Goal: Information Seeking & Learning: Learn about a topic

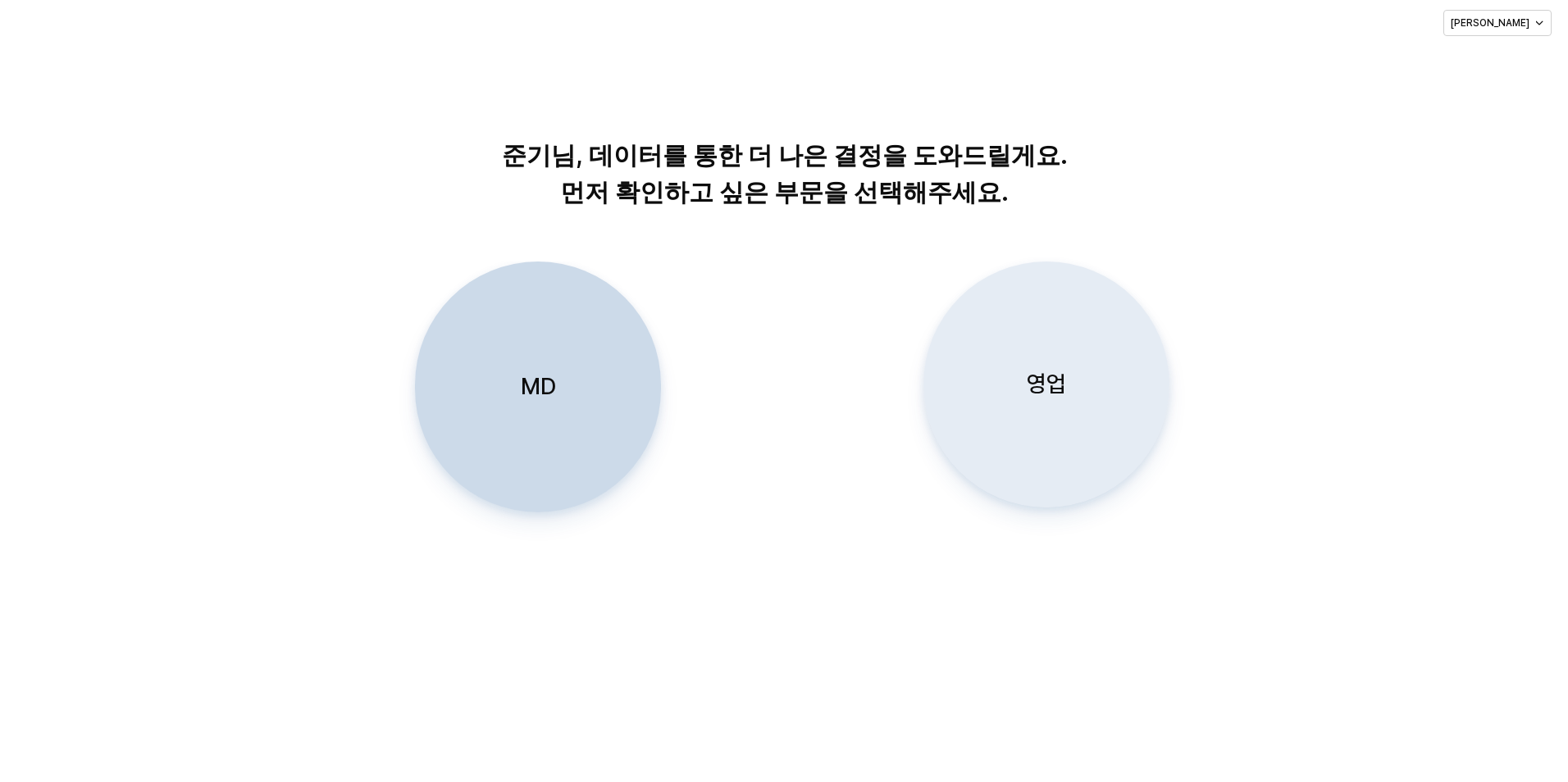
click at [1008, 411] on div "영업" at bounding box center [1047, 384] width 231 height 244
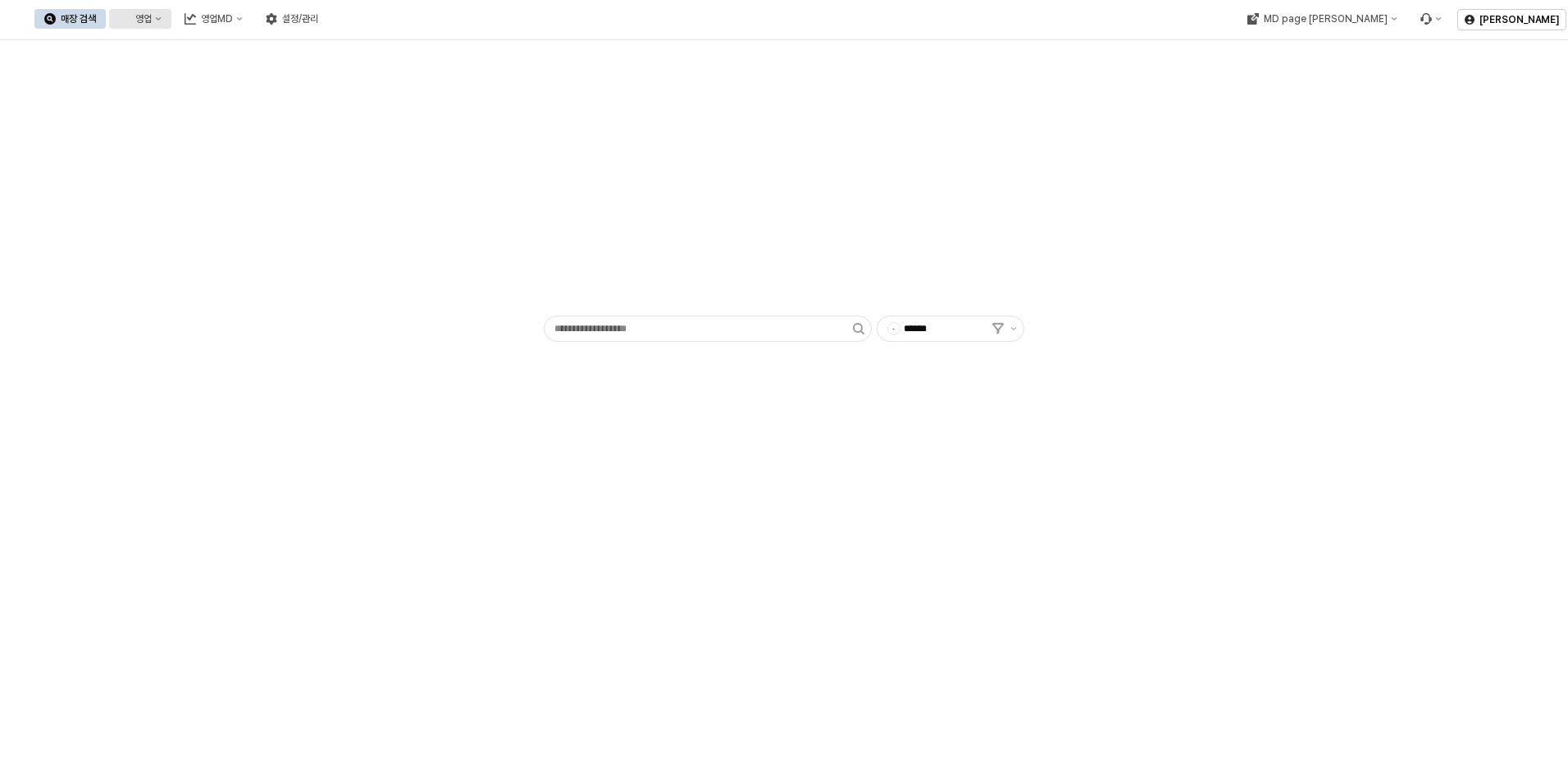
click at [152, 17] on div "영업" at bounding box center [144, 18] width 16 height 12
click at [233, 17] on div "영업MD" at bounding box center [217, 18] width 32 height 12
click at [398, 100] on div "판매유형별 매출 현황" at bounding box center [389, 105] width 86 height 13
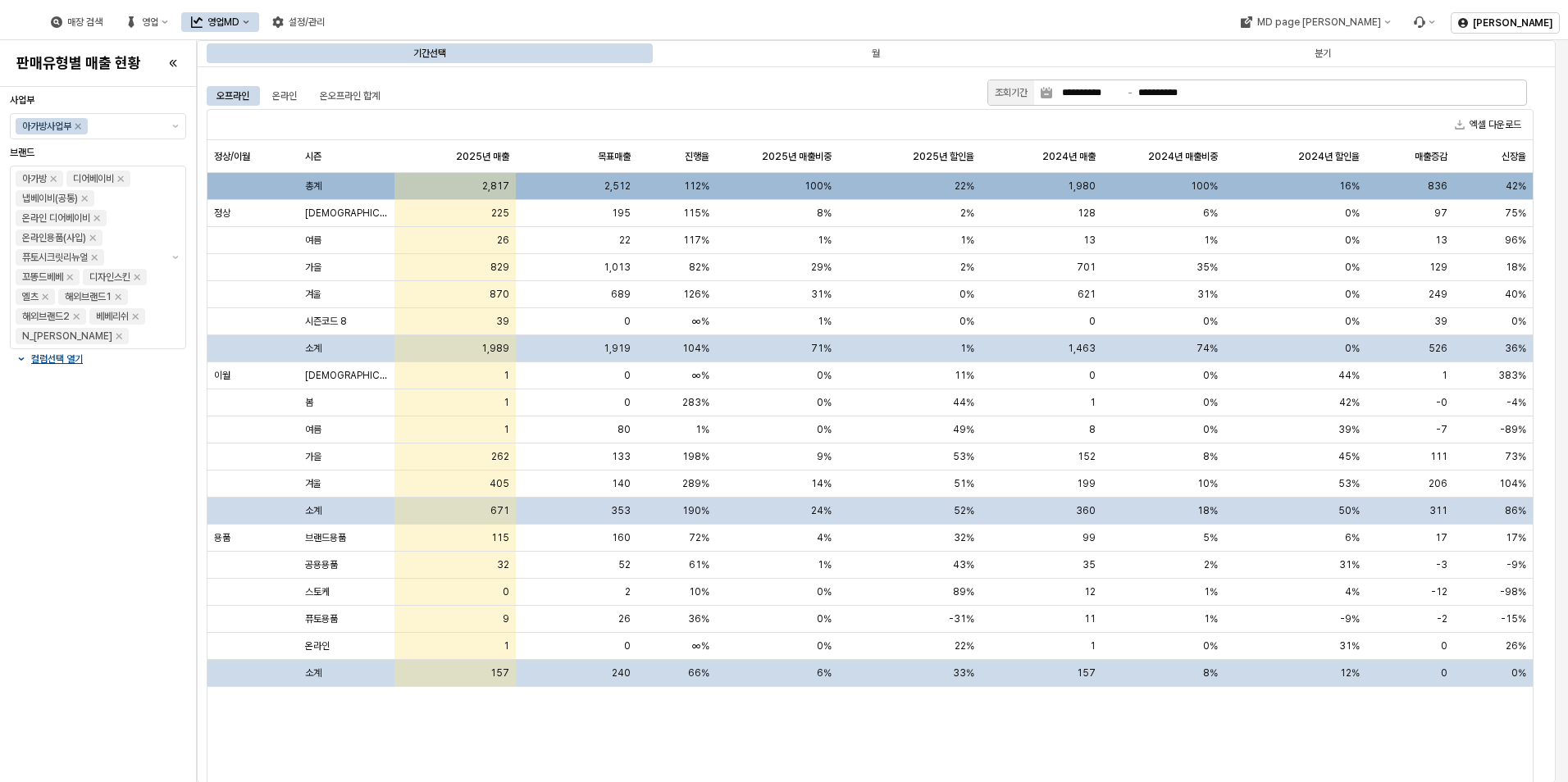
click at [1107, 83] on div "**********" at bounding box center [1289, 92] width 474 height 25
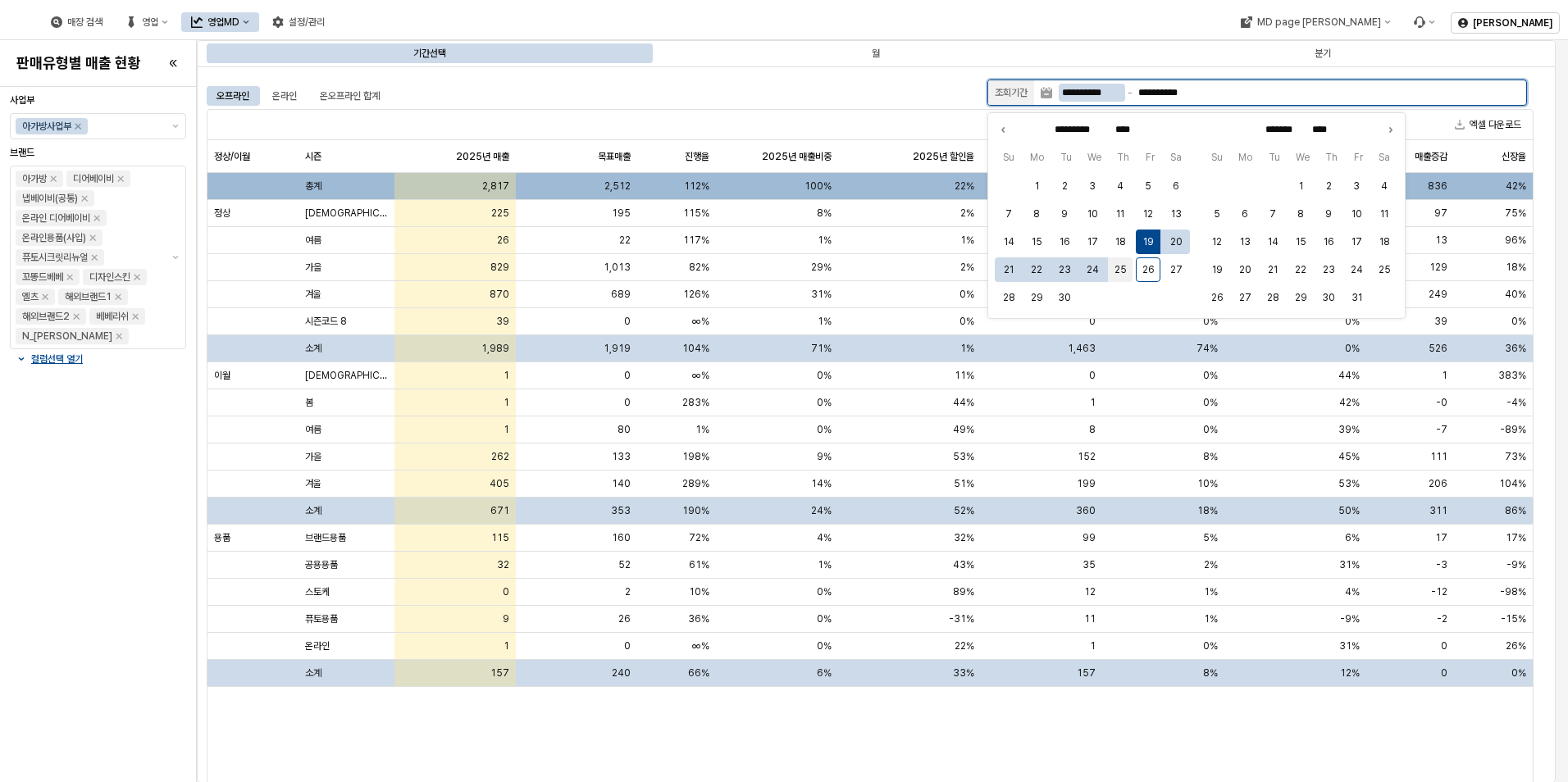
click at [1116, 270] on button "25" at bounding box center [1119, 269] width 25 height 25
type input "**********"
click at [1116, 269] on button "25" at bounding box center [1119, 269] width 25 height 25
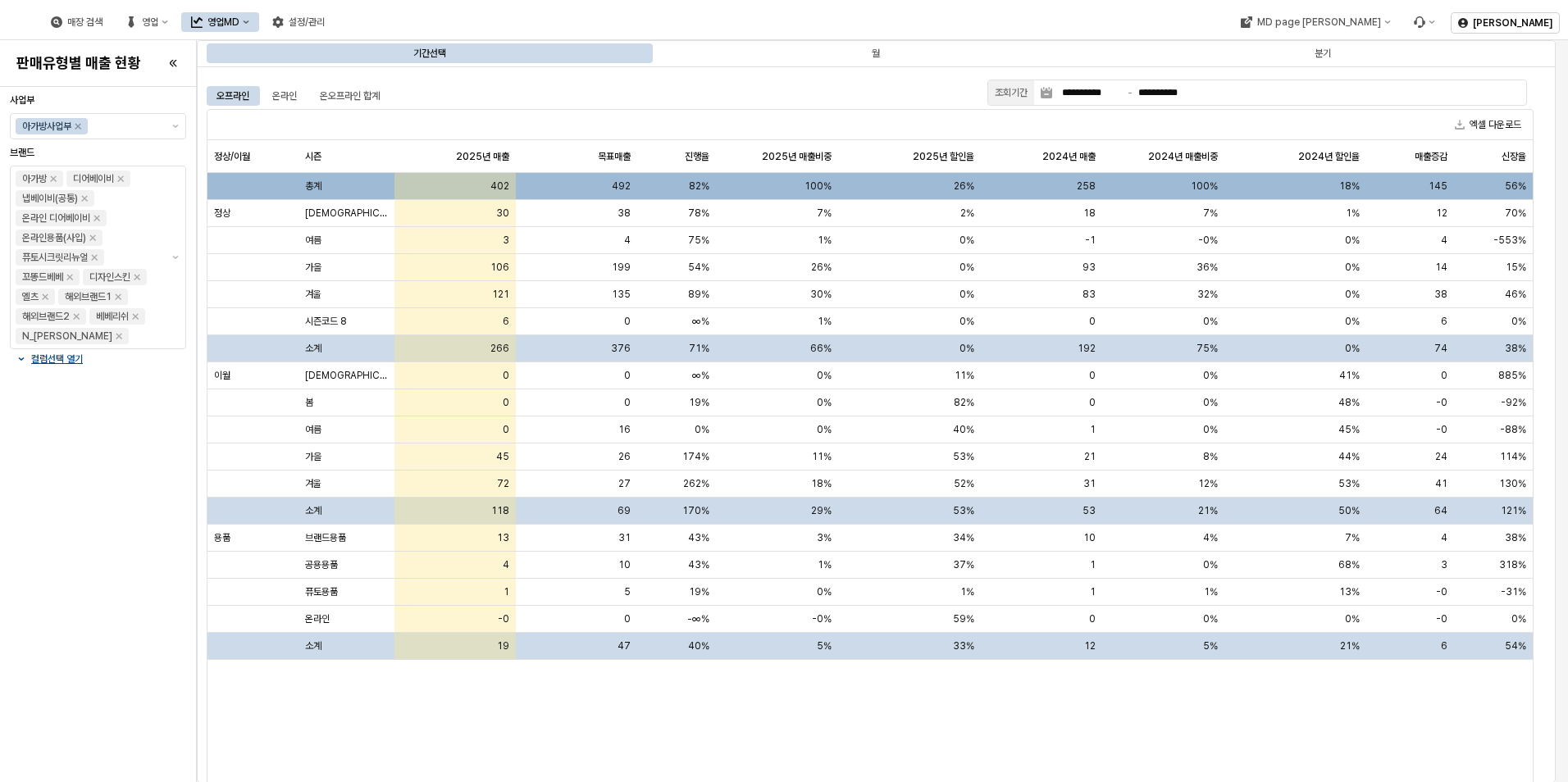
click at [497, 724] on div "정상/이월 정상/이월 시즌 시즌 2025년 매출 2025년 매출 목표매출 목표매출 진행율 진행율 2025년 매출비중 2025년 매출비중 202…" at bounding box center [870, 476] width 1325 height 673
click at [170, 122] on button "제안 사항 표시" at bounding box center [176, 126] width 20 height 25
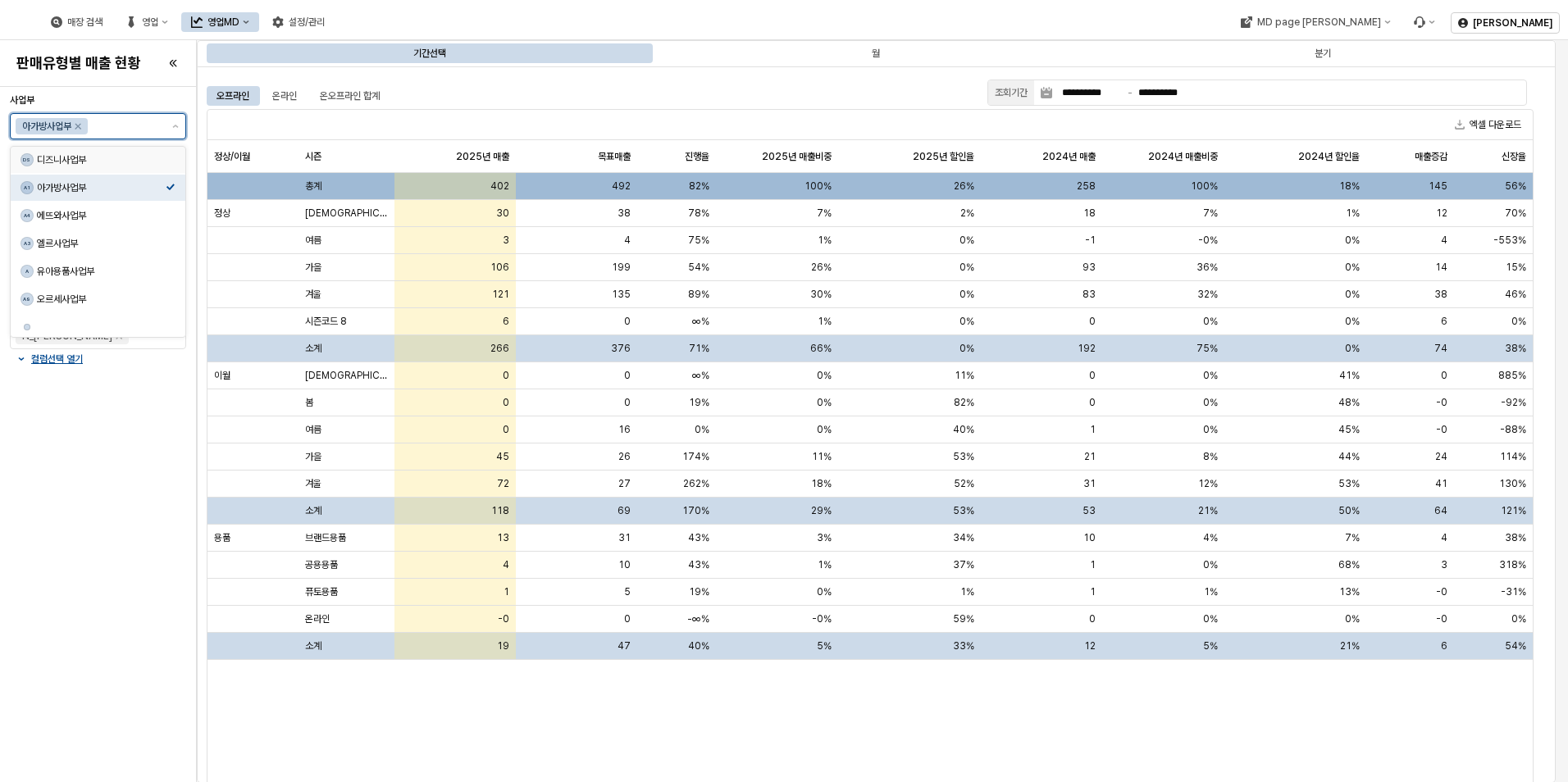
click at [158, 160] on div "디즈니사업부" at bounding box center [101, 159] width 128 height 13
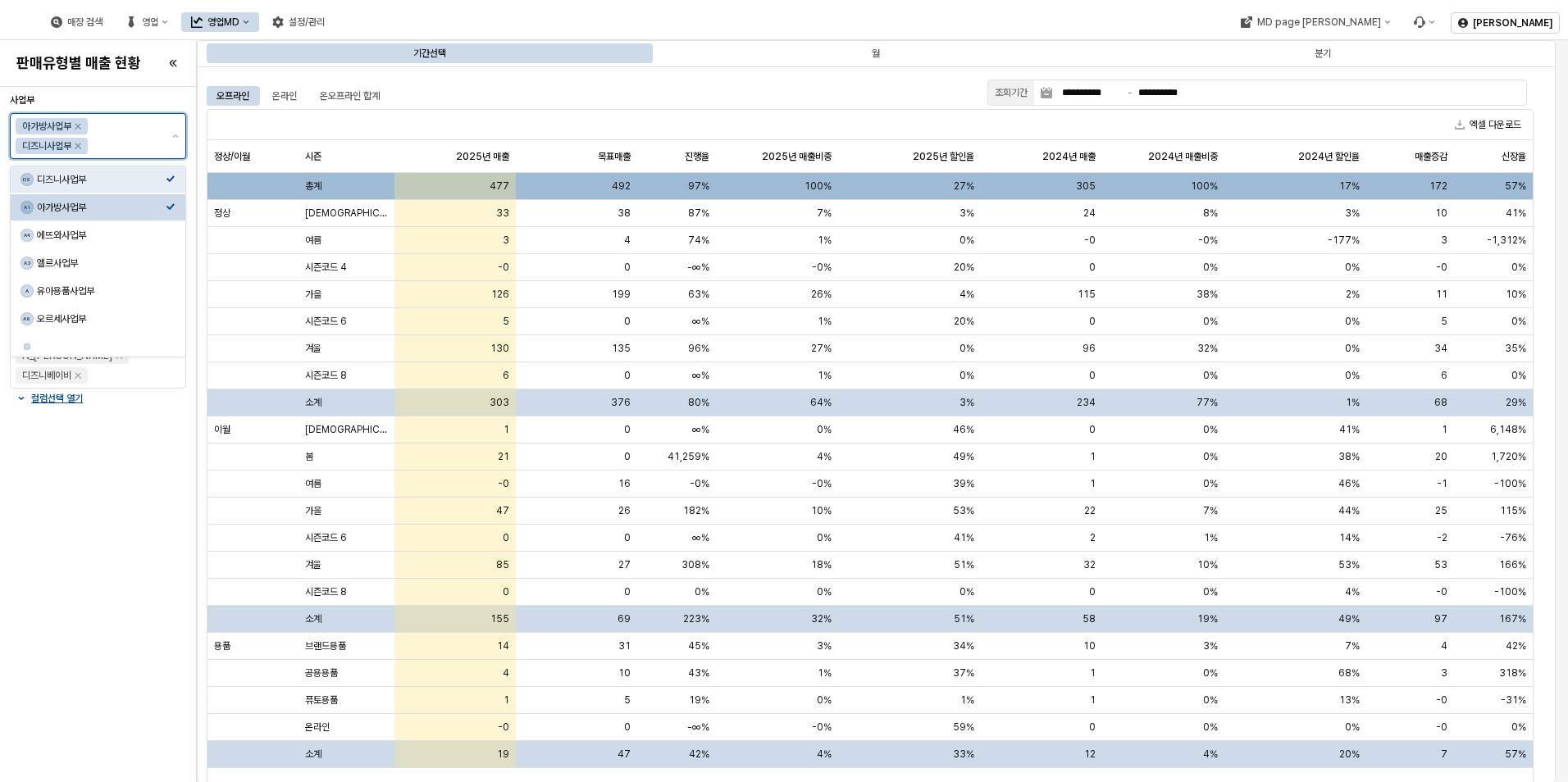
click at [165, 203] on div "아가방사업부" at bounding box center [101, 208] width 128 height 13
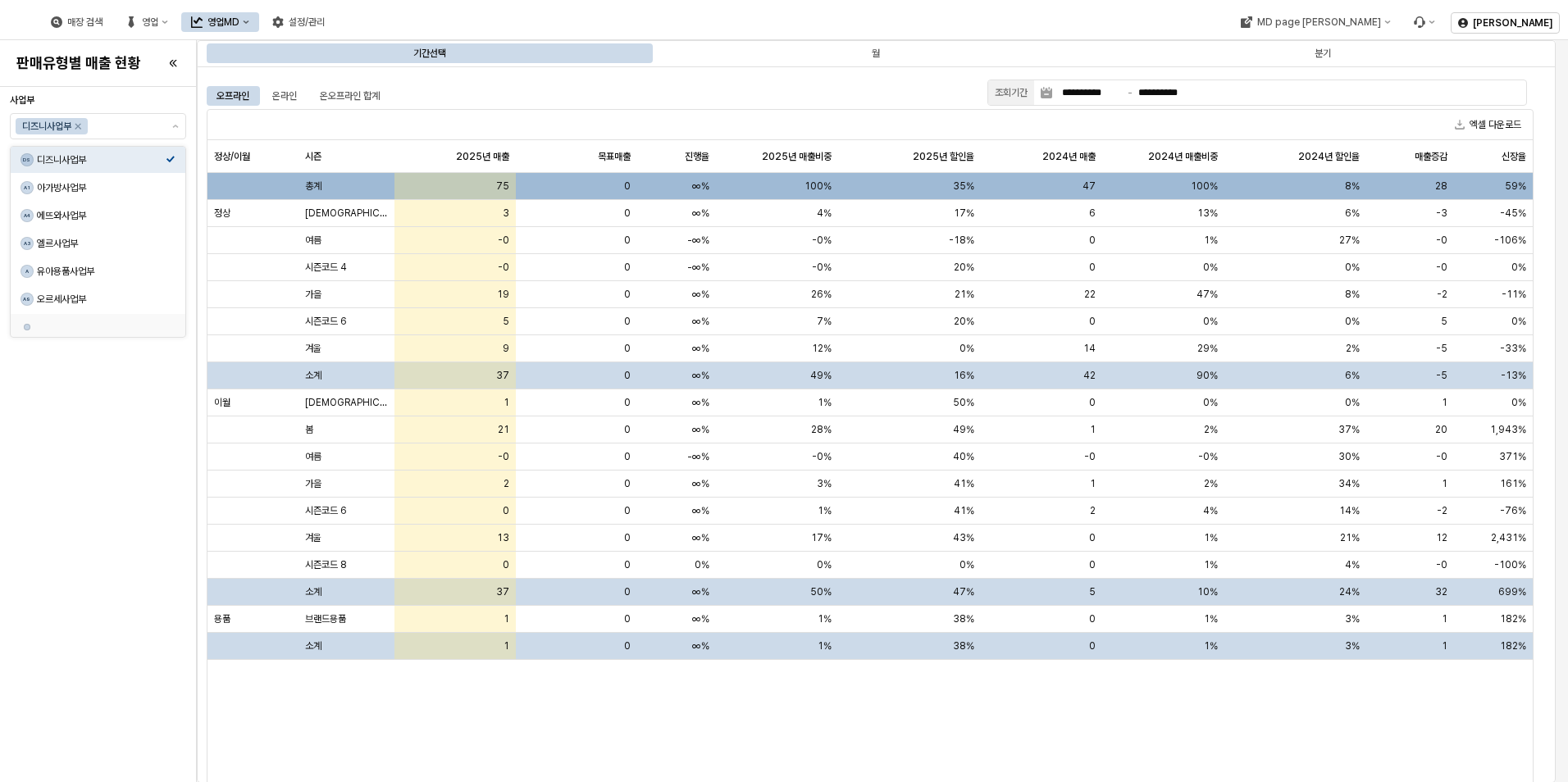
click at [110, 559] on div "사업부 디즈니사업부 브랜드 디즈니베이비 컬럼선택 열기" at bounding box center [98, 435] width 177 height 683
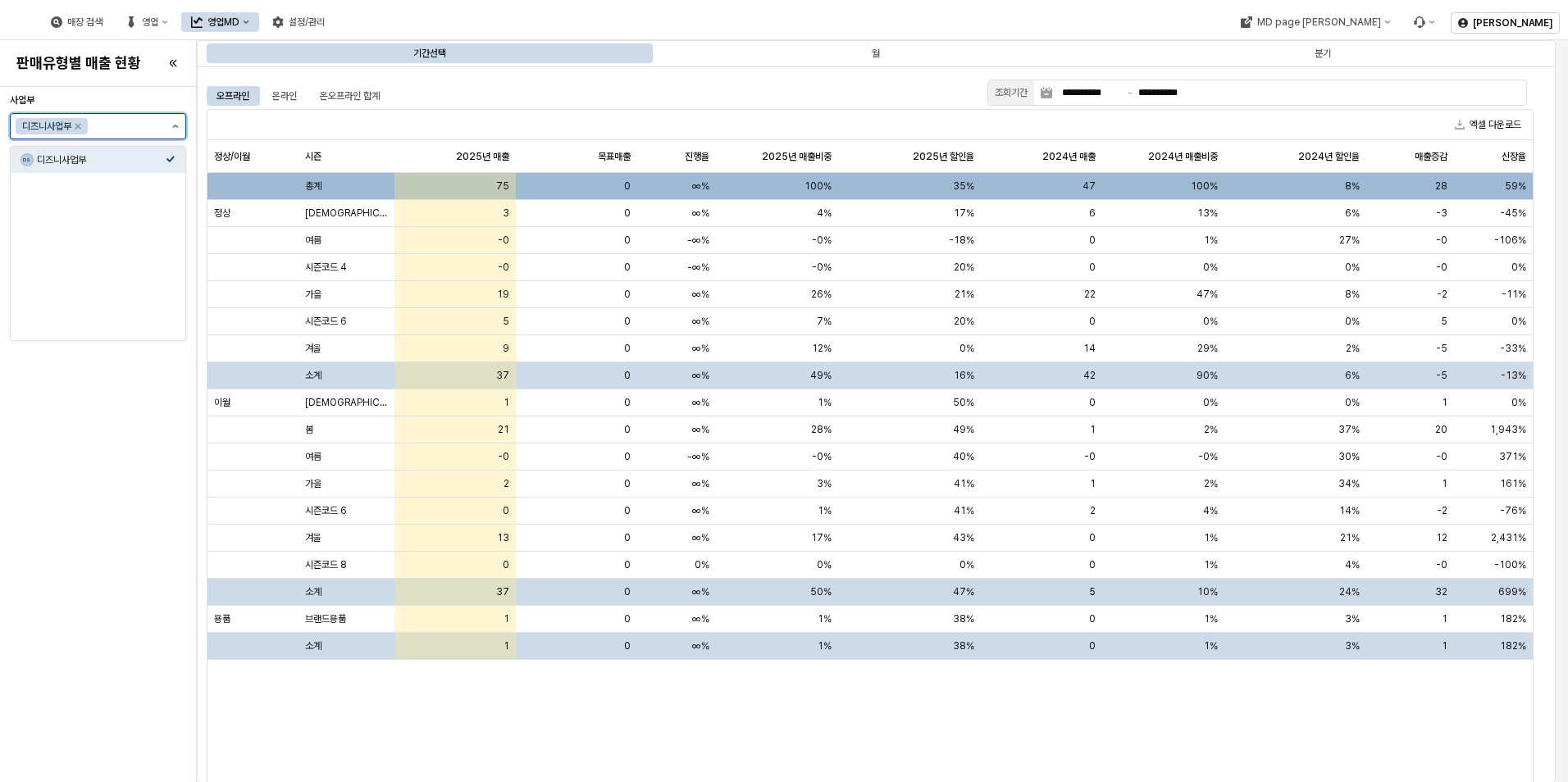
click at [180, 126] on button "제안 사항 표시" at bounding box center [176, 126] width 20 height 25
click at [151, 180] on div "A1 아가방사업부" at bounding box center [93, 188] width 145 height 16
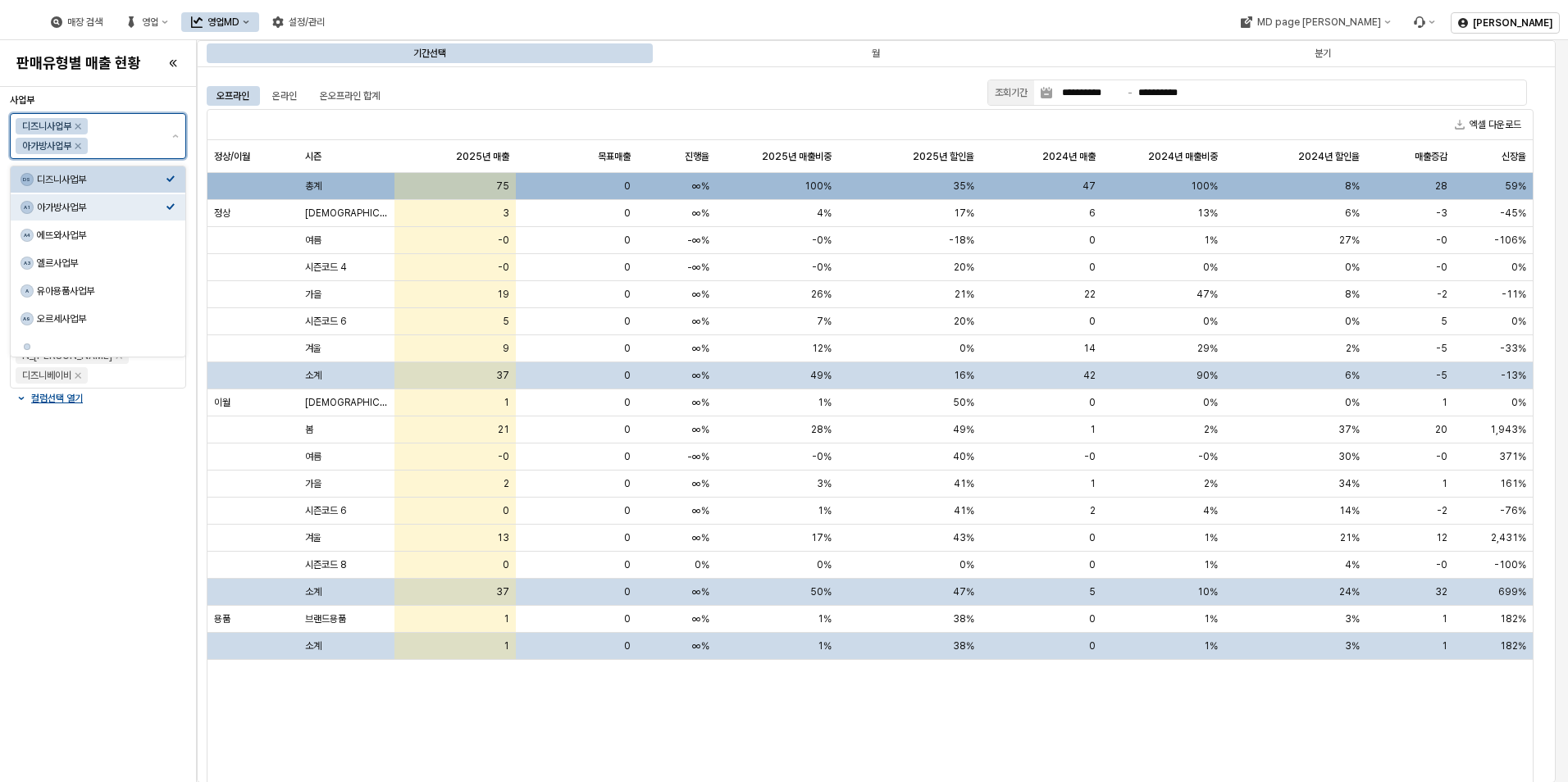
click at [169, 183] on icon "Select an option" at bounding box center [170, 178] width 10 height 10
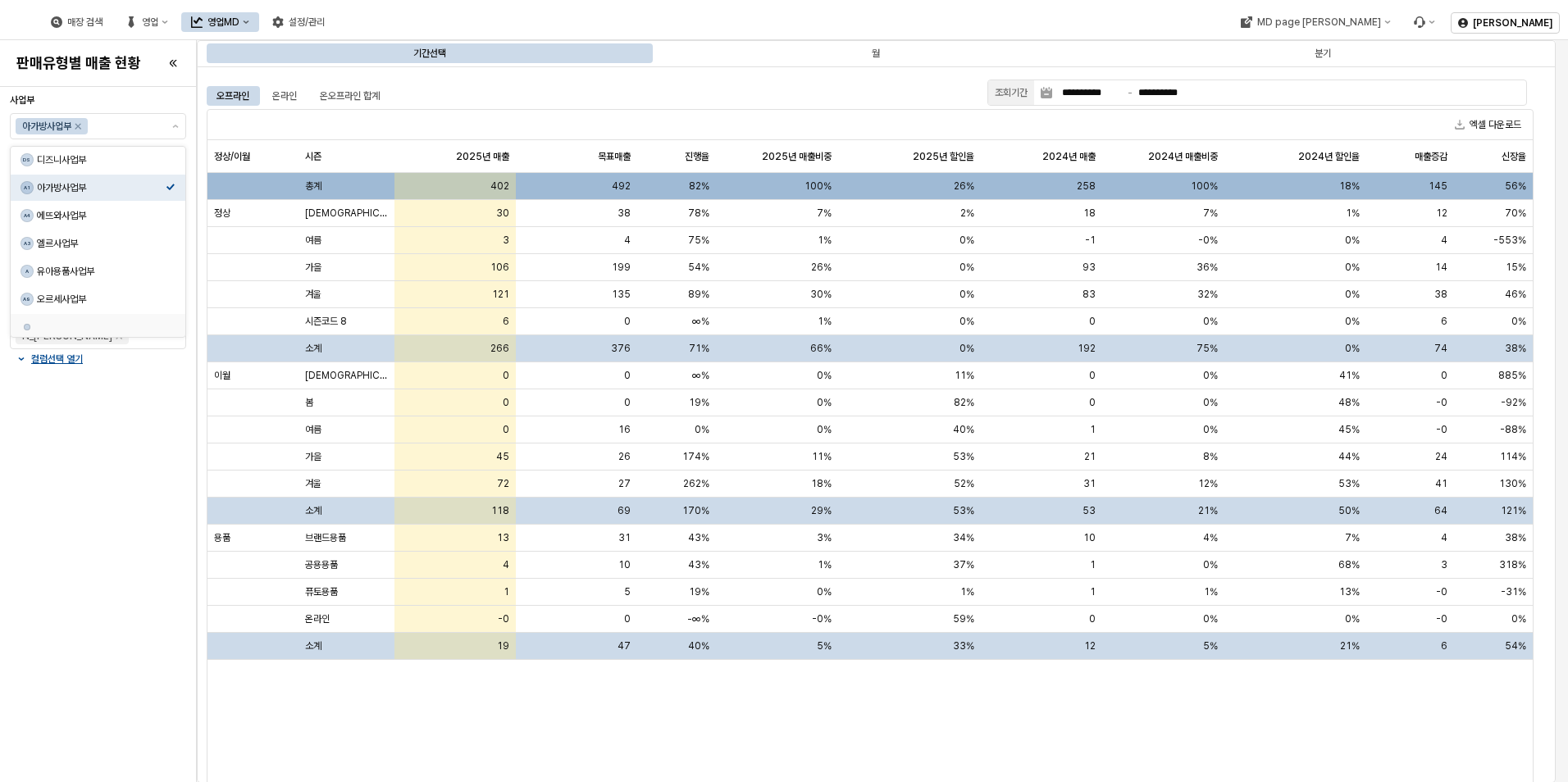
click at [100, 450] on div "사업부 아가방사업부 브랜드 아가방 디어베이비 냅베이비(공통) 온라인 디어베이비 온라인용품(사입) 퓨토시크릿리뉴얼 꼬똥드베베 디자인스킨 엘츠 해…" at bounding box center [98, 435] width 177 height 683
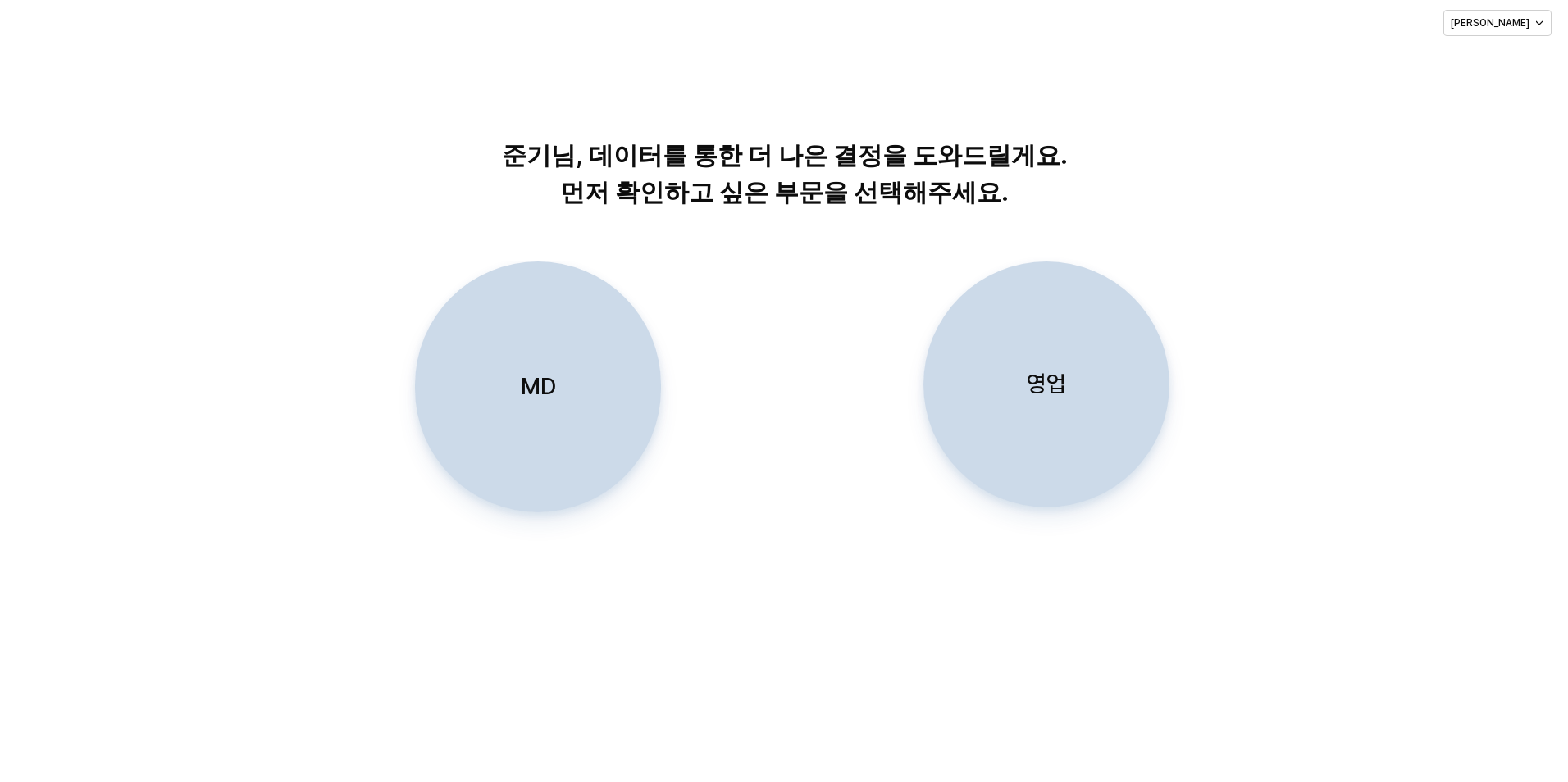
click at [1039, 408] on div "영업" at bounding box center [1047, 384] width 231 height 244
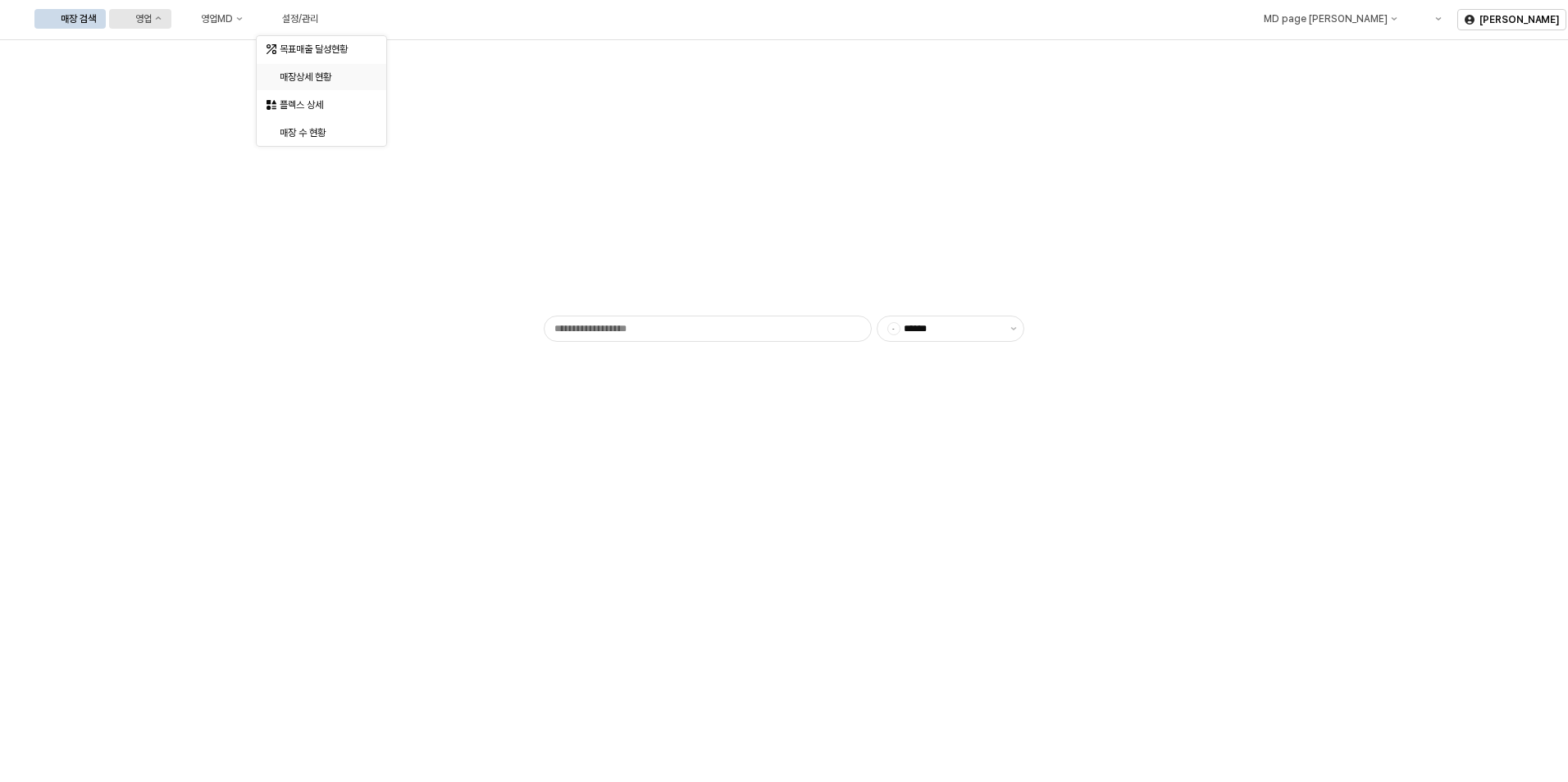
click at [315, 78] on div "매장상세 현황" at bounding box center [322, 76] width 86 height 13
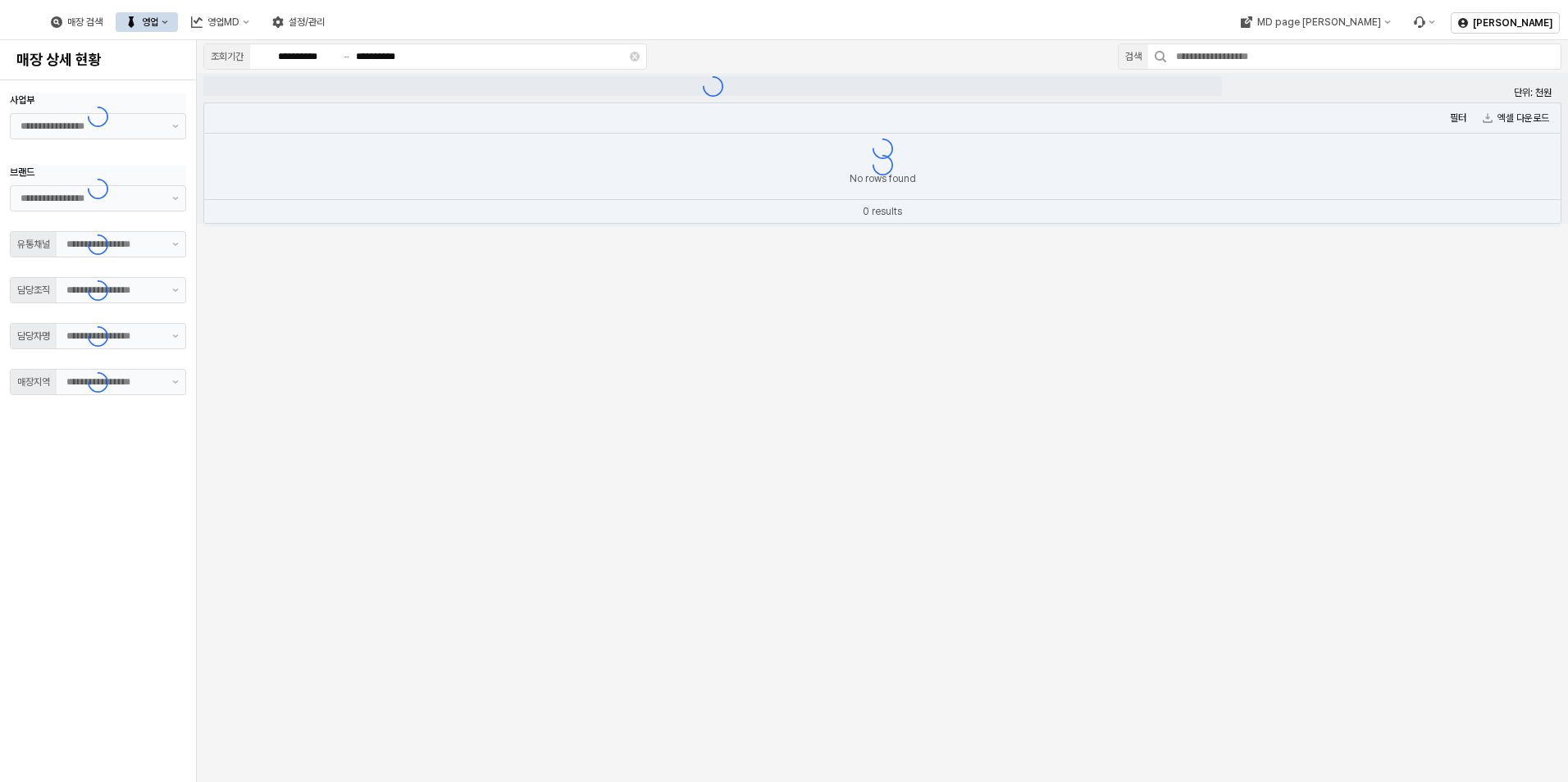
type input "**"
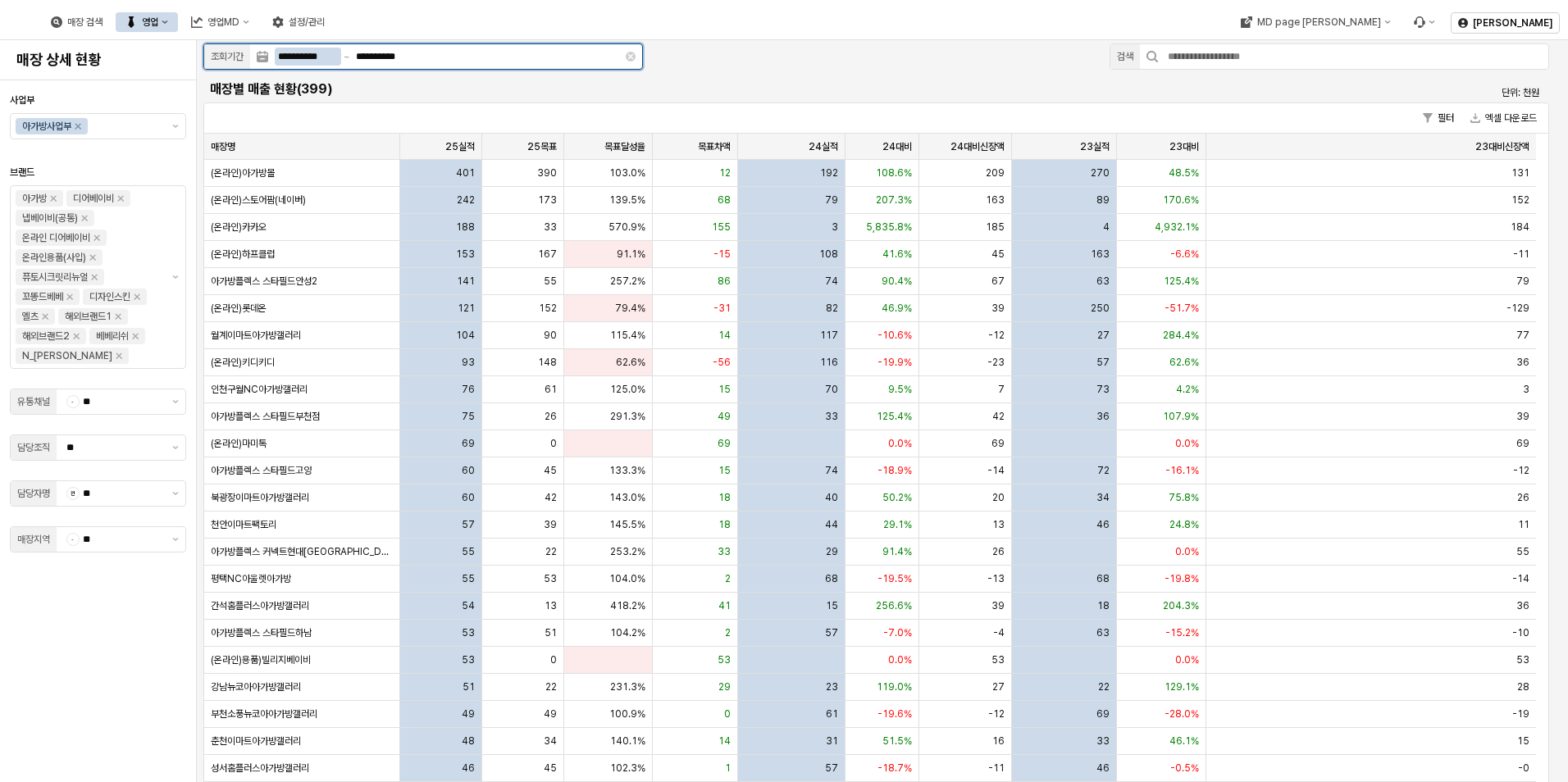
click at [305, 57] on input "**********" at bounding box center [308, 56] width 66 height 18
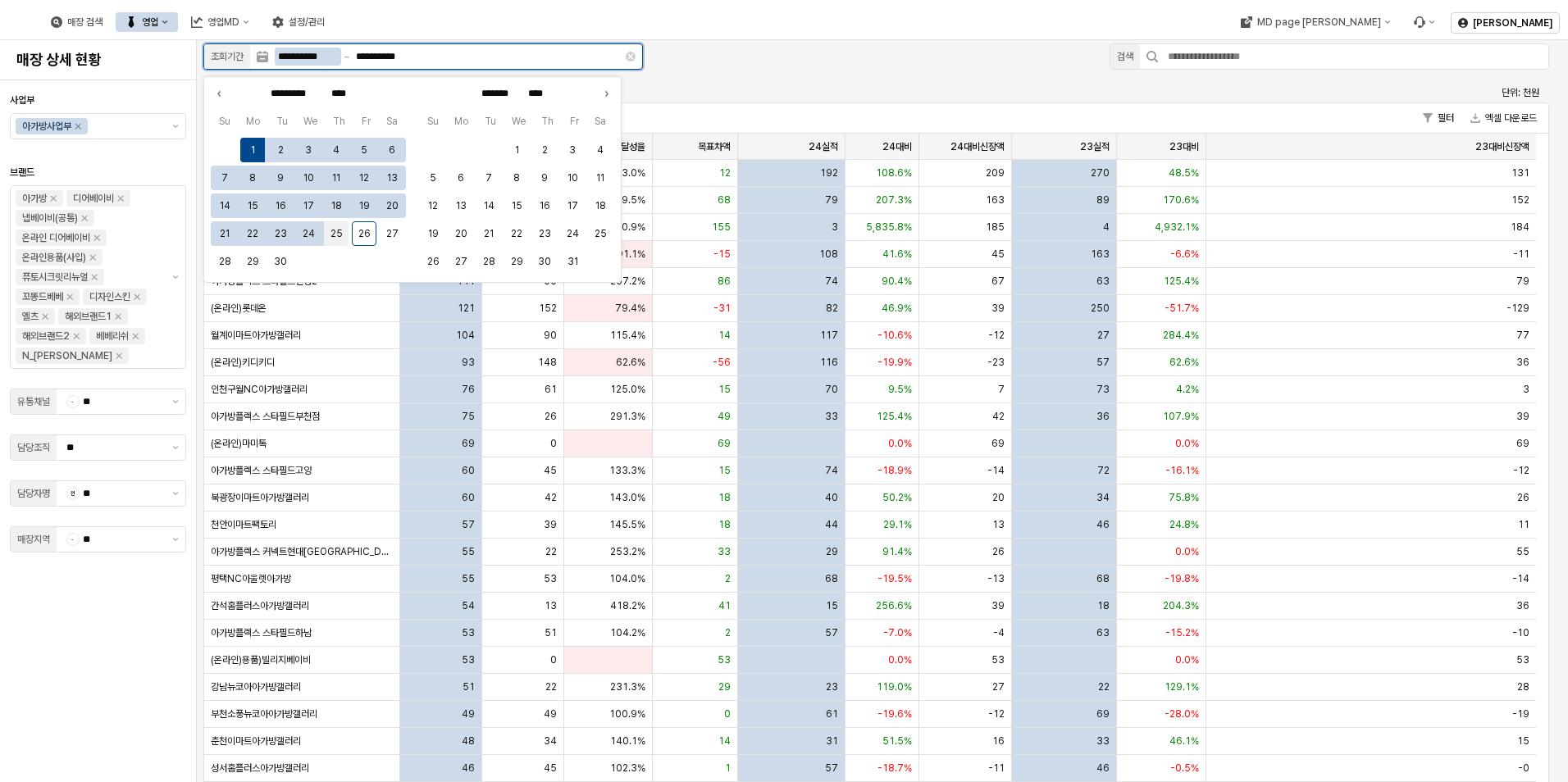
click at [337, 239] on button "25" at bounding box center [336, 233] width 25 height 25
type input "**********"
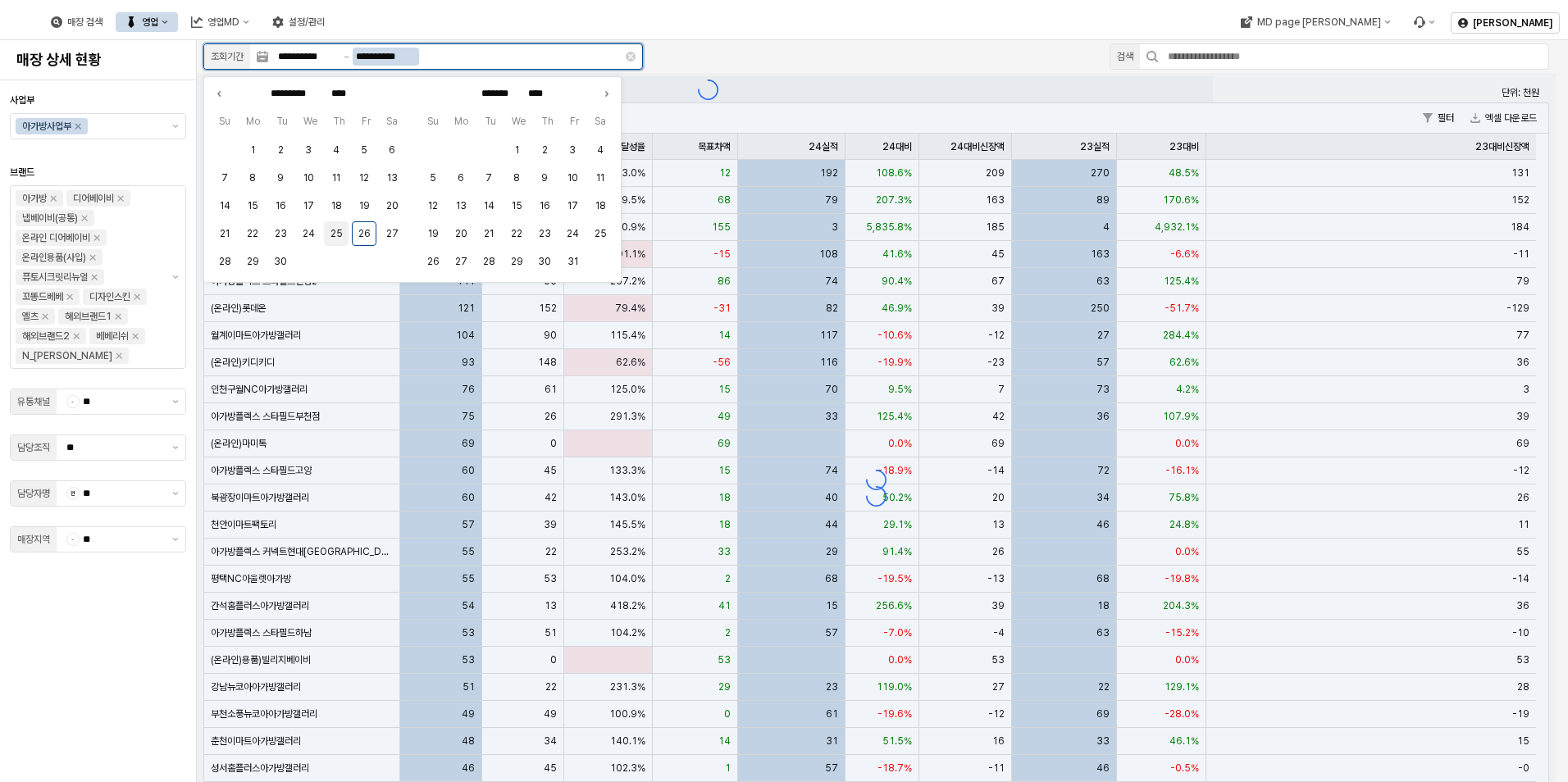
click at [335, 231] on button "25" at bounding box center [336, 233] width 25 height 25
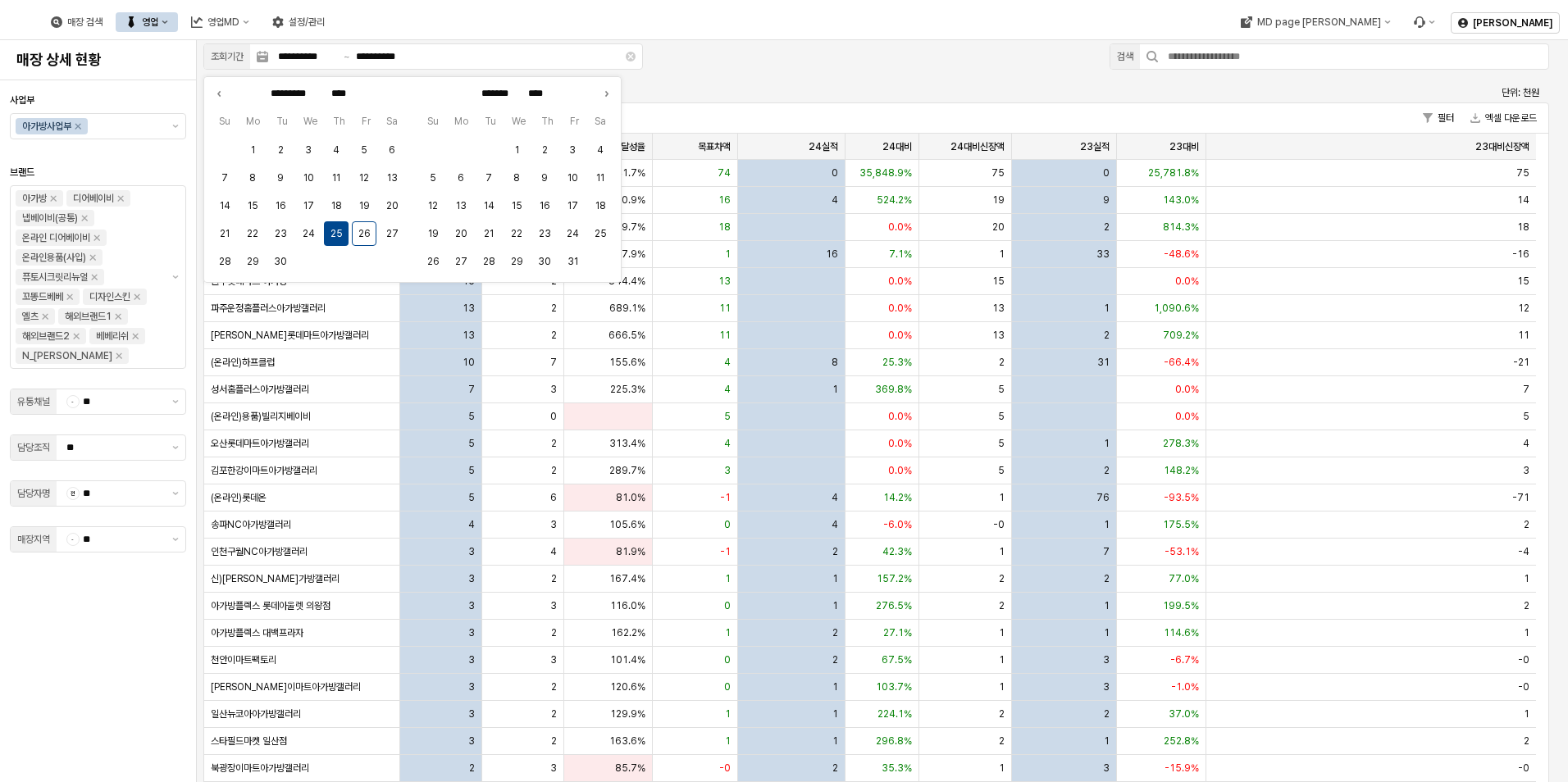
click at [938, 46] on div "**********" at bounding box center [882, 463] width 1371 height 847
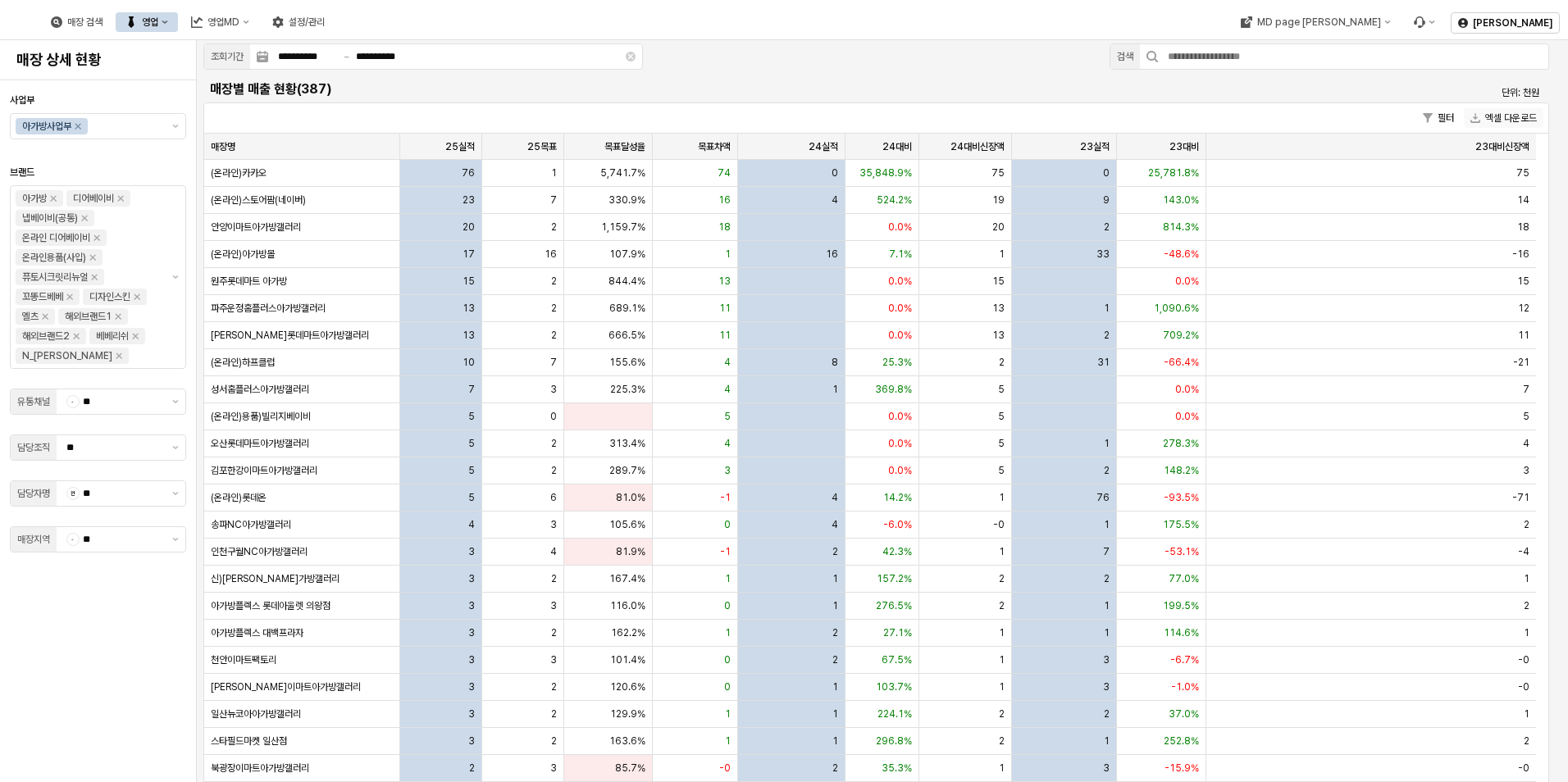
click at [1507, 112] on button "엑셀 다운로드" at bounding box center [1502, 118] width 79 height 20
click at [385, 151] on div "매장명 매장명" at bounding box center [301, 147] width 196 height 26
click at [468, 151] on div "25실적 25실적" at bounding box center [441, 147] width 82 height 26
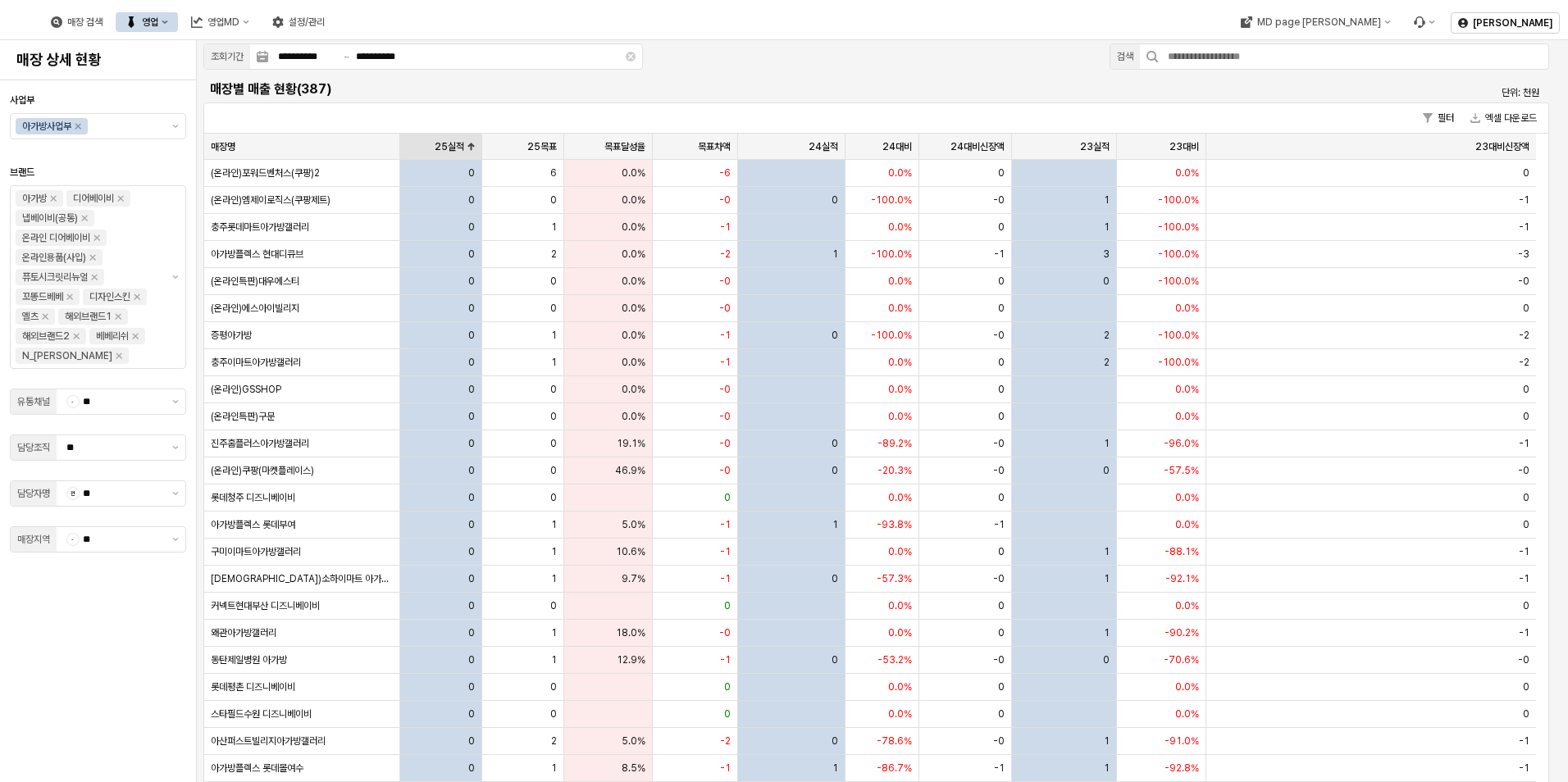
click at [468, 151] on div "25실적 25실적" at bounding box center [441, 147] width 82 height 26
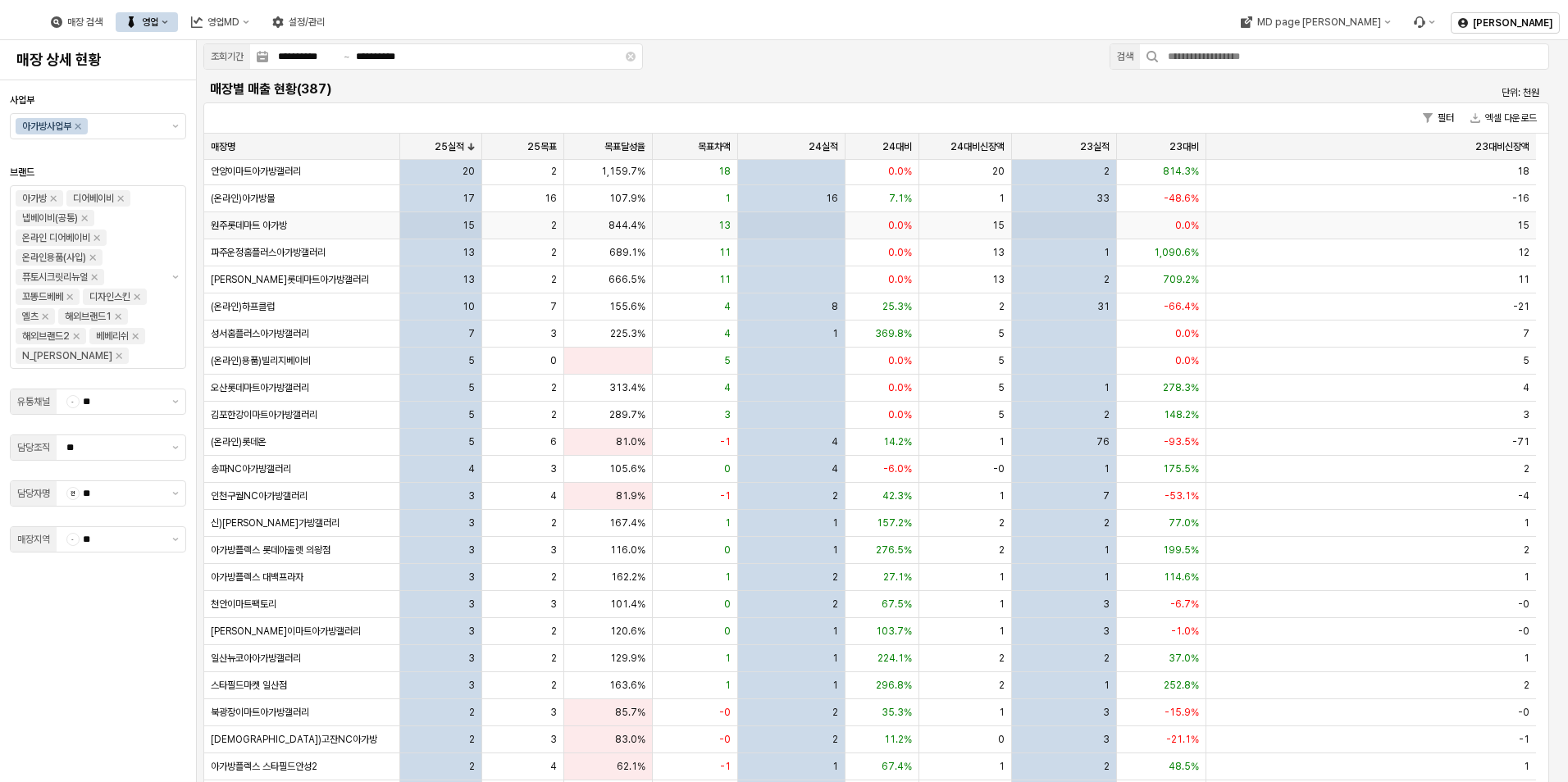
scroll to position [82, 0]
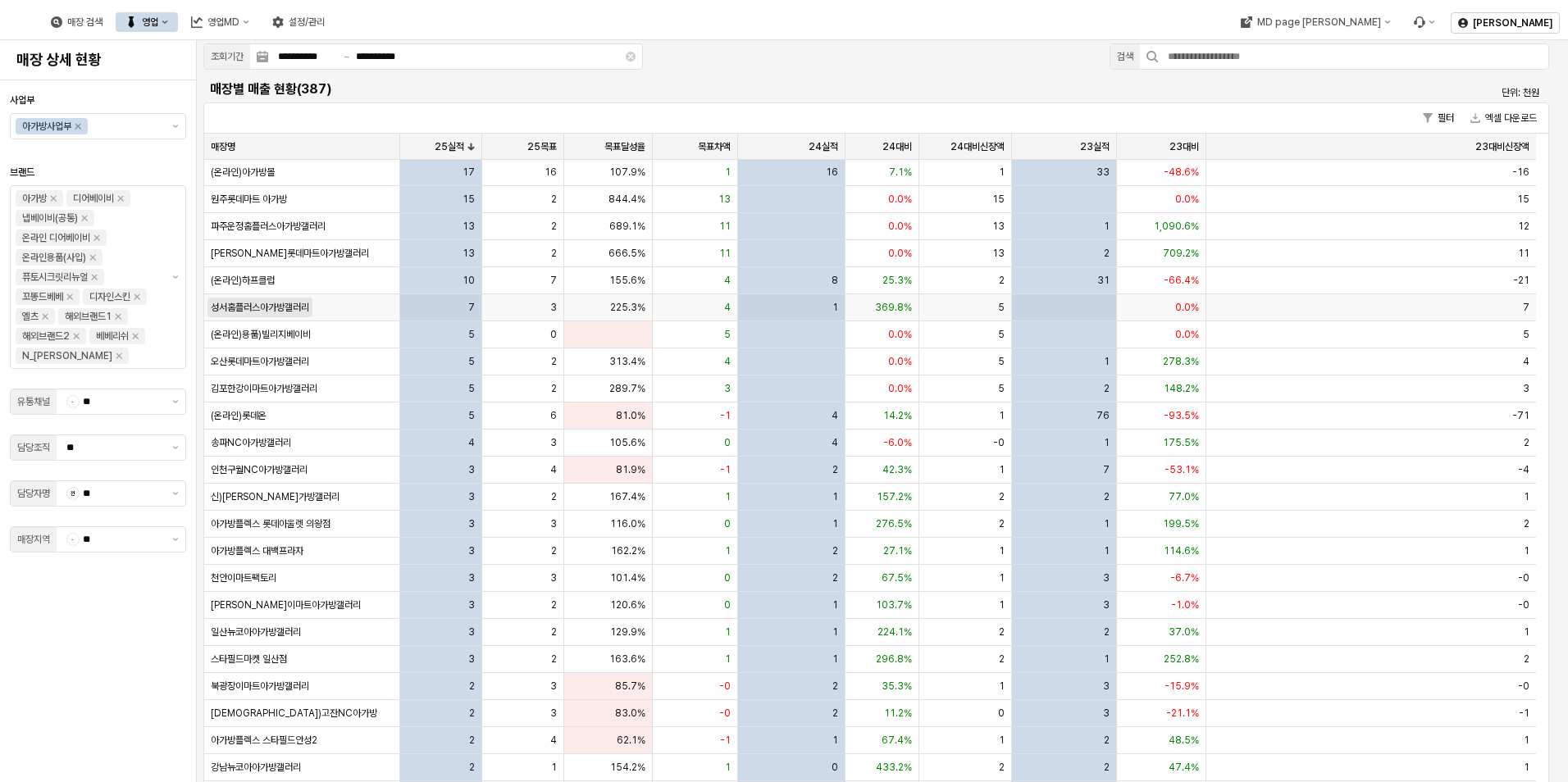
click at [298, 307] on span "성서홈플러스아가방갤러리" at bounding box center [260, 308] width 98 height 13
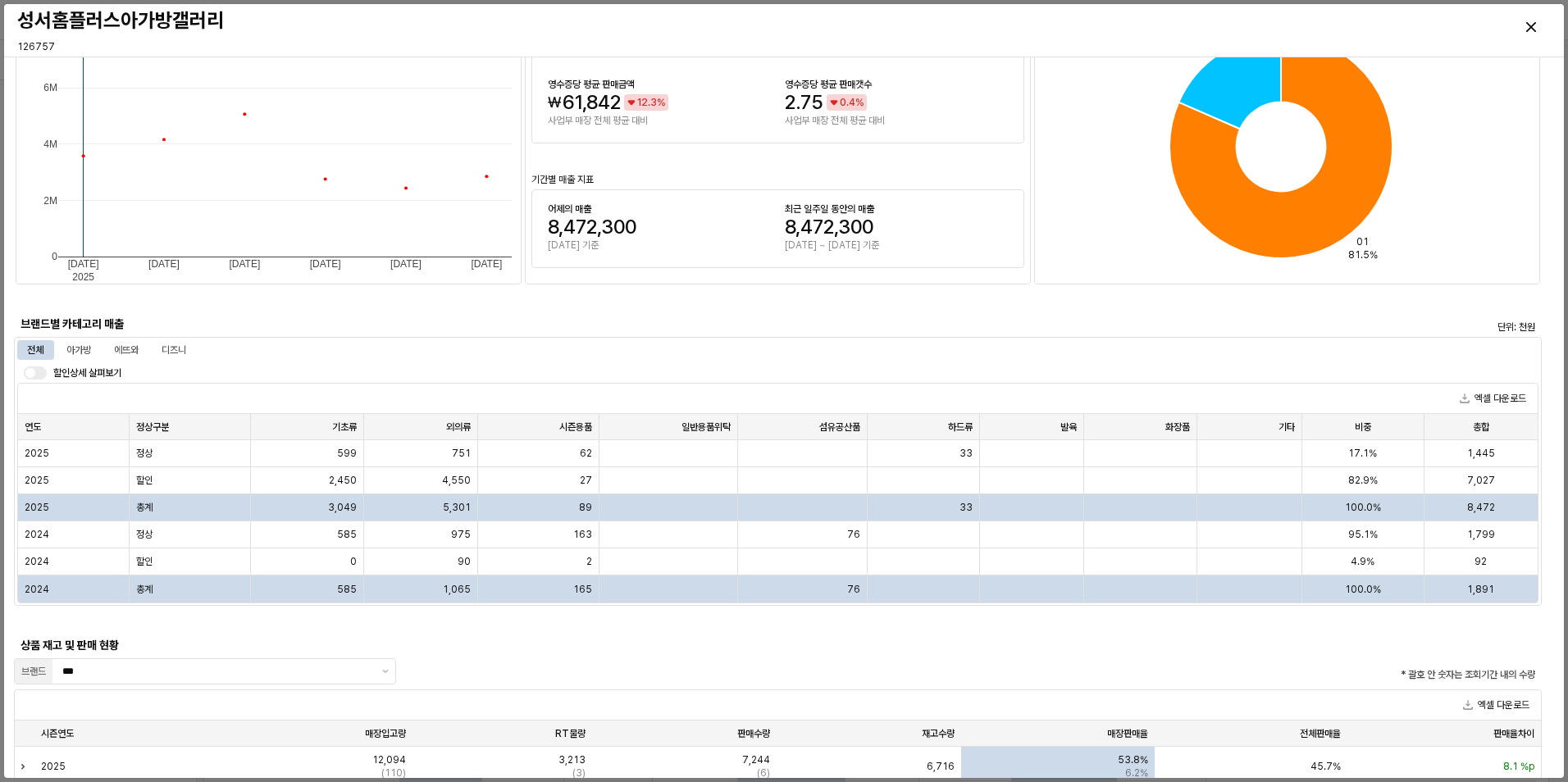
scroll to position [902, 0]
click at [83, 348] on div "아가방" at bounding box center [78, 350] width 25 height 20
click at [119, 350] on div "에뜨와" at bounding box center [126, 350] width 25 height 20
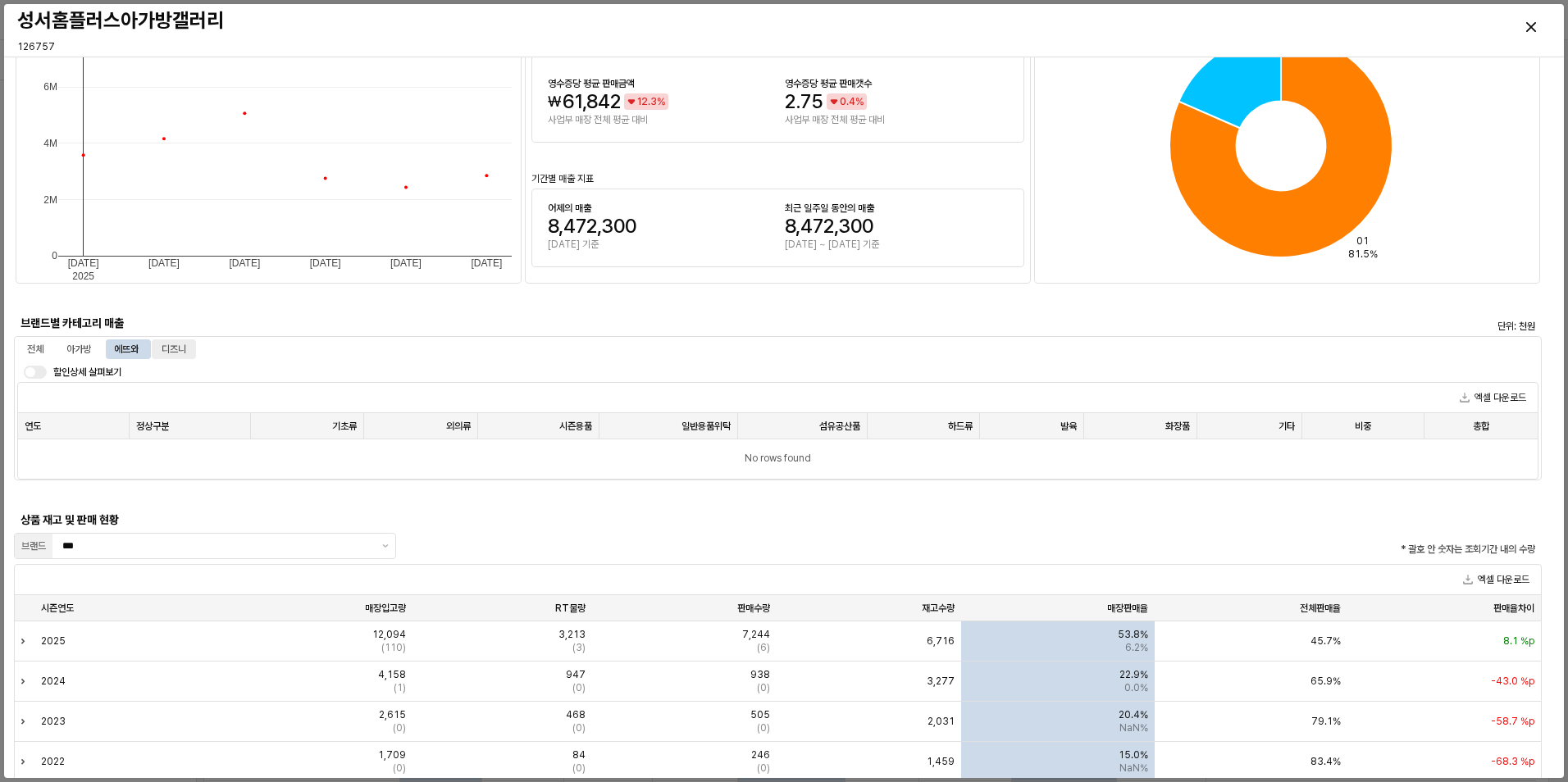
click at [177, 350] on div "디즈니" at bounding box center [173, 350] width 25 height 20
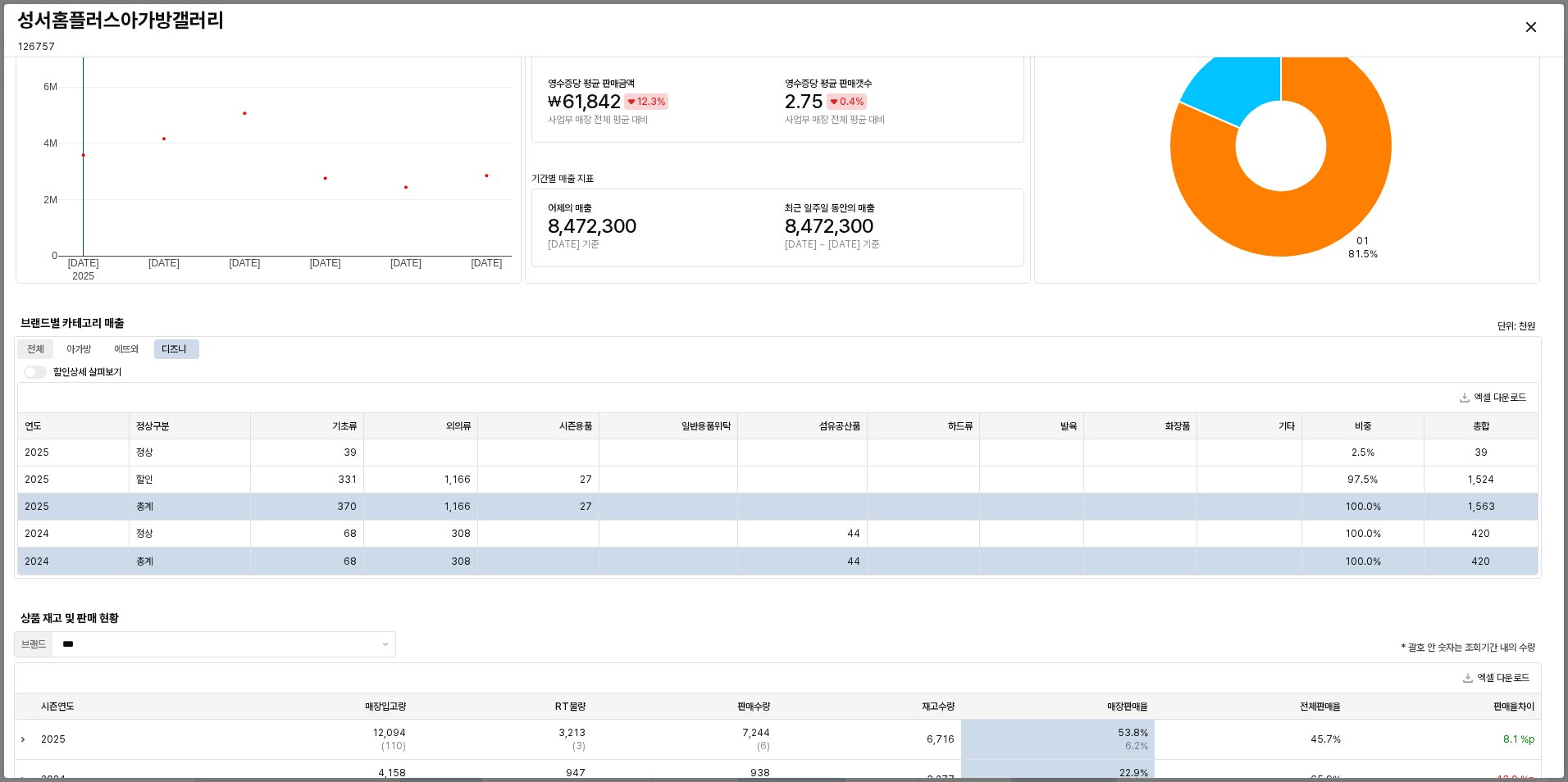
click at [36, 344] on div "전체" at bounding box center [35, 350] width 16 height 20
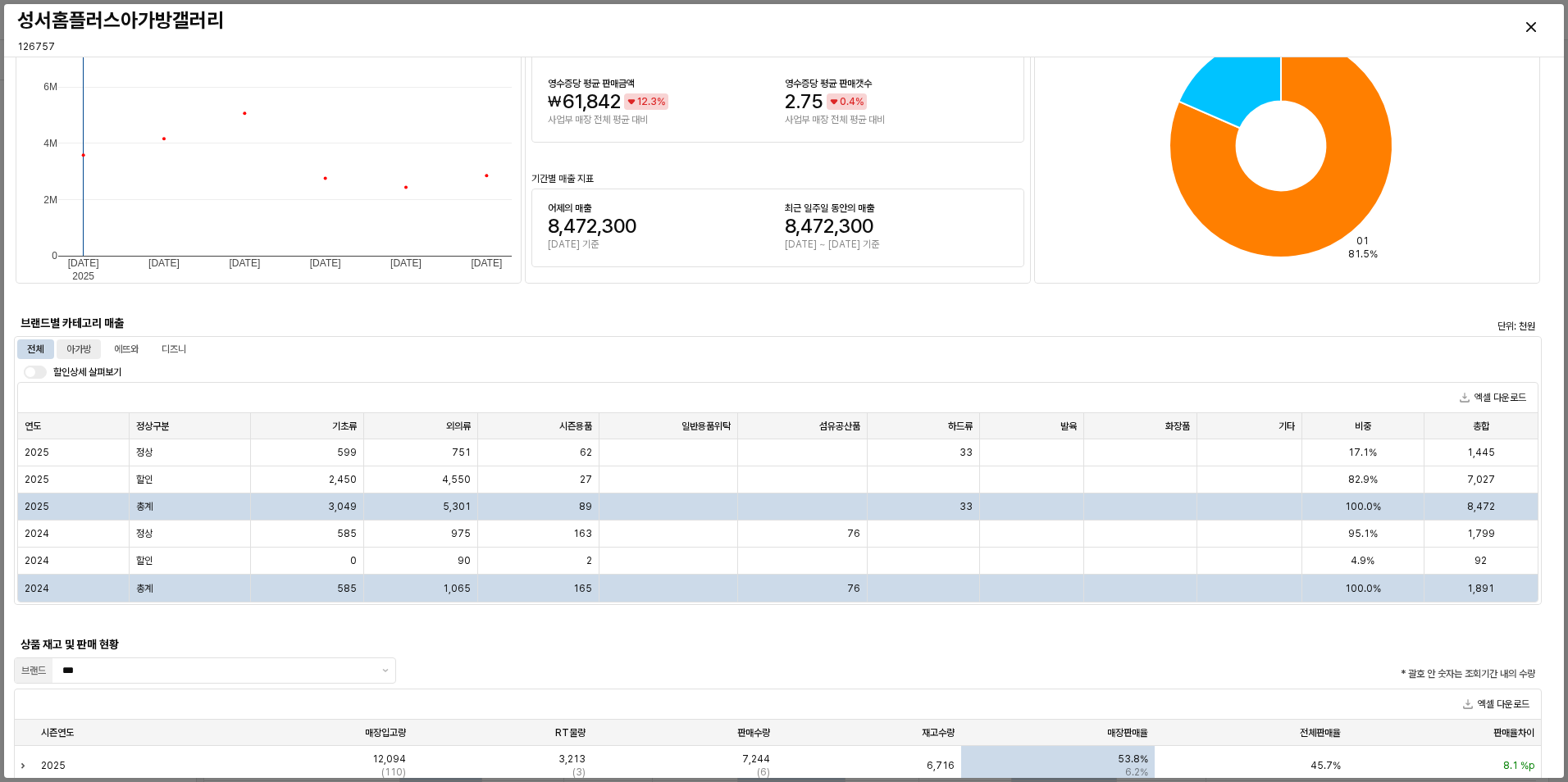
click at [74, 359] on div "아가방" at bounding box center [78, 350] width 25 height 20
click at [40, 350] on div "전체" at bounding box center [35, 350] width 16 height 20
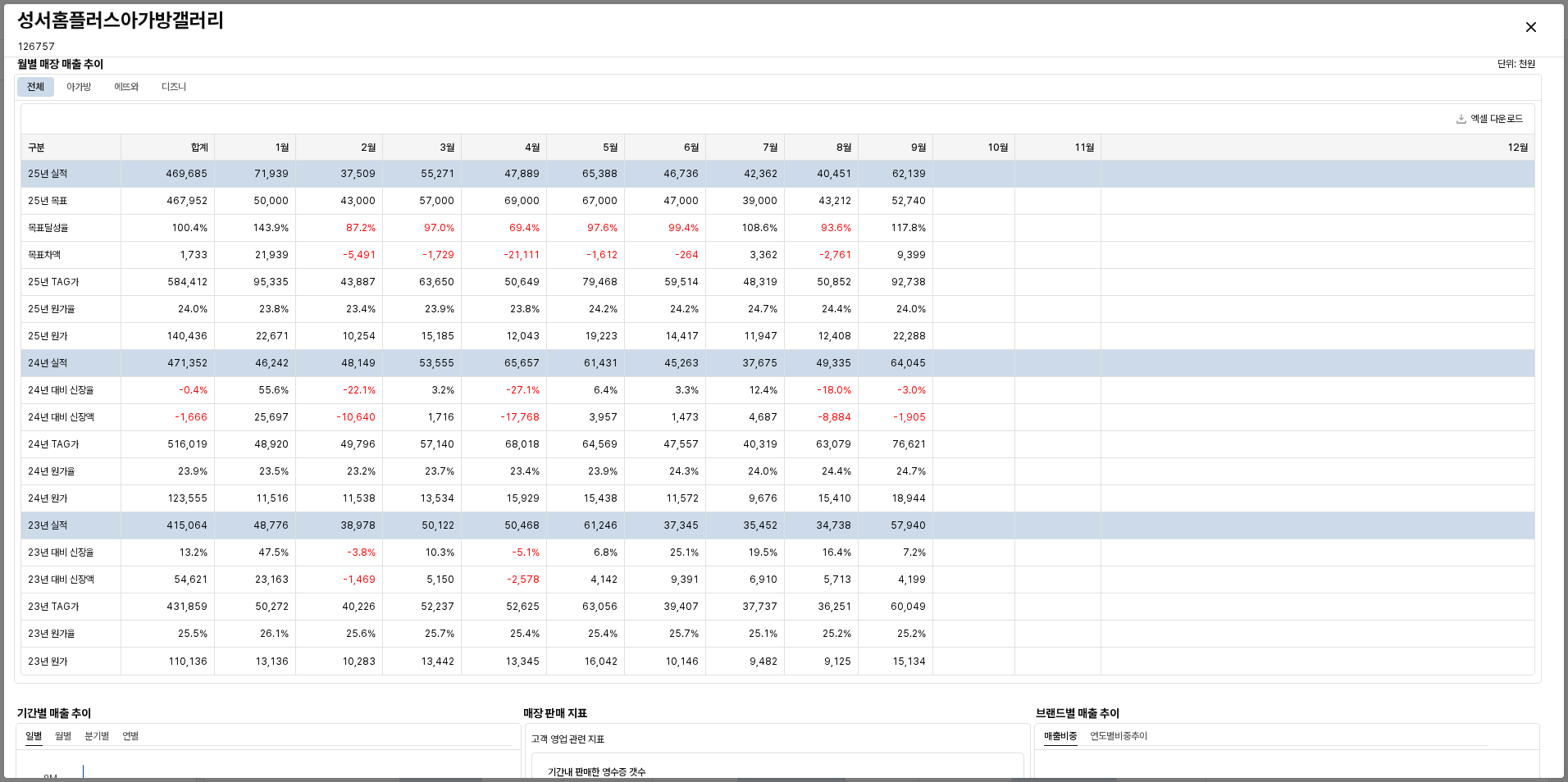
scroll to position [0, 0]
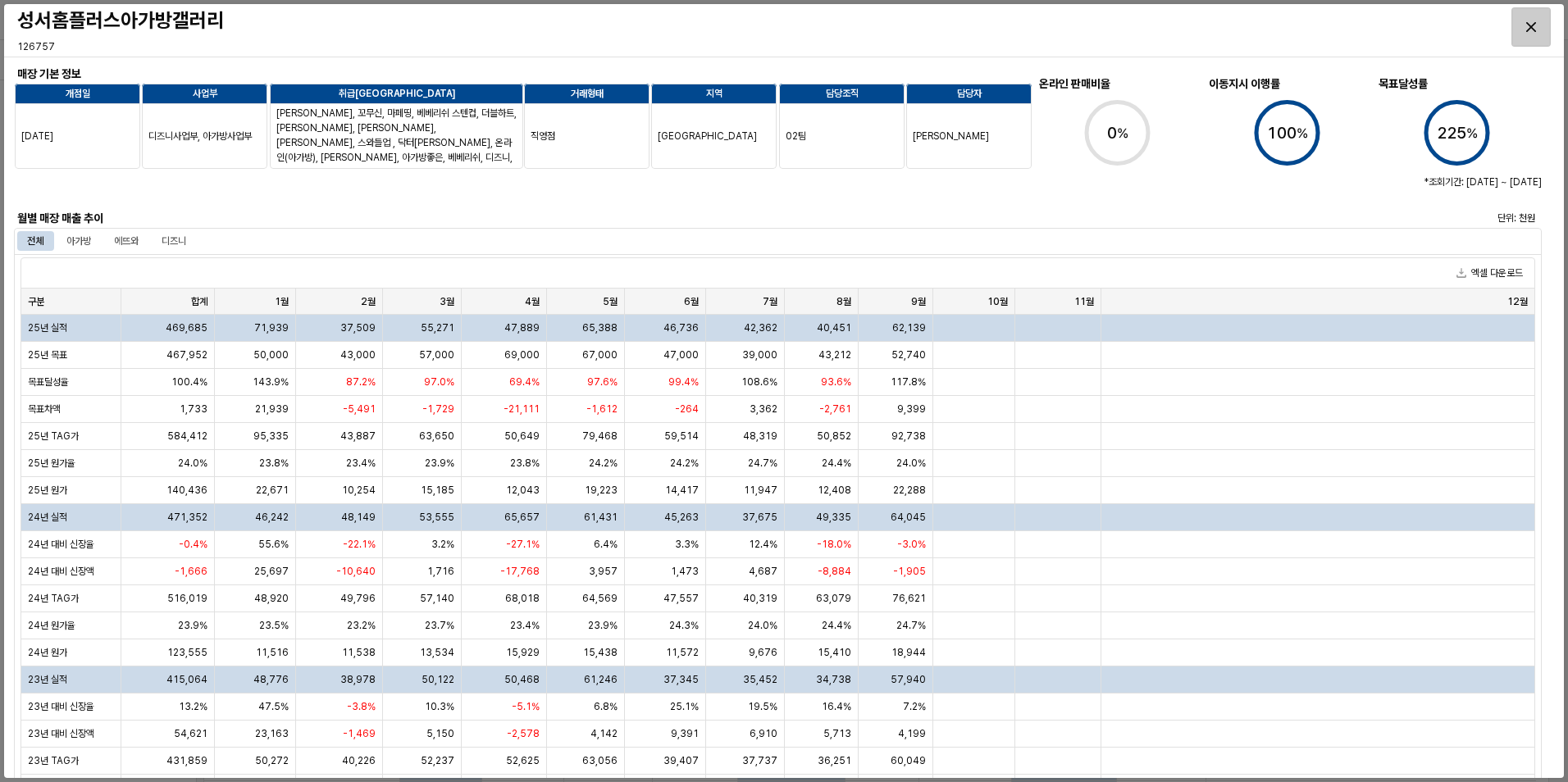
click at [1530, 20] on div "Close" at bounding box center [1530, 26] width 37 height 37
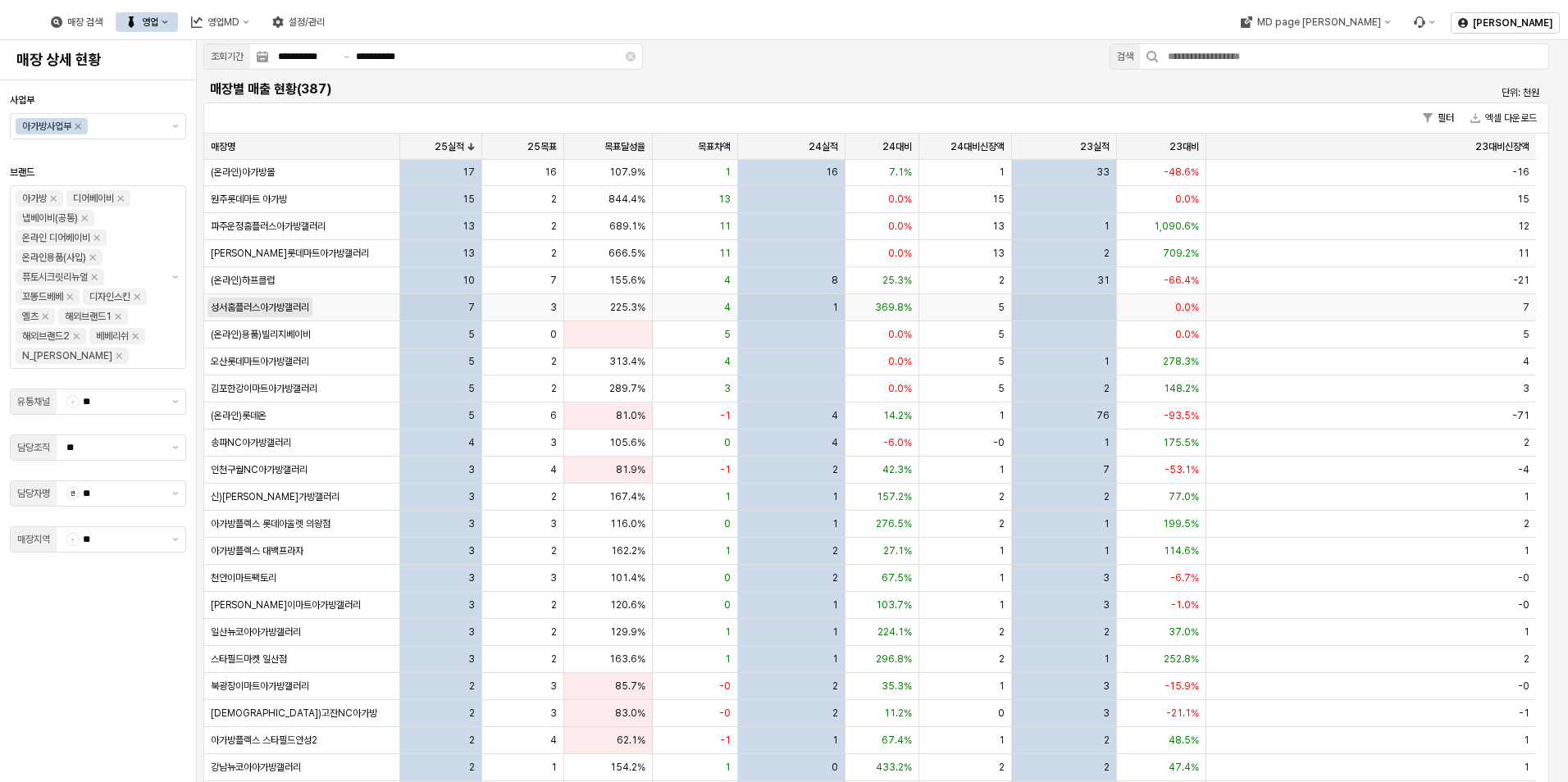
click at [298, 305] on span "성서홈플러스아가방갤러리" at bounding box center [260, 308] width 98 height 13
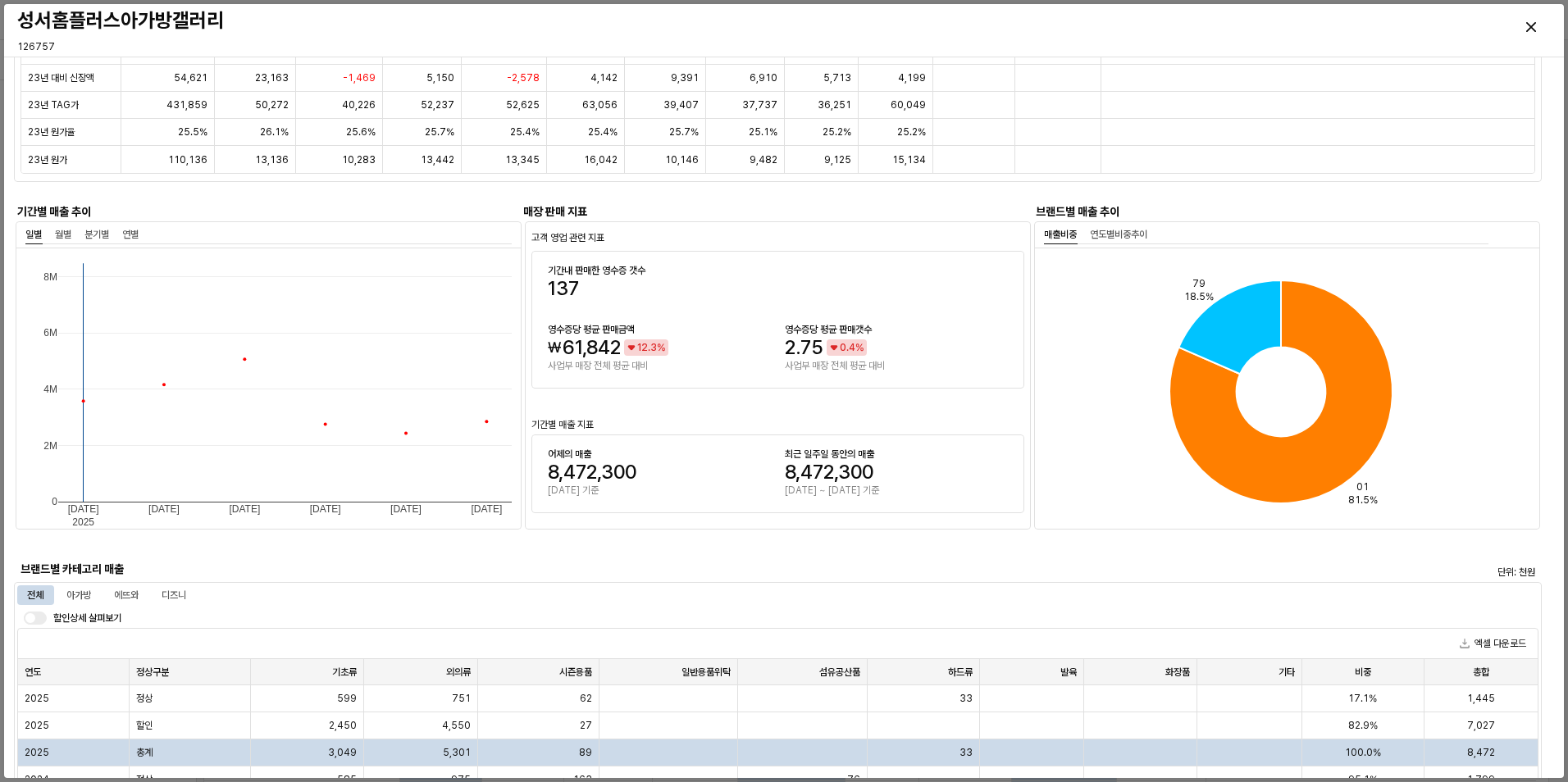
scroll to position [902, 0]
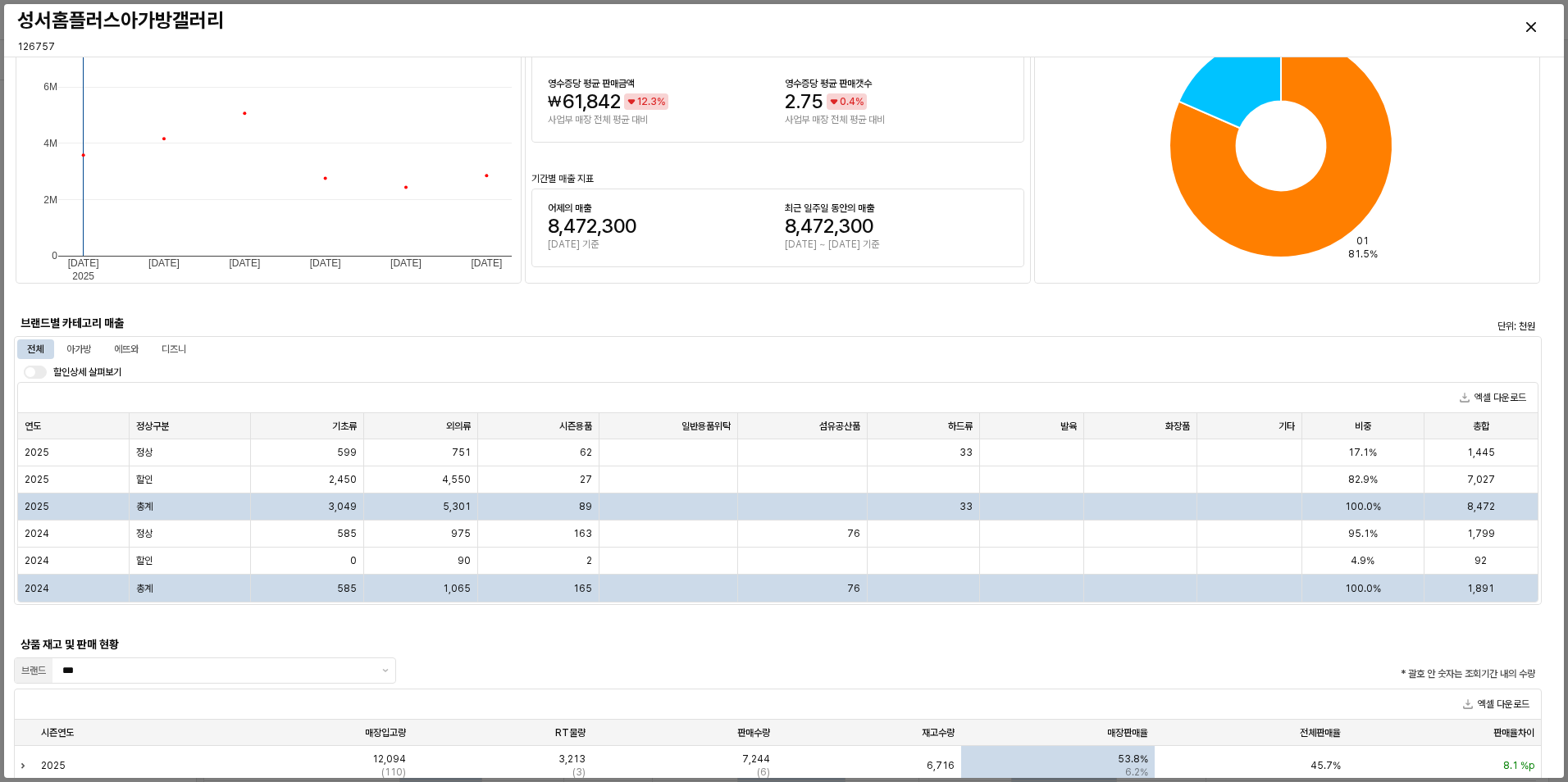
click at [93, 370] on span "할인상세 살펴보기" at bounding box center [87, 372] width 68 height 12
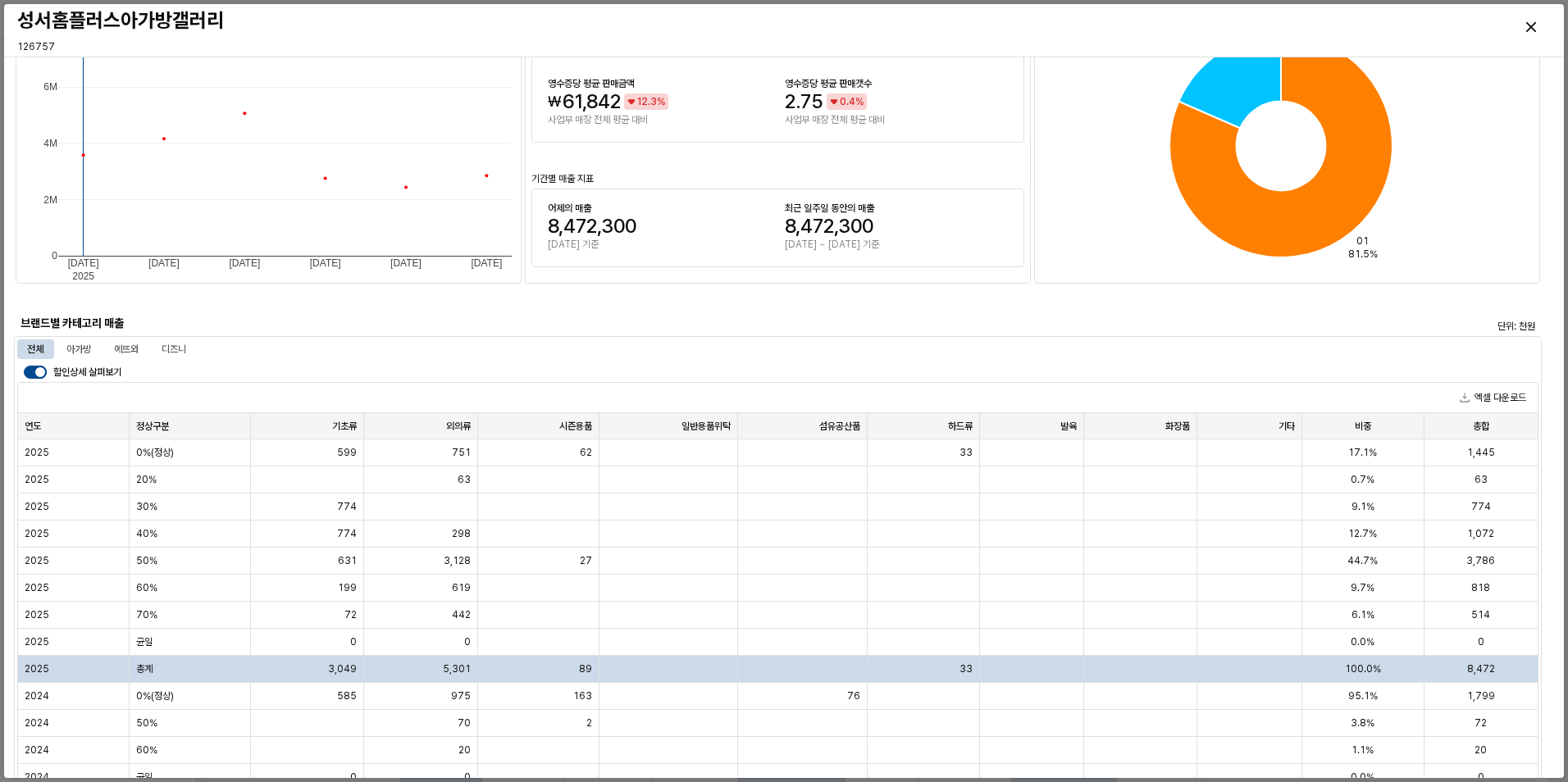
scroll to position [984, 0]
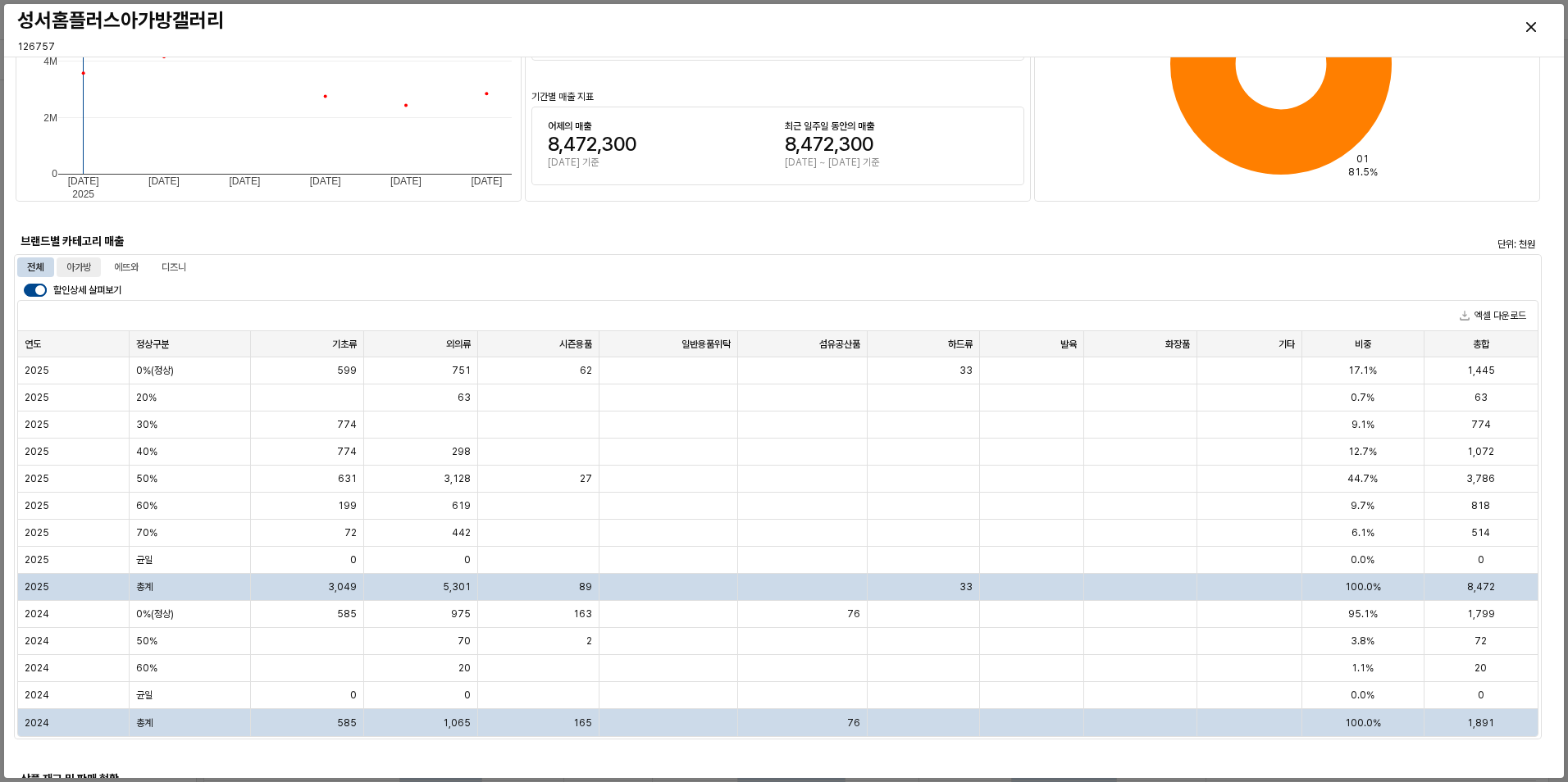
click at [84, 272] on div "아가방" at bounding box center [78, 268] width 25 height 20
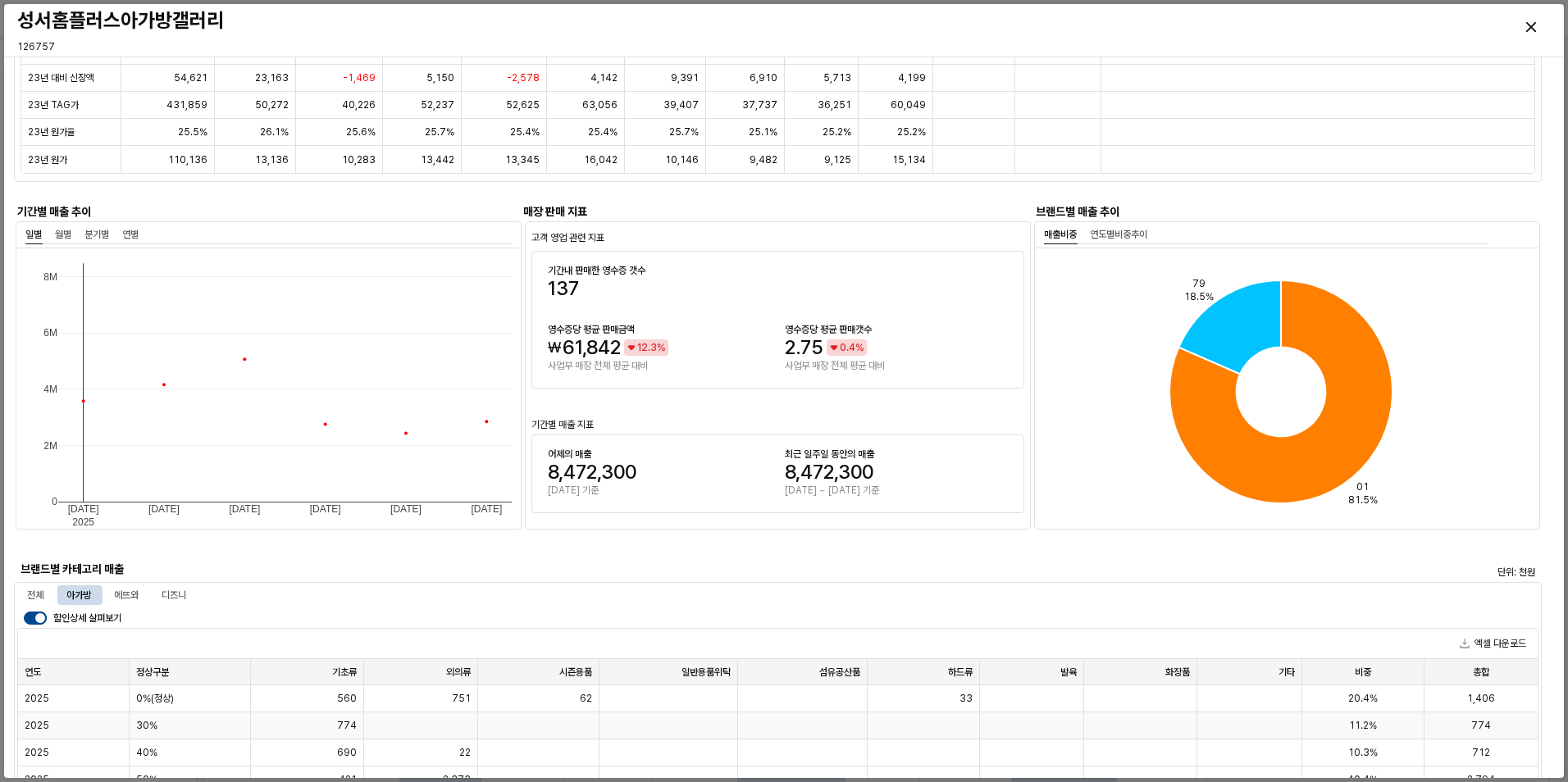
scroll to position [1066, 0]
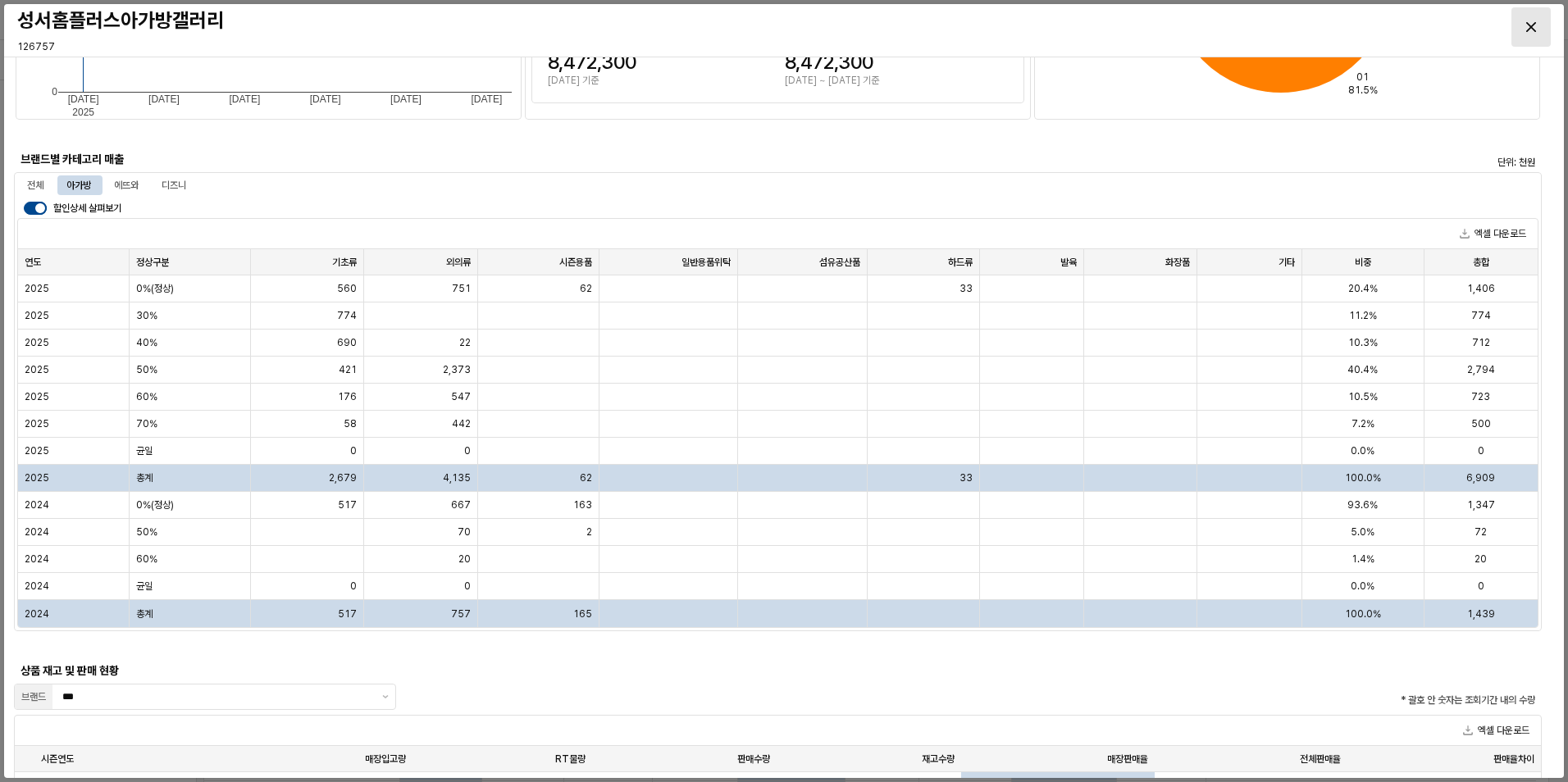
click at [1535, 21] on div "Close" at bounding box center [1530, 26] width 37 height 37
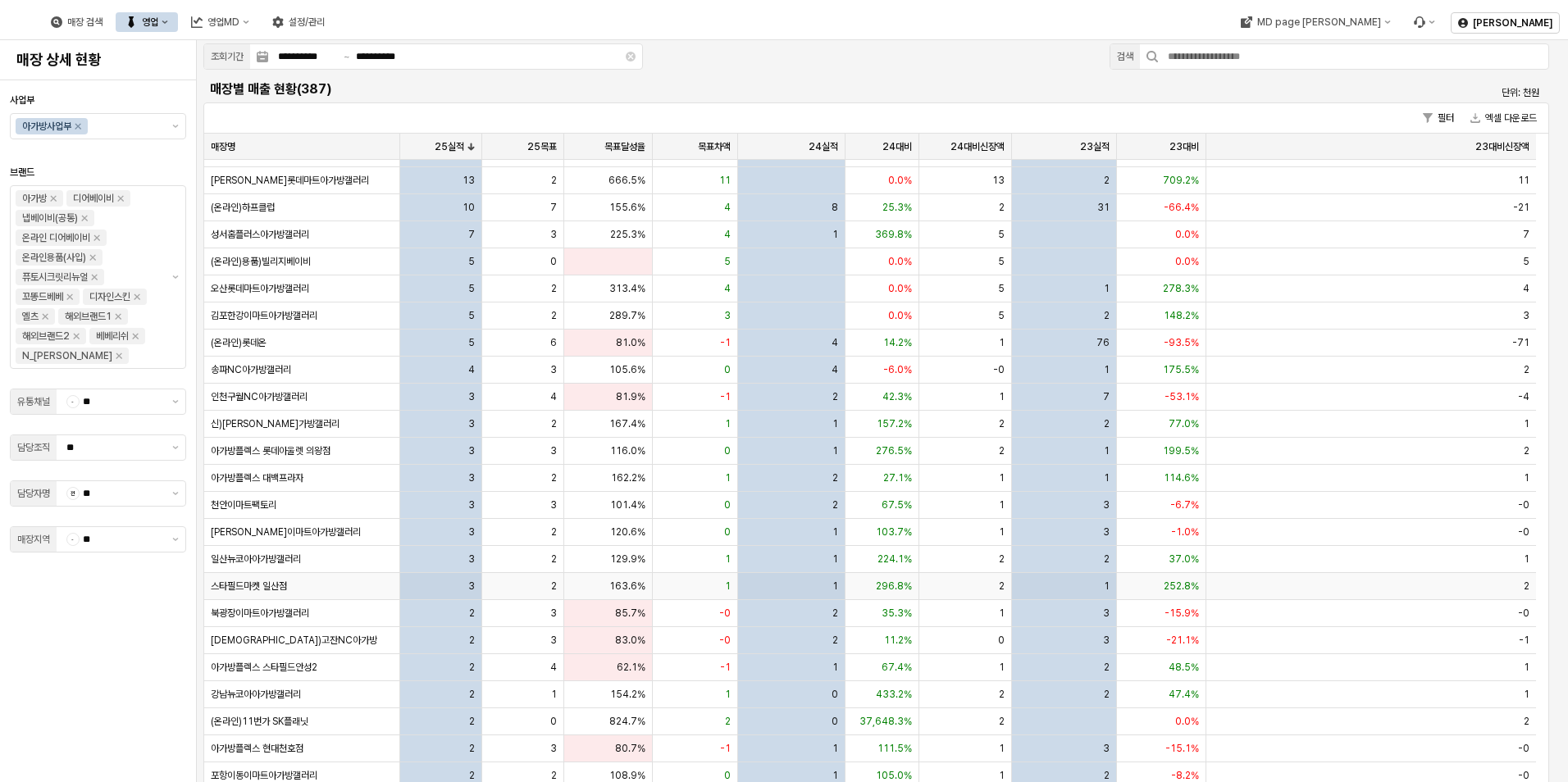
scroll to position [164, 0]
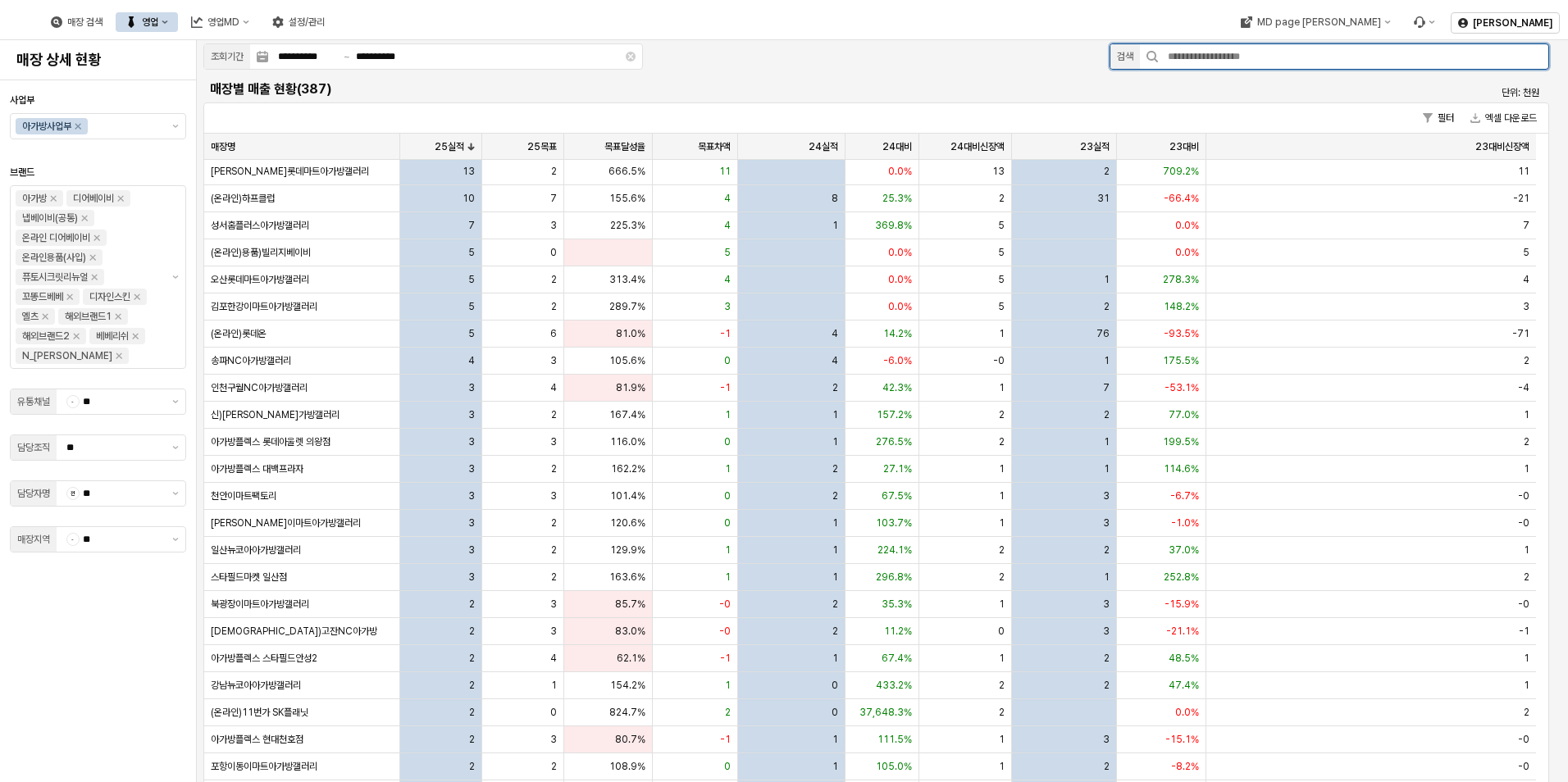
click at [1198, 56] on input "App Frame" at bounding box center [1352, 56] width 390 height 25
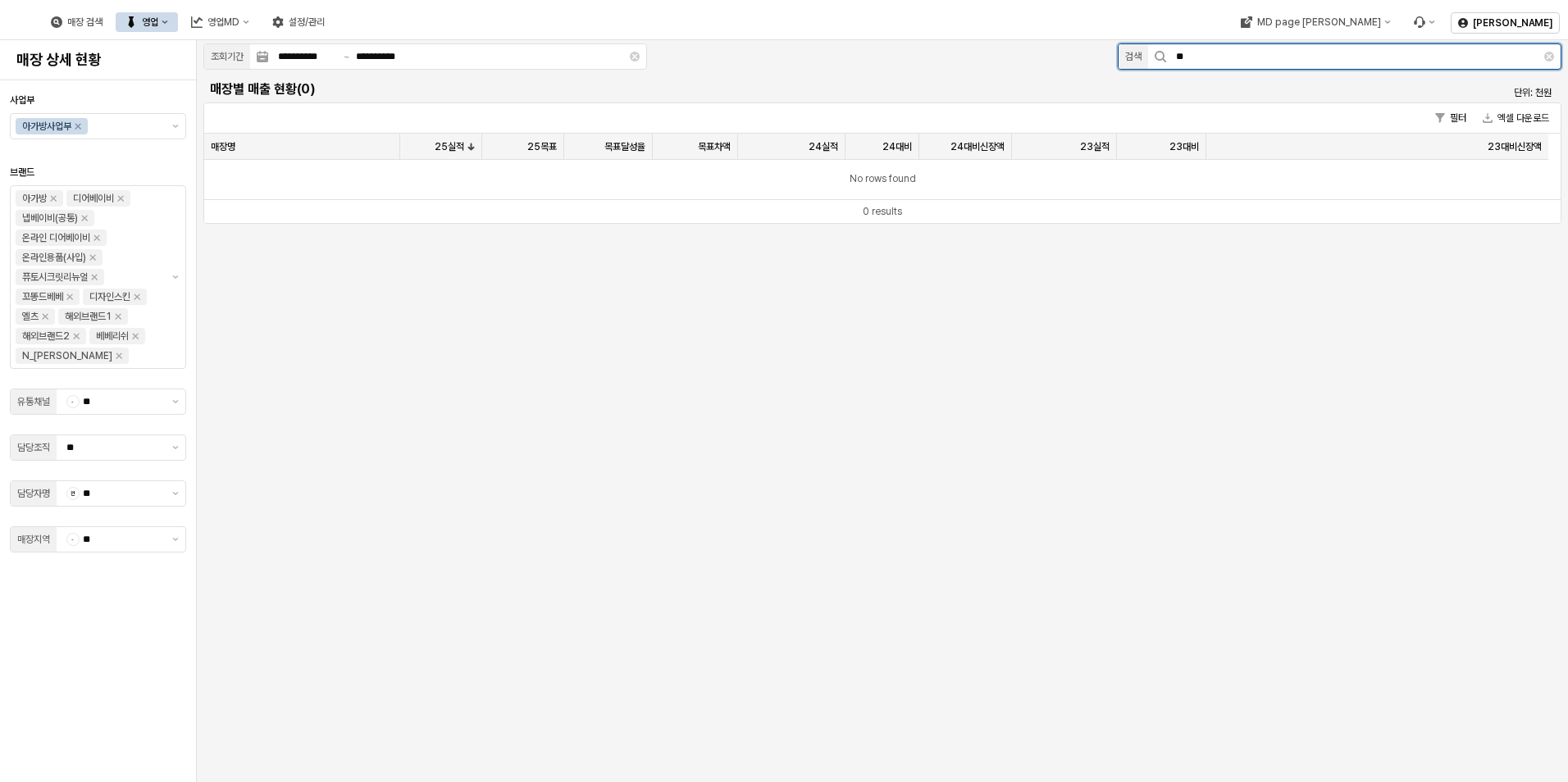
type input "*"
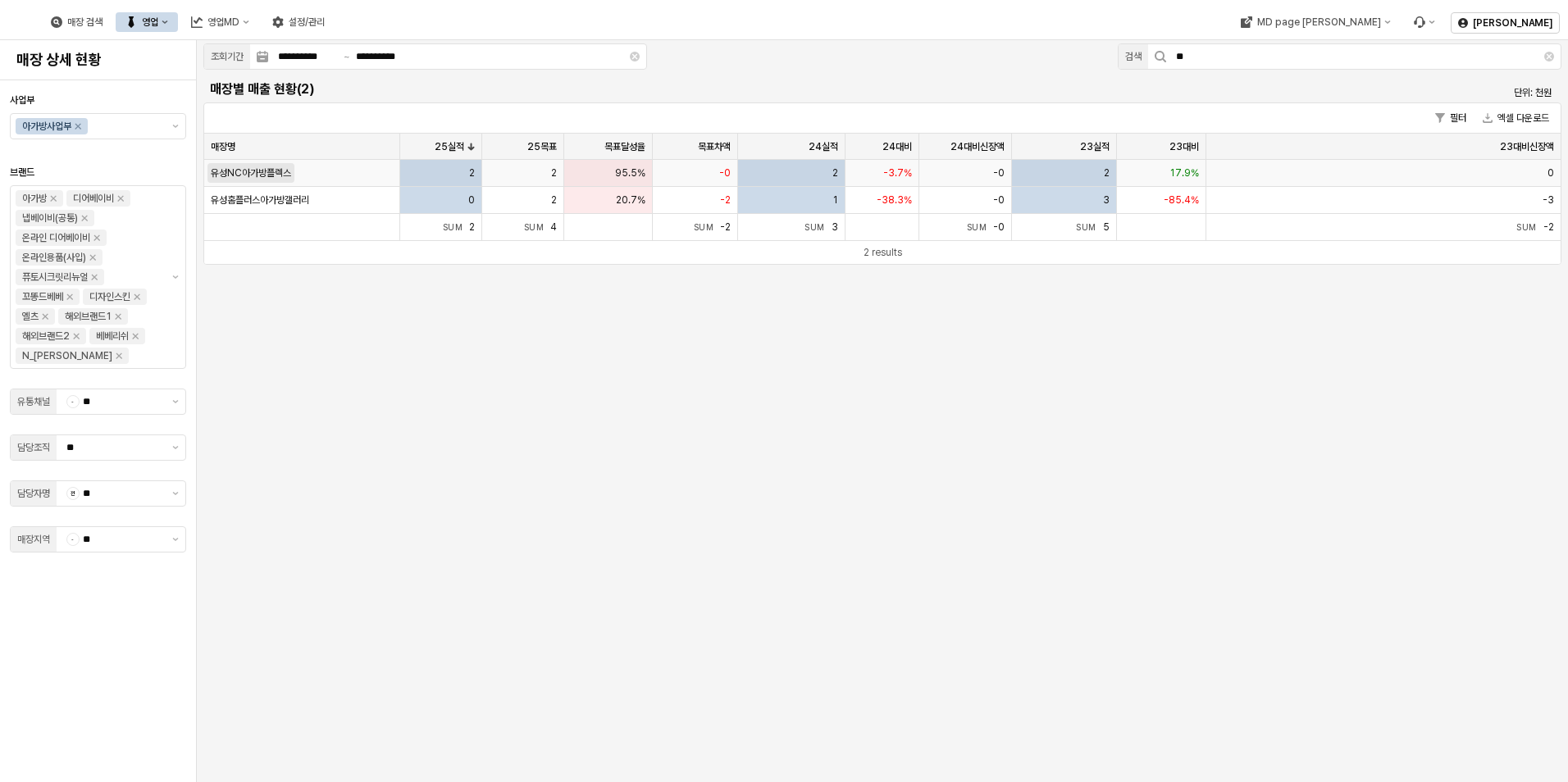
click at [274, 168] on span "유성NC아가방플렉스" at bounding box center [251, 173] width 80 height 13
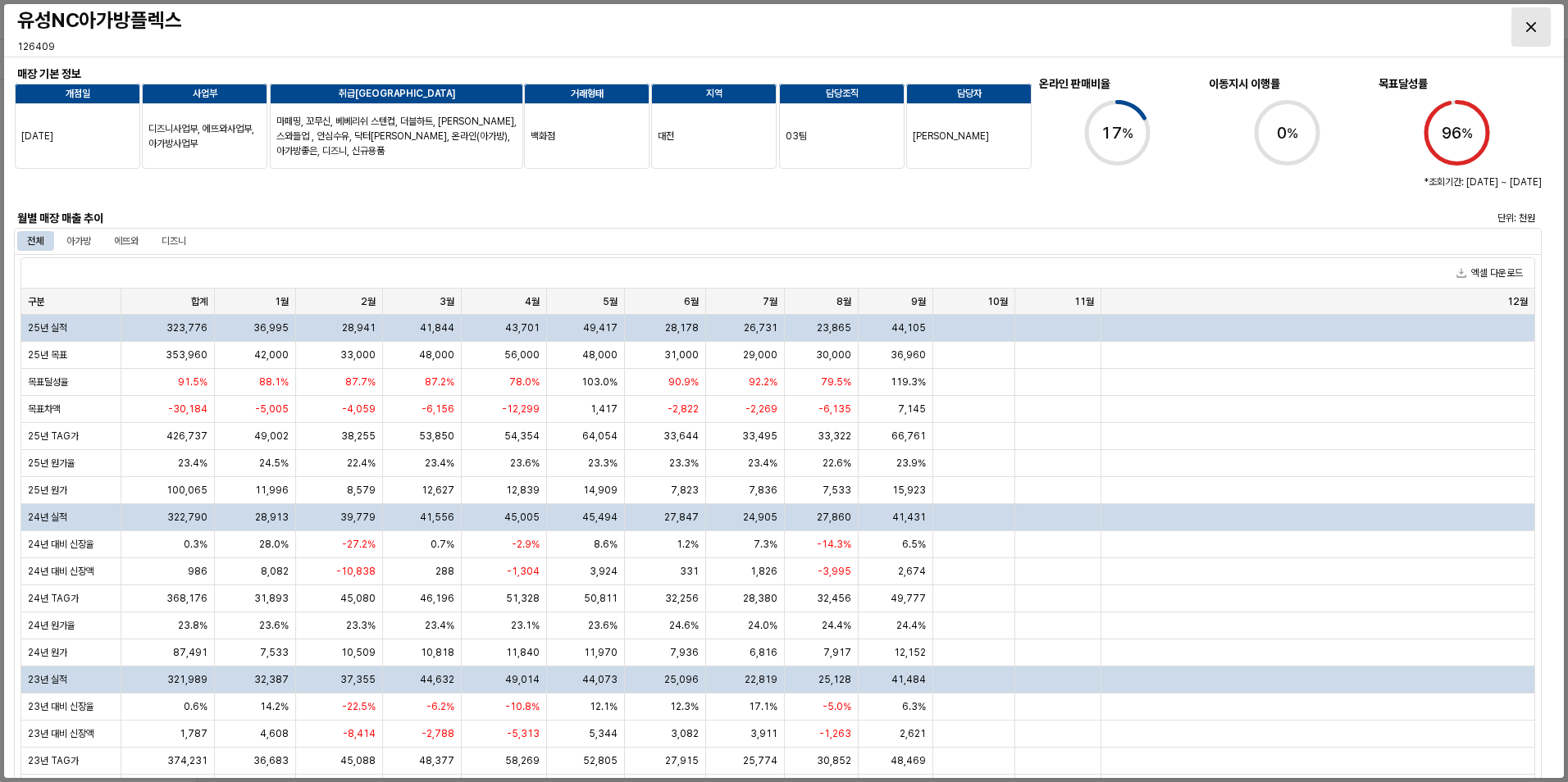
click at [1522, 25] on div "Close" at bounding box center [1530, 26] width 37 height 37
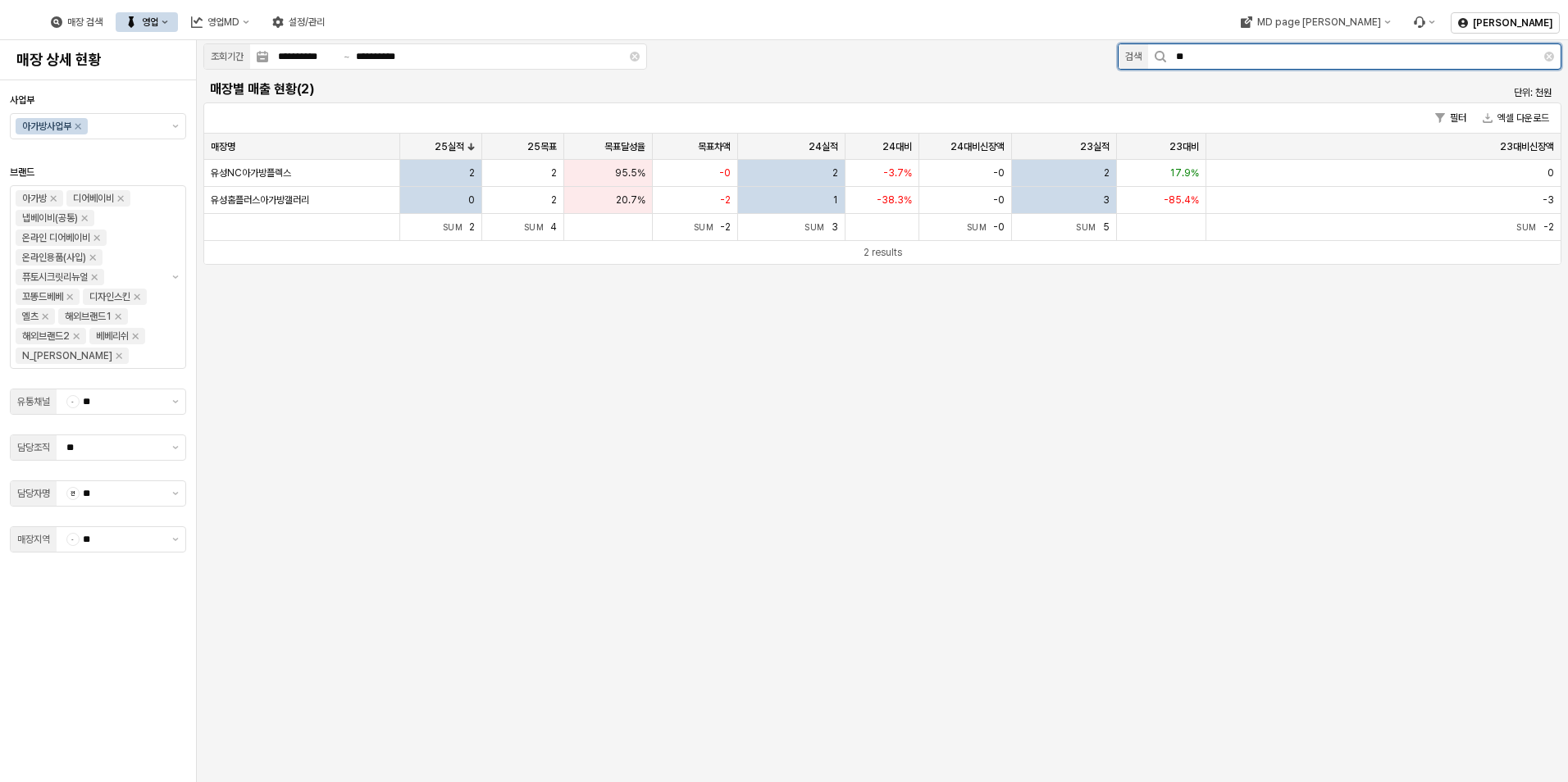
drag, startPoint x: 1212, startPoint y: 60, endPoint x: 865, endPoint y: 79, distance: 347.5
click at [867, 79] on div "**********" at bounding box center [882, 151] width 1371 height 223
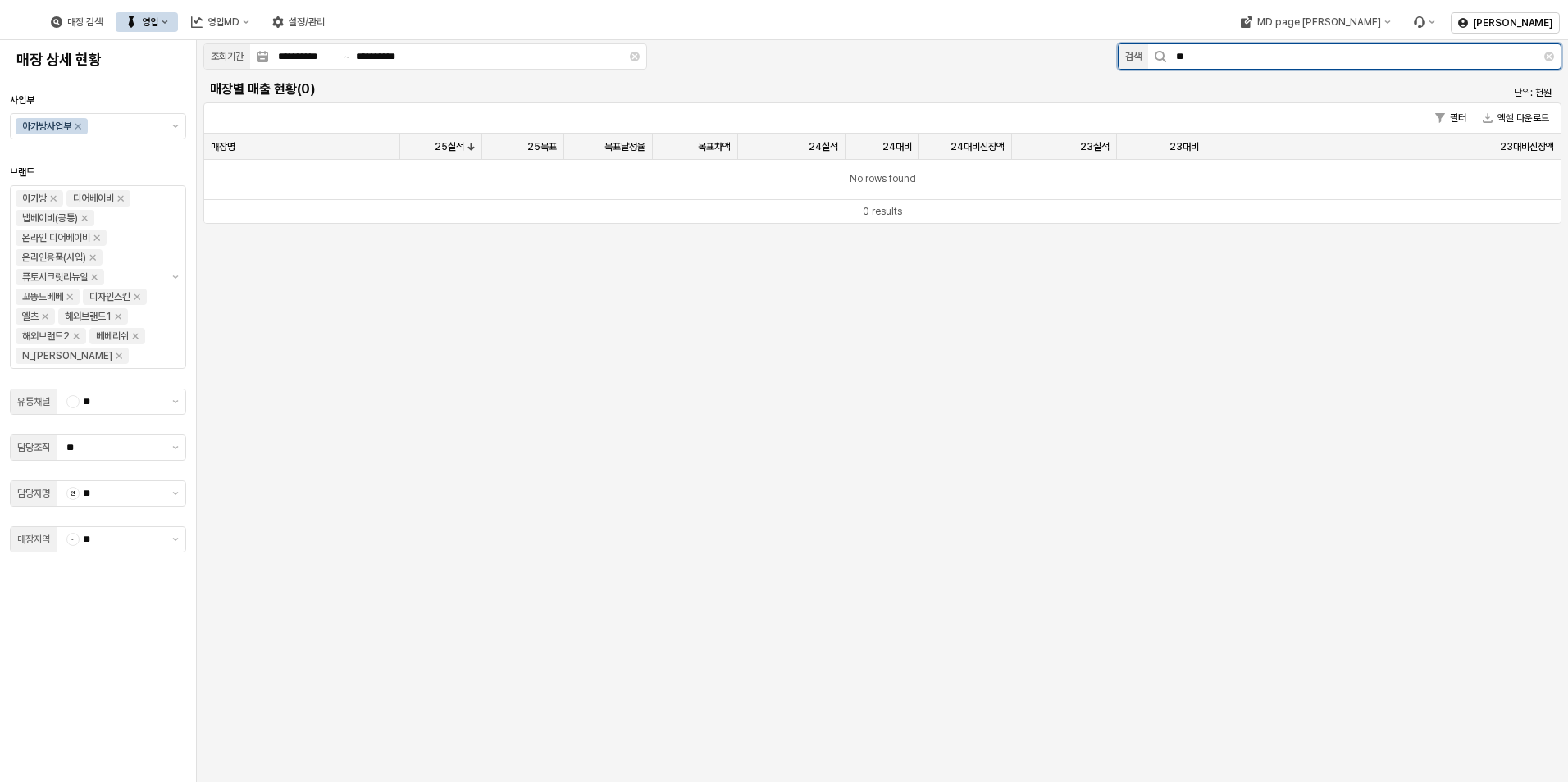
type input "**"
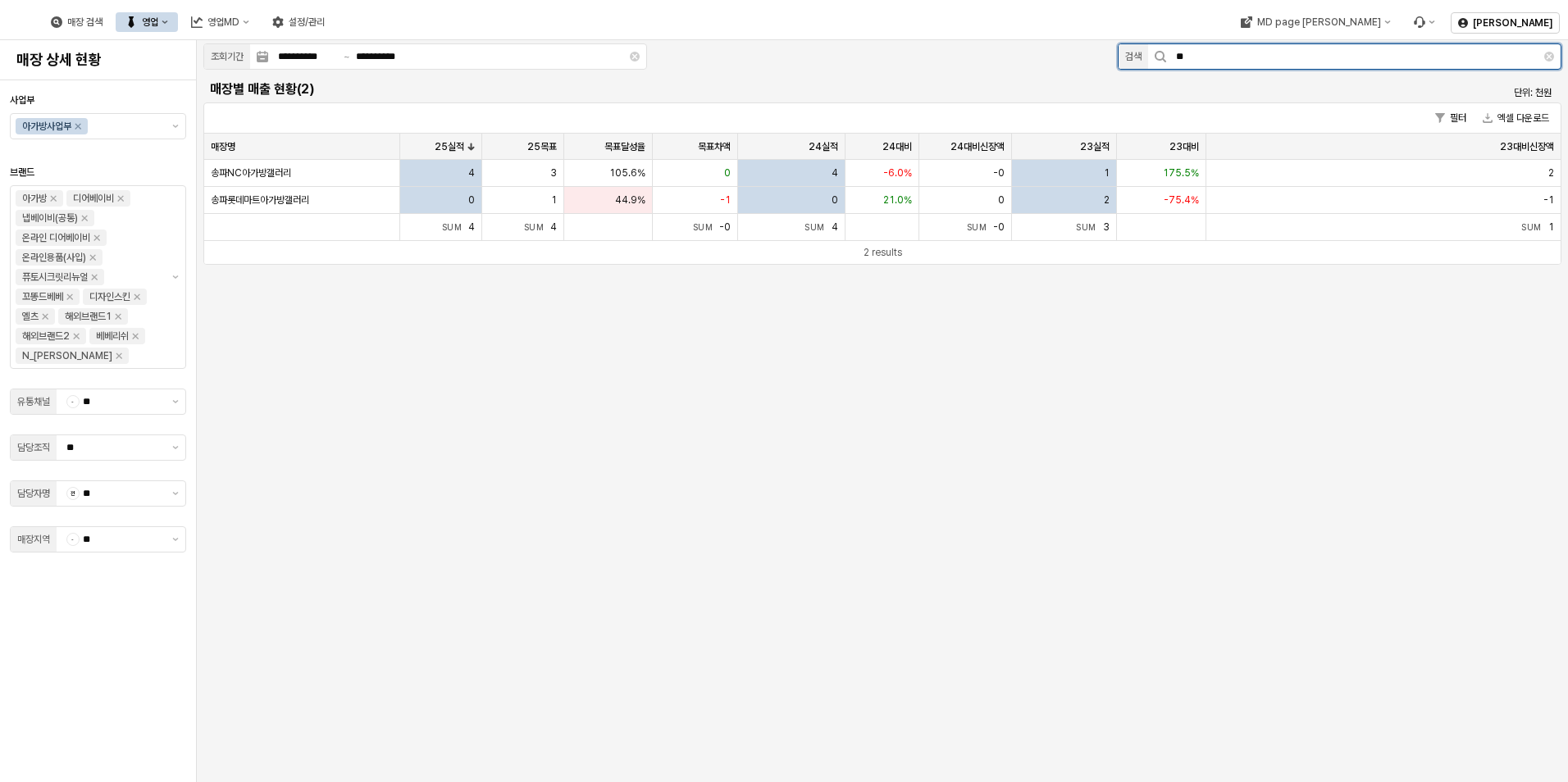
drag, startPoint x: 1287, startPoint y: 46, endPoint x: 1121, endPoint y: 48, distance: 166.0
click at [1129, 48] on div "검색 **" at bounding box center [1339, 56] width 443 height 26
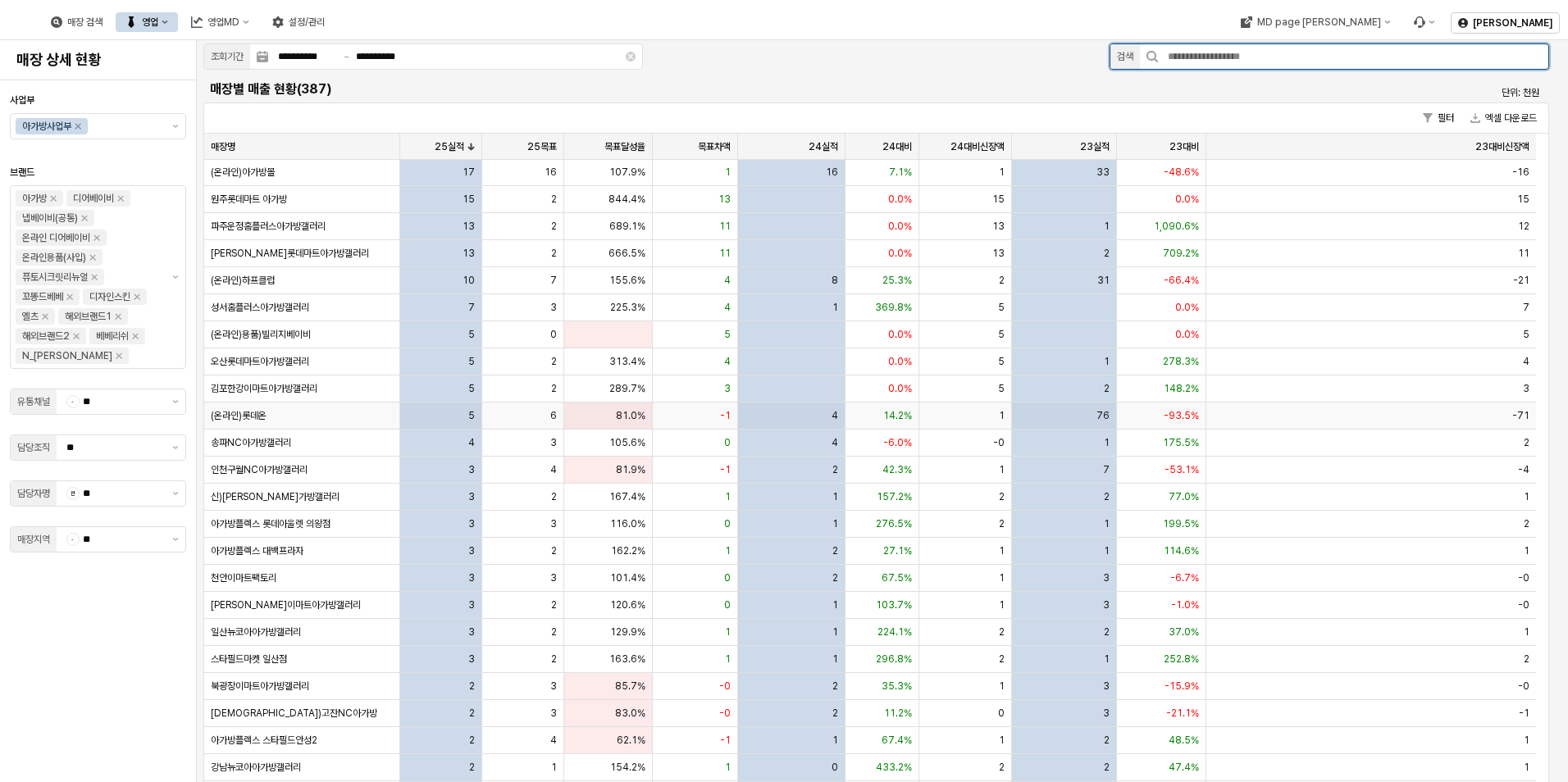
scroll to position [164, 0]
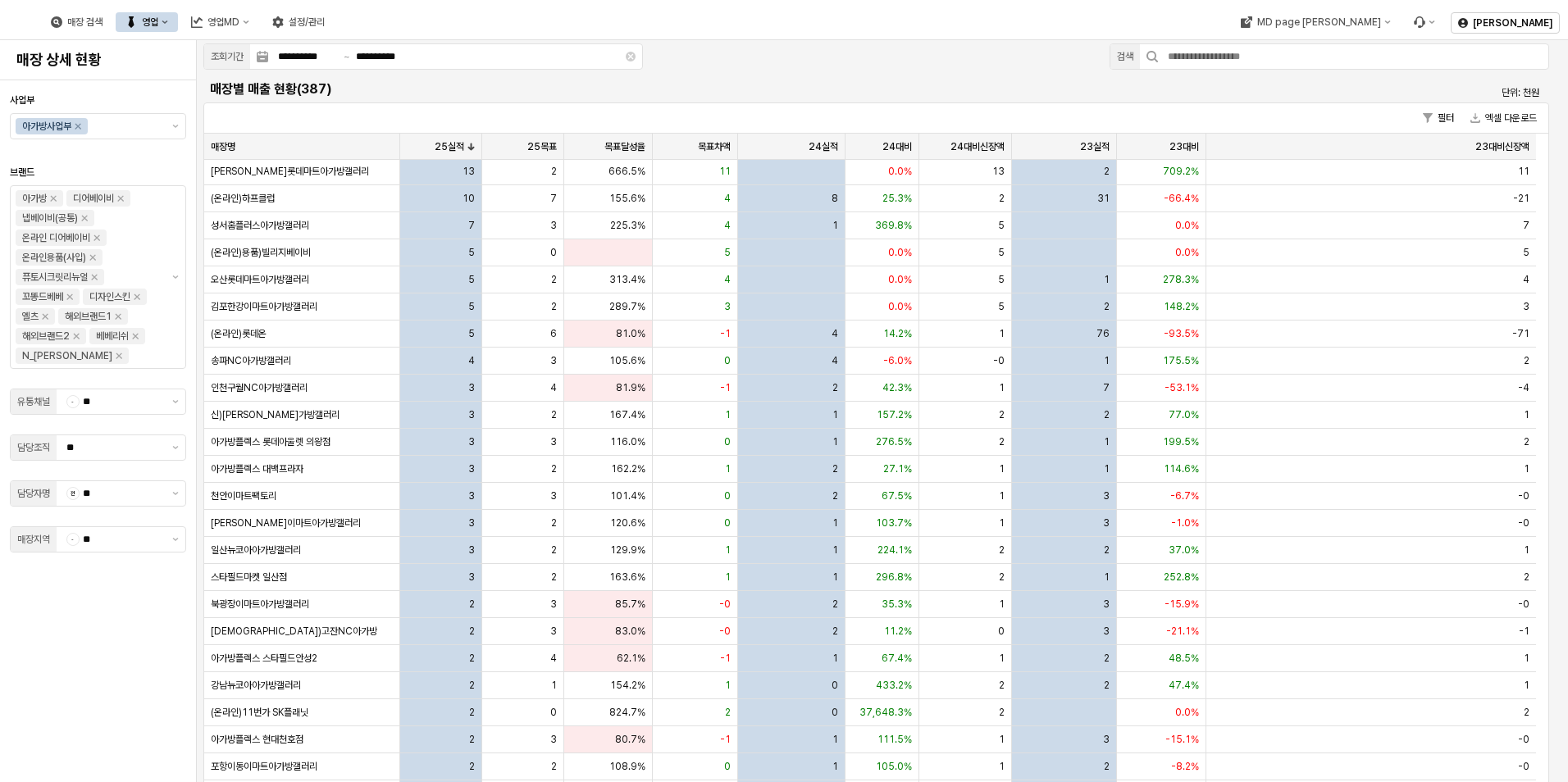
drag, startPoint x: 903, startPoint y: 103, endPoint x: 843, endPoint y: 106, distance: 60.1
click at [903, 104] on div "필터 엑셀 다운로드 매장명 매장명 25실적 25실적 25목표 25목표 목표달성율 목표달성율 목표차액 목표차액 24실적 24실적 24대비 24대…" at bounding box center [875, 493] width 1345 height 782
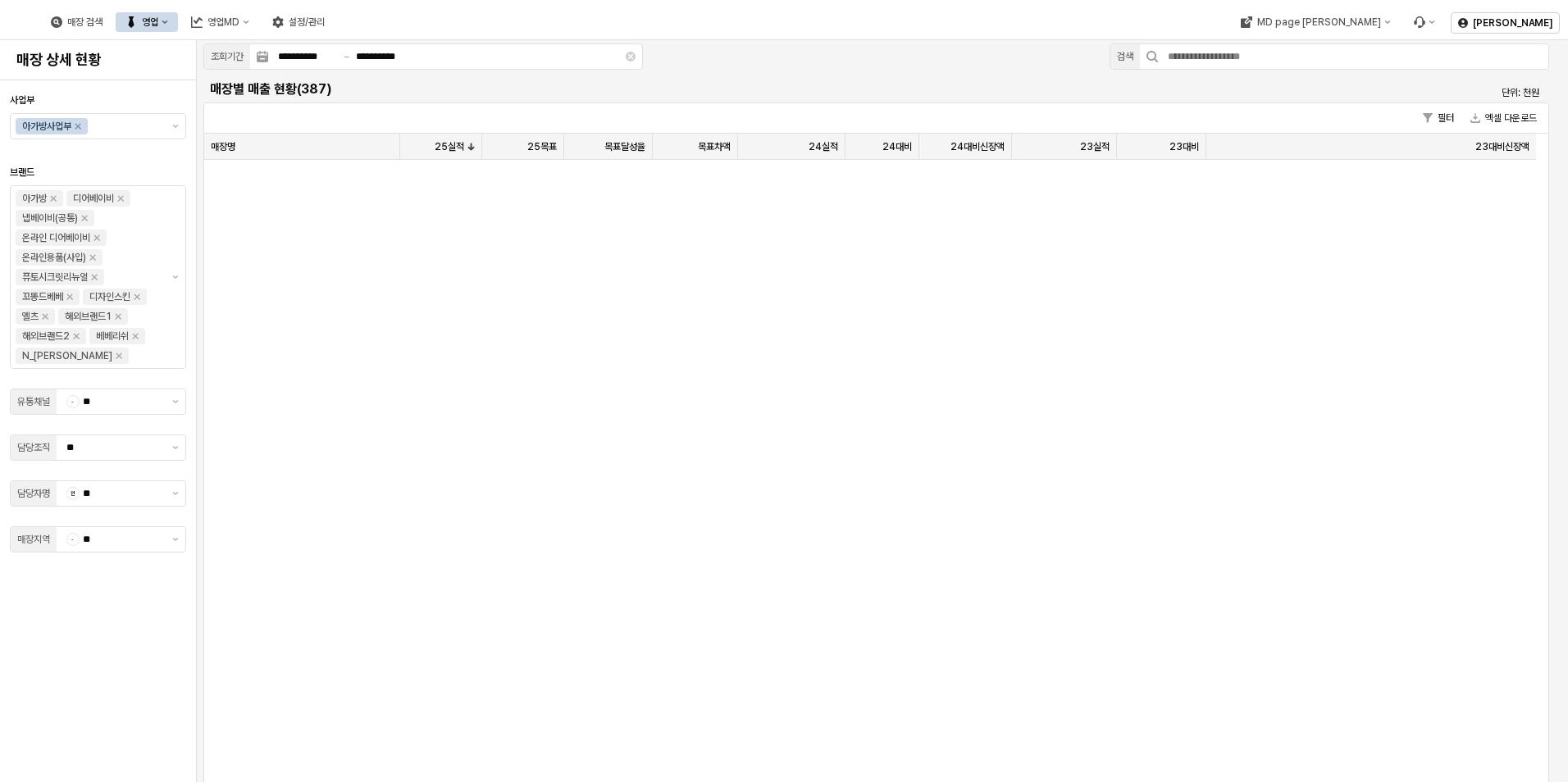
scroll to position [0, 0]
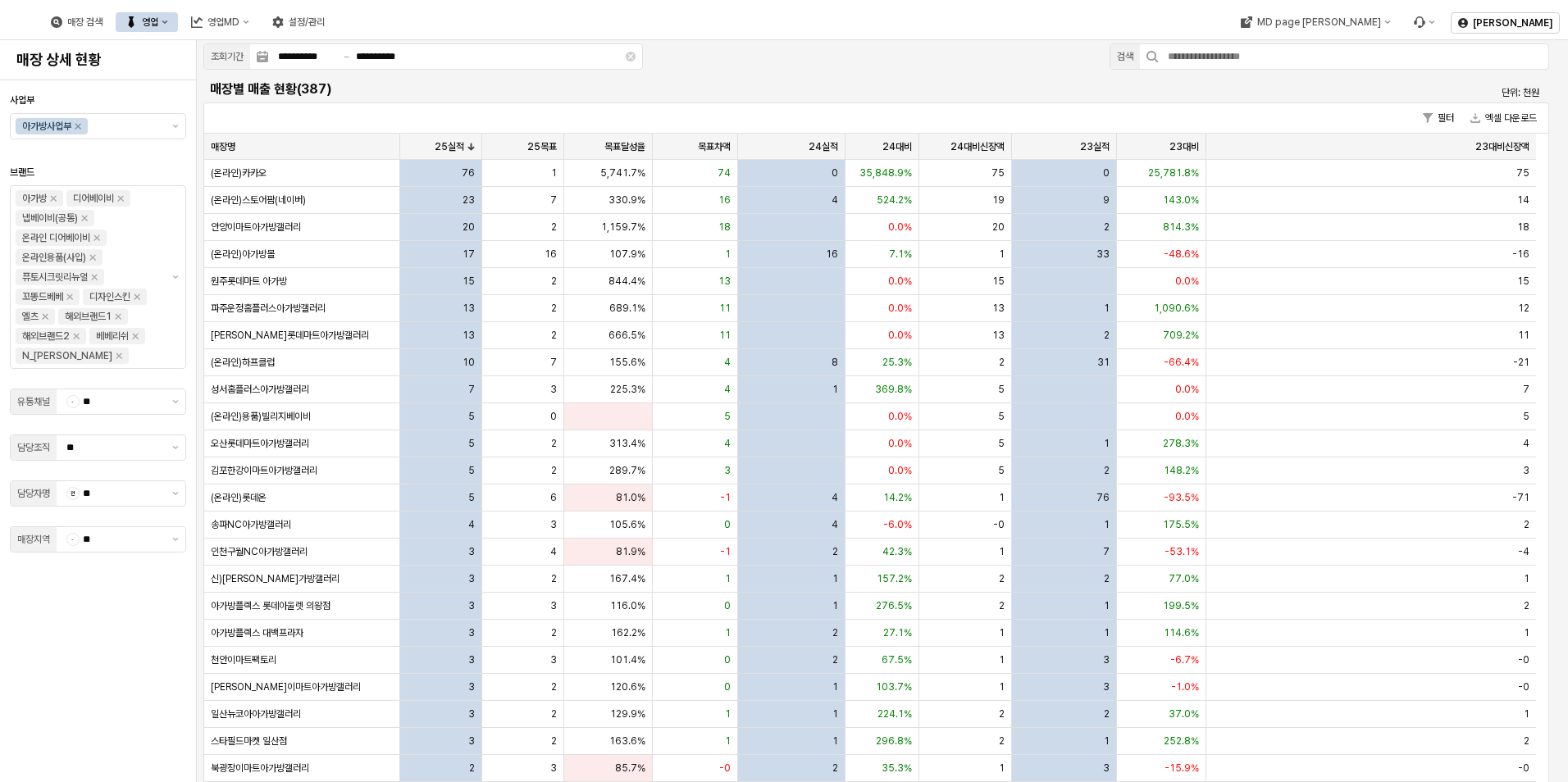
click at [673, 94] on h5 "매장별 매출 현황(387)" at bounding box center [708, 89] width 996 height 16
drag, startPoint x: 341, startPoint y: 96, endPoint x: 215, endPoint y: 74, distance: 127.9
click at [215, 74] on div "매장별 매출 현황(387) 단위: 천원 필터 엑셀 다운로드 매장명 매장명 25실적 25실적 25목표 25목표 목표달성율 목표달성율 목표차액 목…" at bounding box center [875, 480] width 1359 height 814
drag, startPoint x: 211, startPoint y: 74, endPoint x: 198, endPoint y: 84, distance: 16.4
click at [198, 84] on div "매장별 매출 현황(387) 단위: 천원 필터 엑셀 다운로드 매장명 매장명 25실적 25실적 25목표 25목표 목표달성율 목표달성율 목표차액 목…" at bounding box center [875, 480] width 1359 height 814
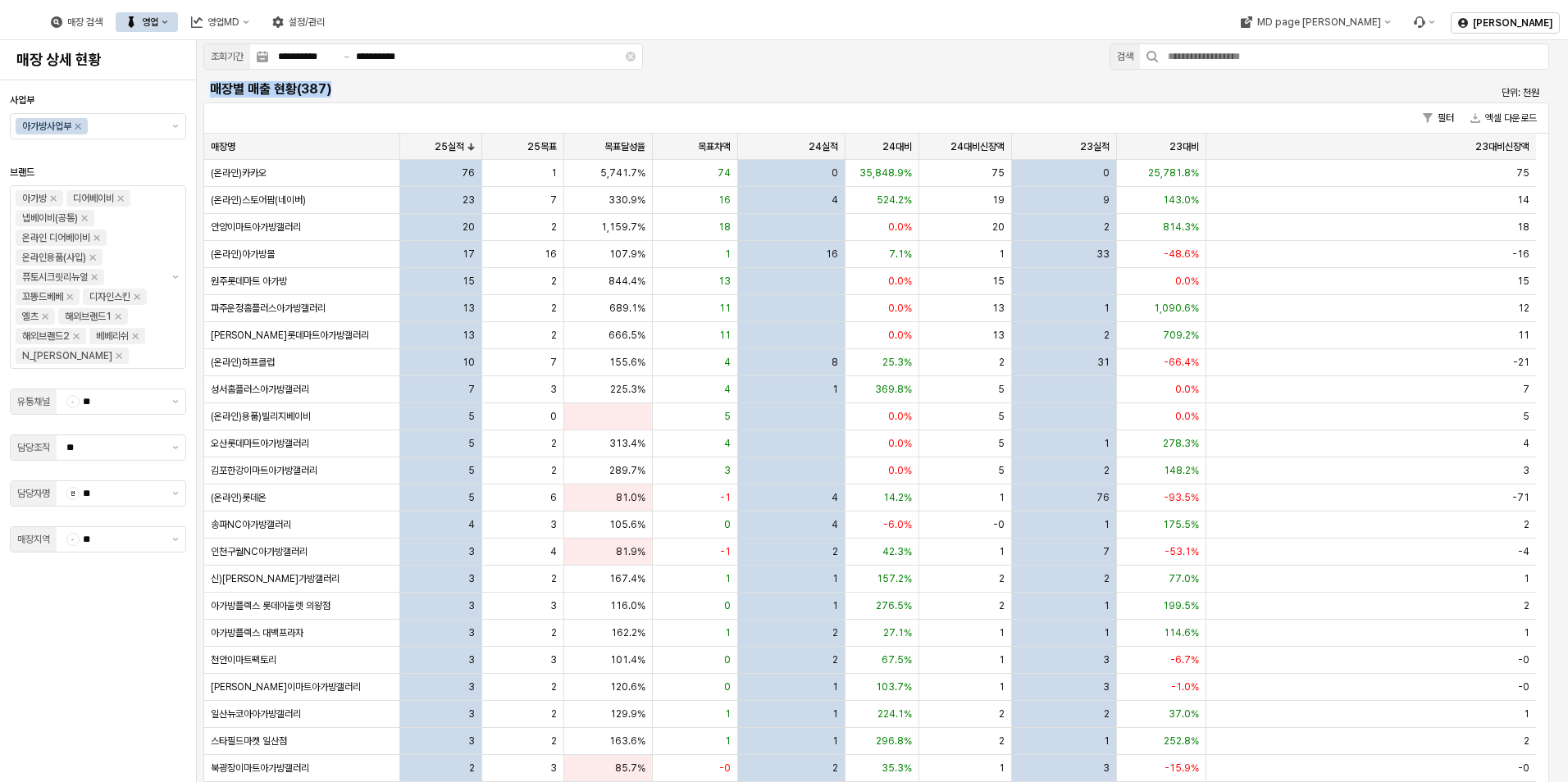
drag, startPoint x: 228, startPoint y: 86, endPoint x: 377, endPoint y: 90, distance: 149.1
click at [377, 90] on div "매장별 매출 현황(387)" at bounding box center [707, 89] width 1009 height 26
click at [377, 88] on h5 "매장별 매출 현황(387)" at bounding box center [708, 89] width 996 height 16
click at [334, 83] on h5 "매장별 매출 현황(387)" at bounding box center [708, 89] width 996 height 16
click at [331, 88] on h5 "매장별 매출 현황(387)" at bounding box center [708, 89] width 996 height 16
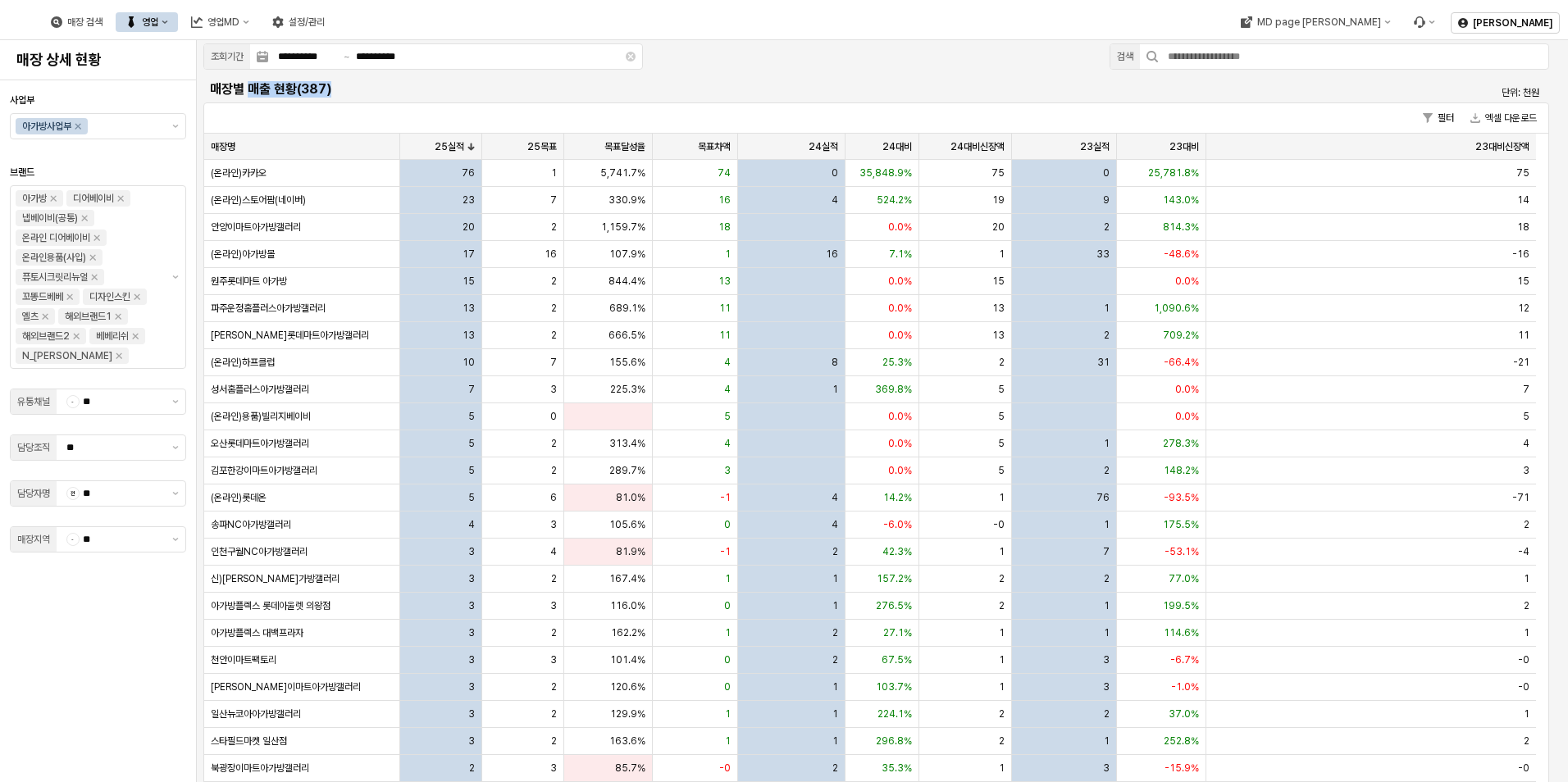
drag, startPoint x: 248, startPoint y: 91, endPoint x: 367, endPoint y: 87, distance: 119.1
click at [367, 87] on h5 "매장별 매출 현황(387)" at bounding box center [708, 89] width 996 height 16
click at [366, 86] on h5 "매장별 매출 현황(387)" at bounding box center [708, 89] width 996 height 16
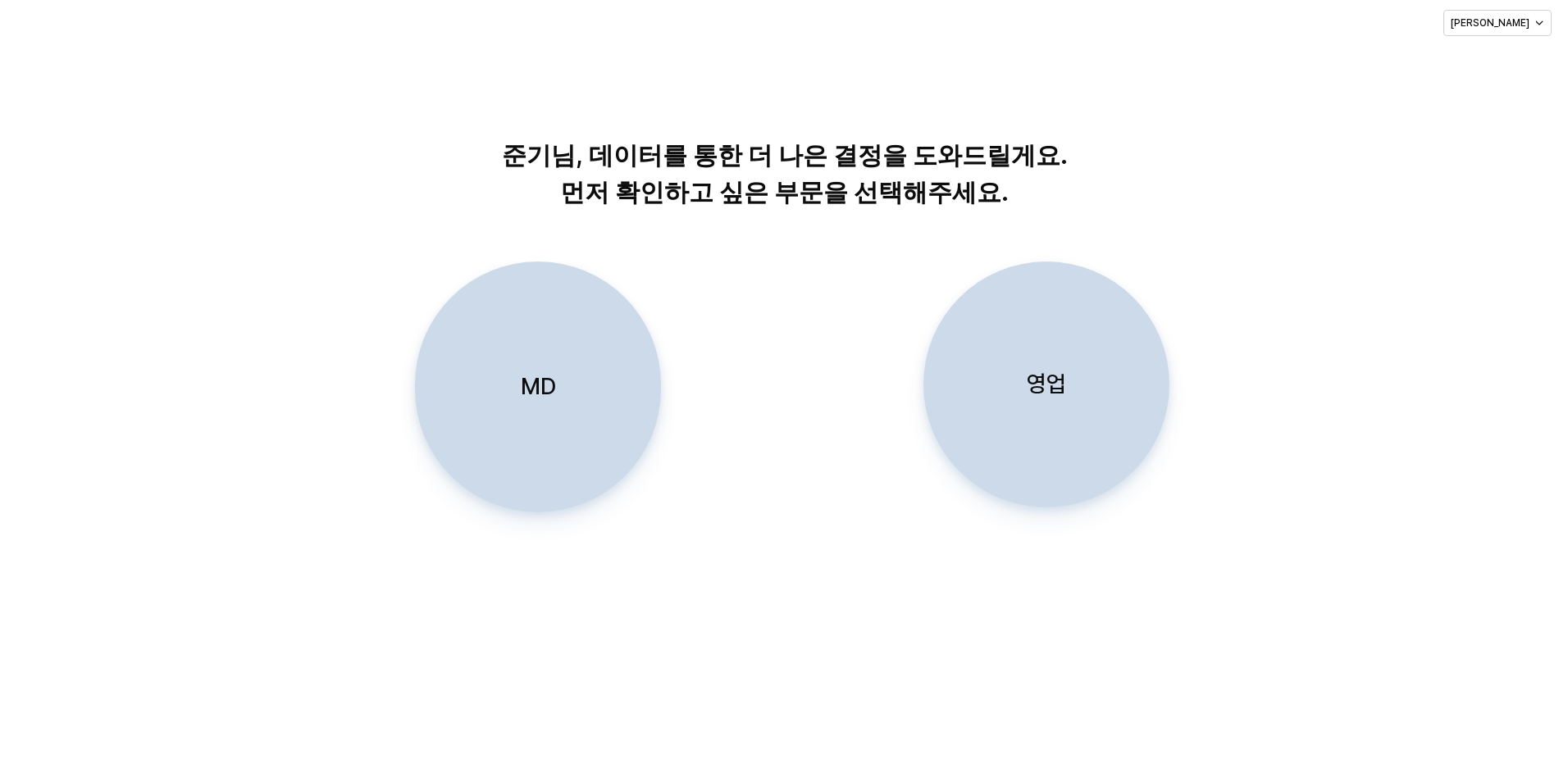
click at [1027, 285] on div "영업" at bounding box center [1047, 384] width 231 height 244
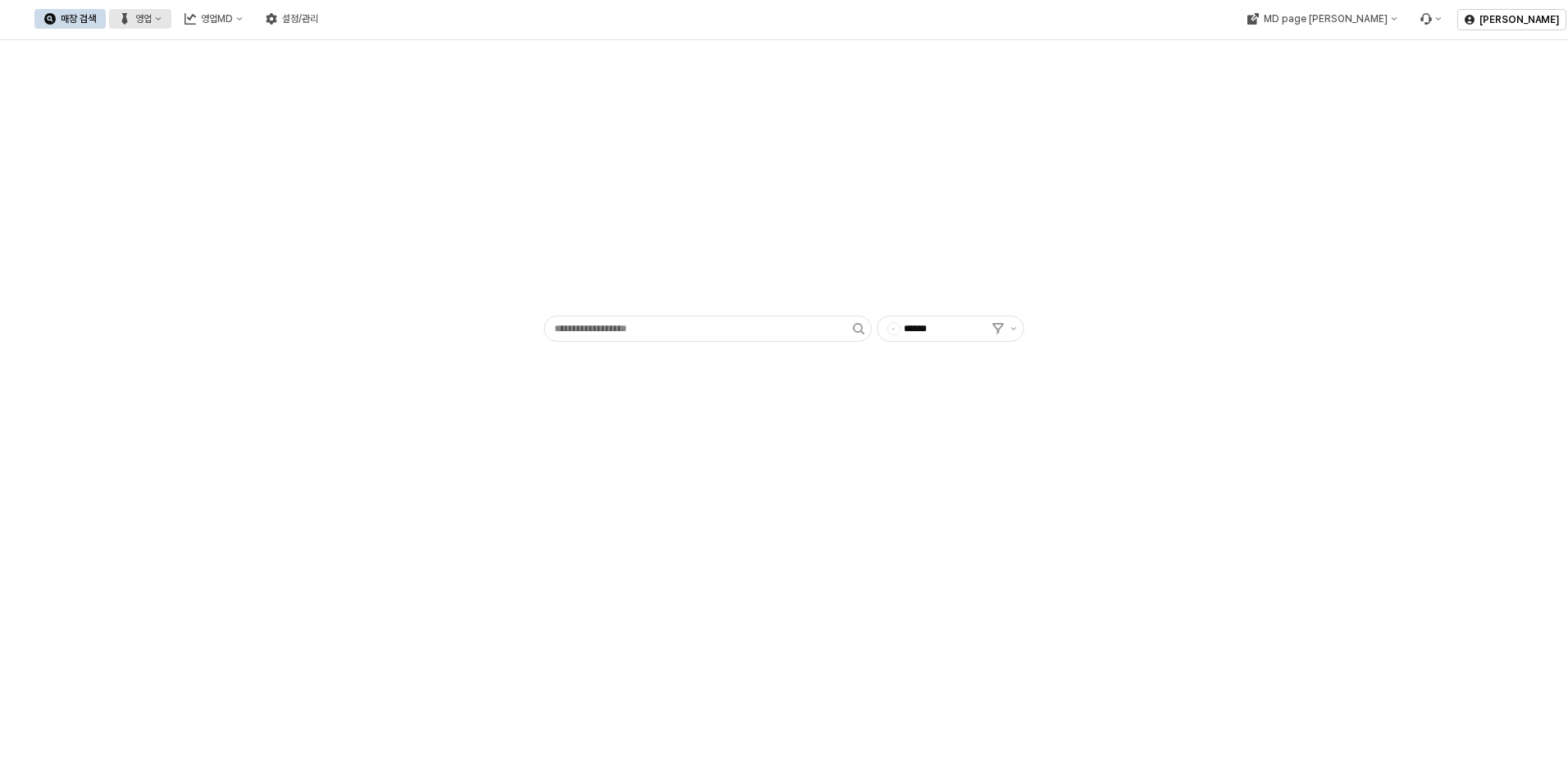
click at [171, 11] on button "영업" at bounding box center [140, 19] width 62 height 20
click at [321, 78] on div "매장상세 현황" at bounding box center [322, 76] width 86 height 13
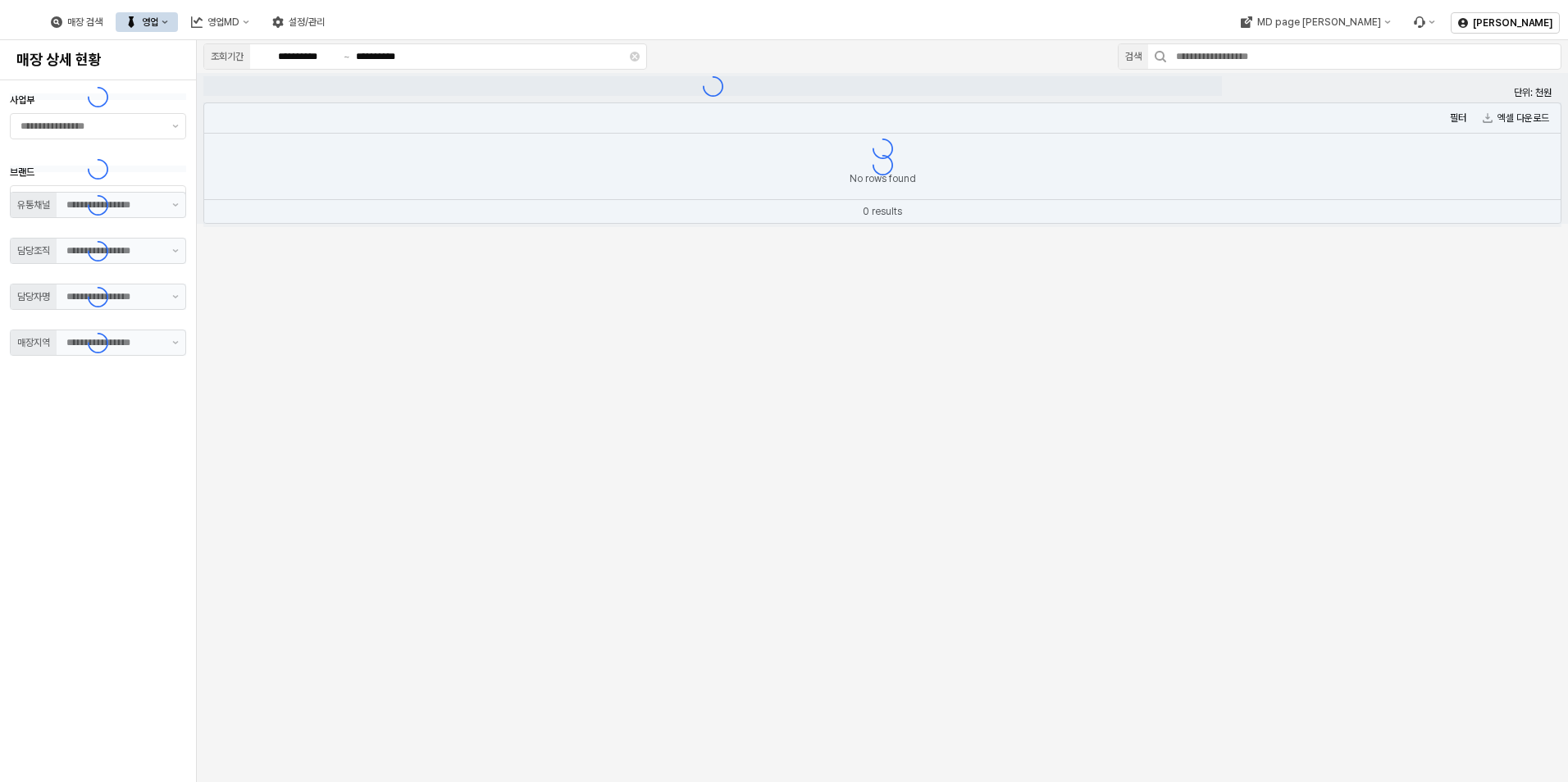
type input "**"
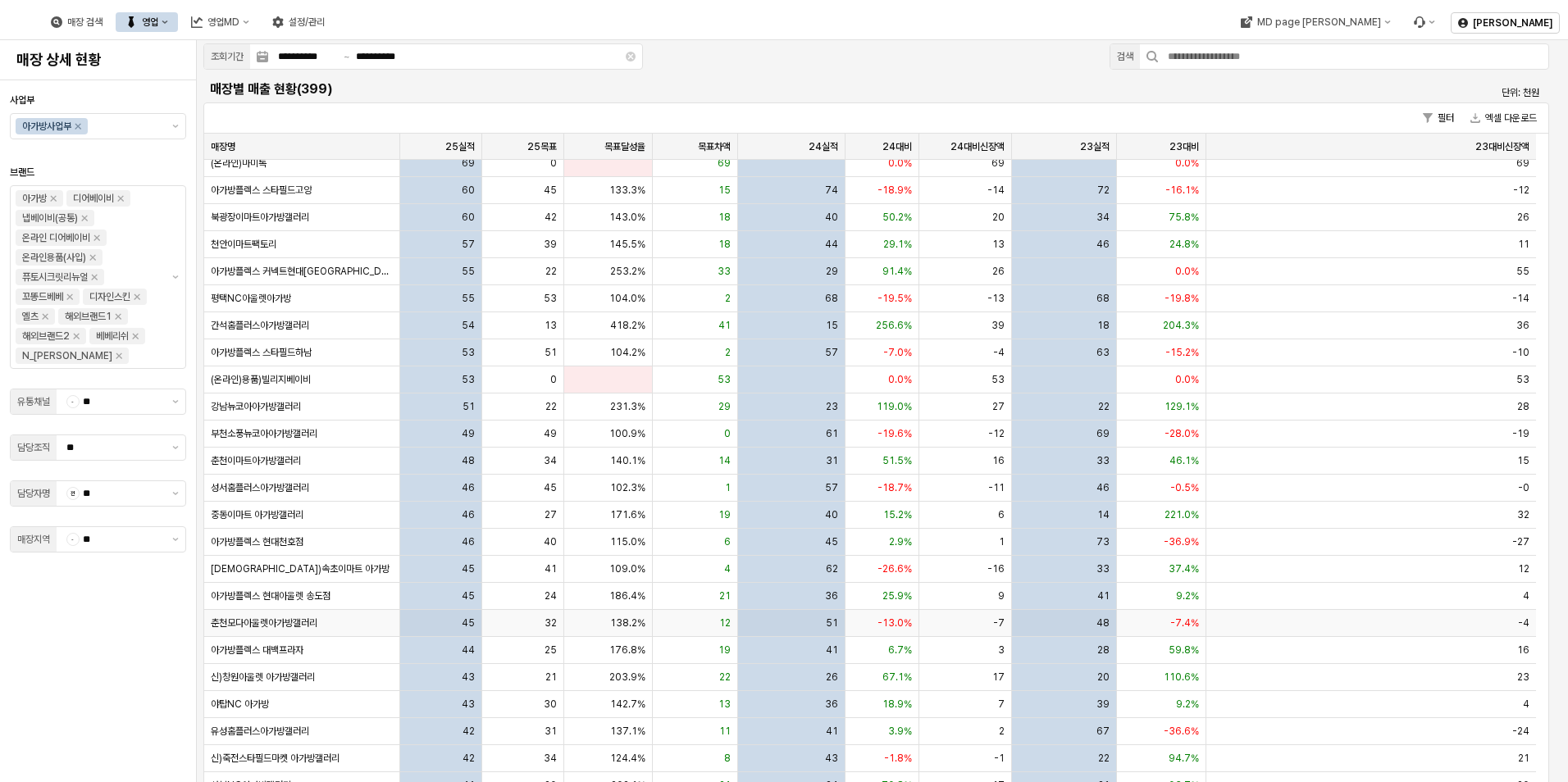
scroll to position [328, 0]
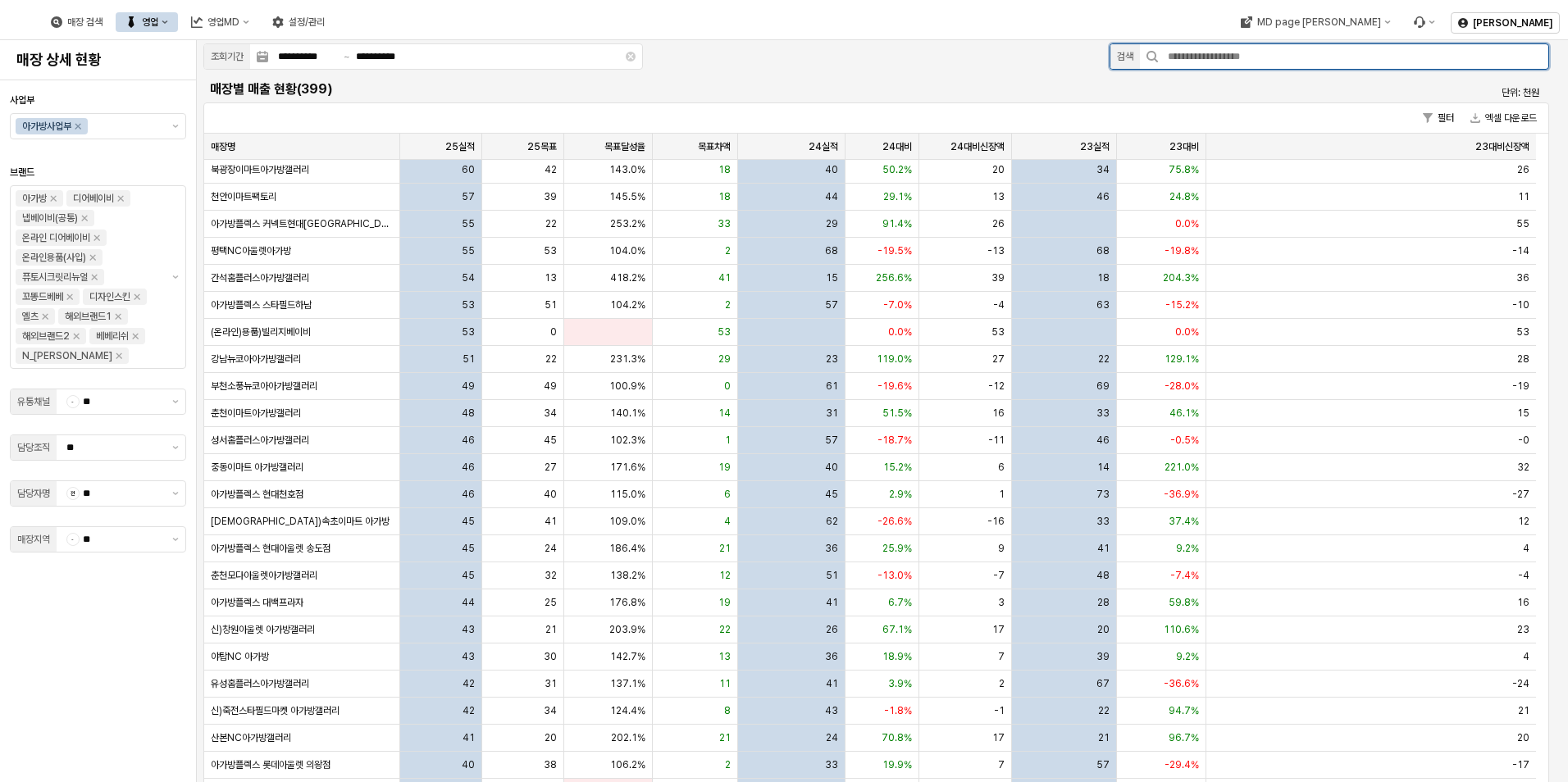
click at [1209, 49] on input "App Frame" at bounding box center [1352, 56] width 390 height 25
type input "*"
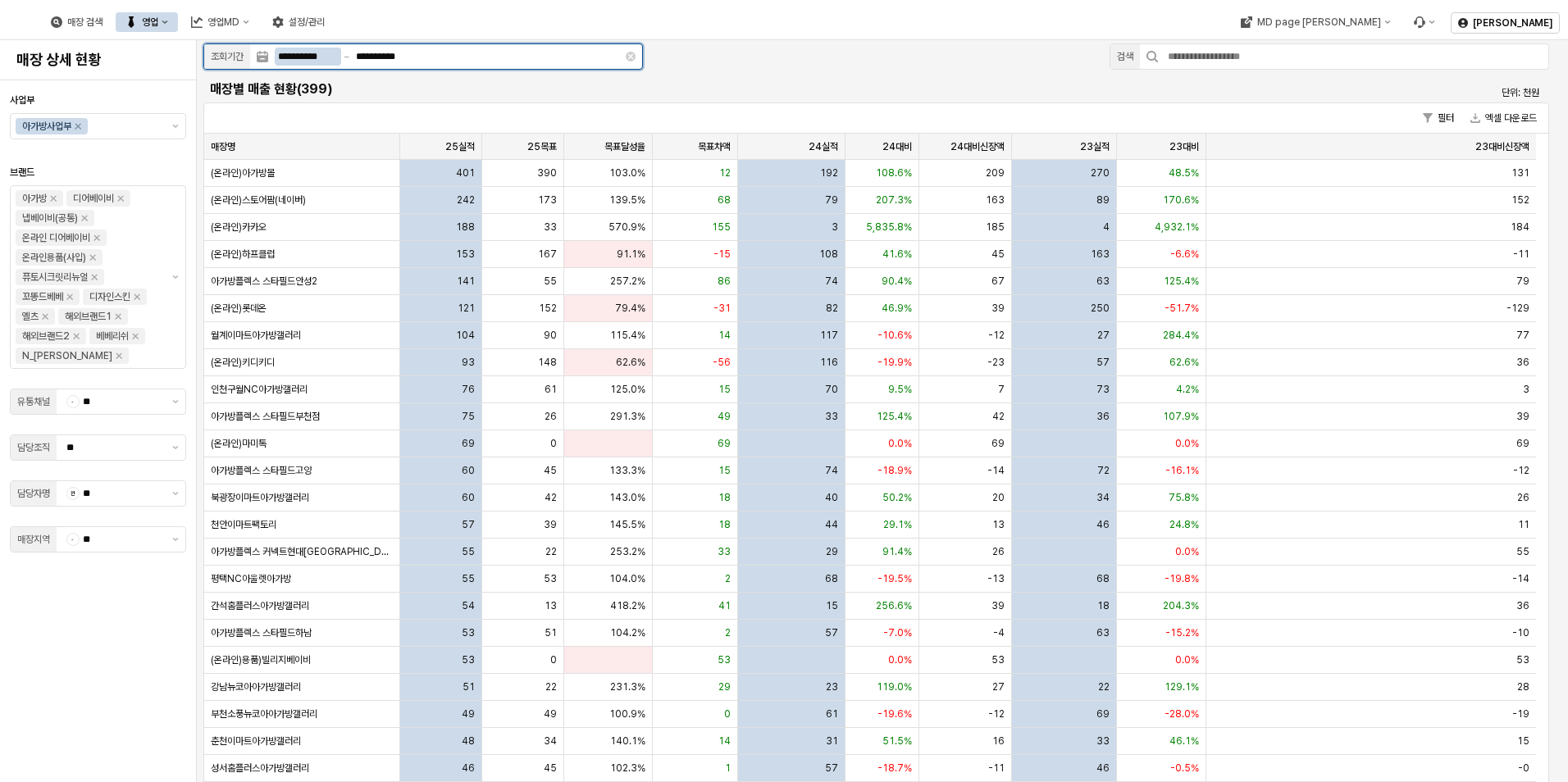
click at [302, 53] on input "**********" at bounding box center [308, 56] width 66 height 18
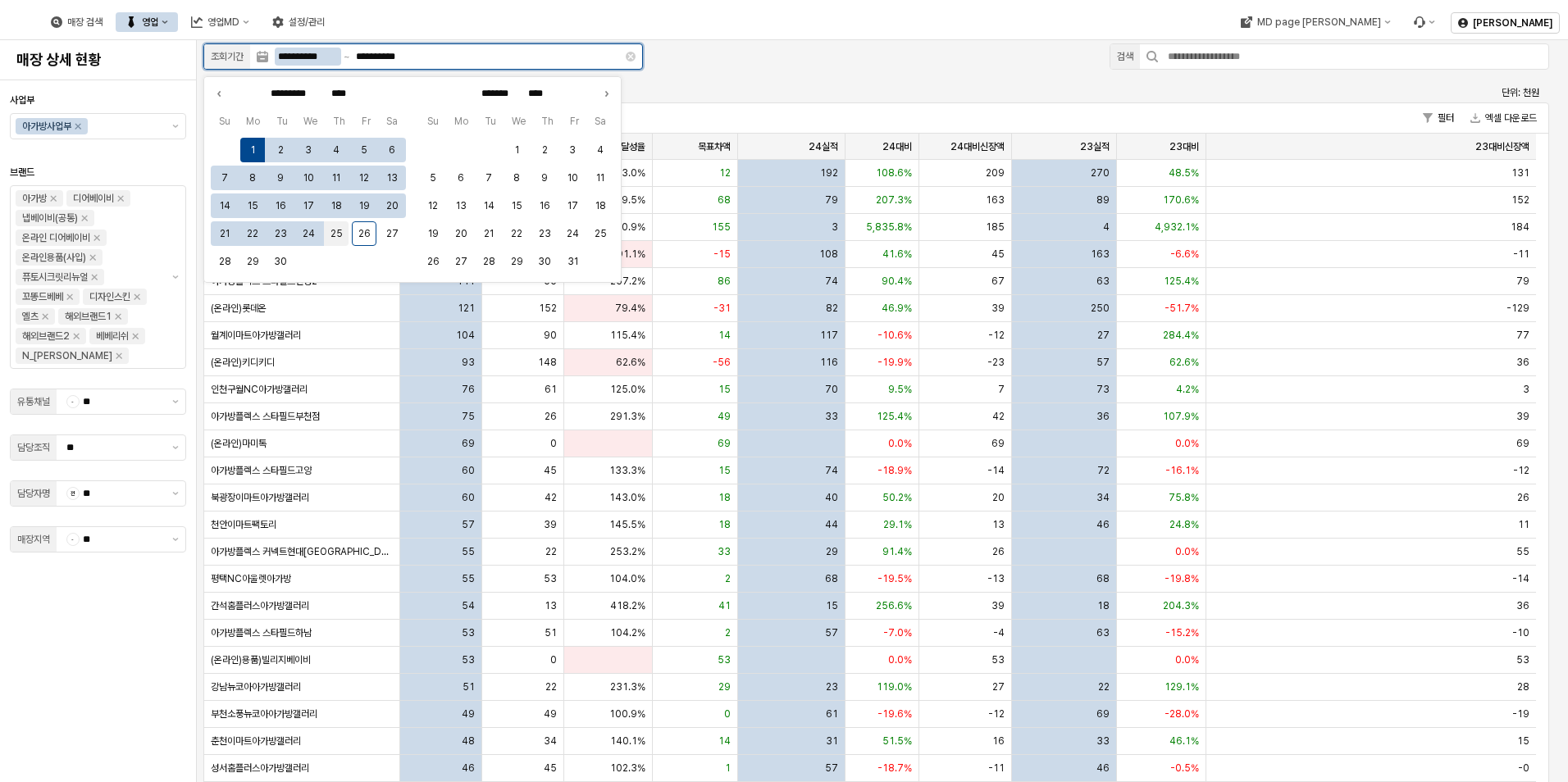
click at [335, 234] on button "25" at bounding box center [336, 233] width 25 height 25
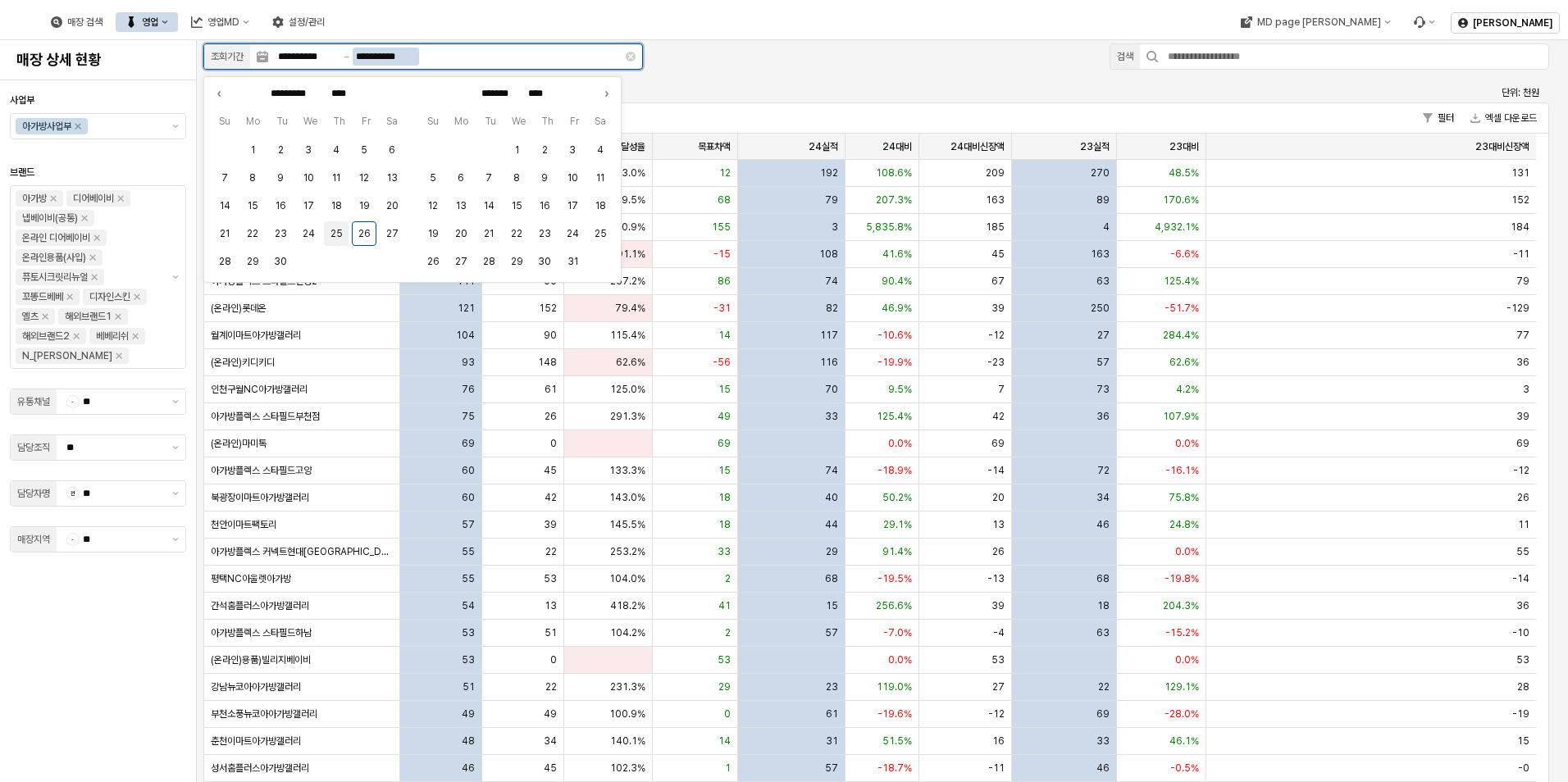
type input "**********"
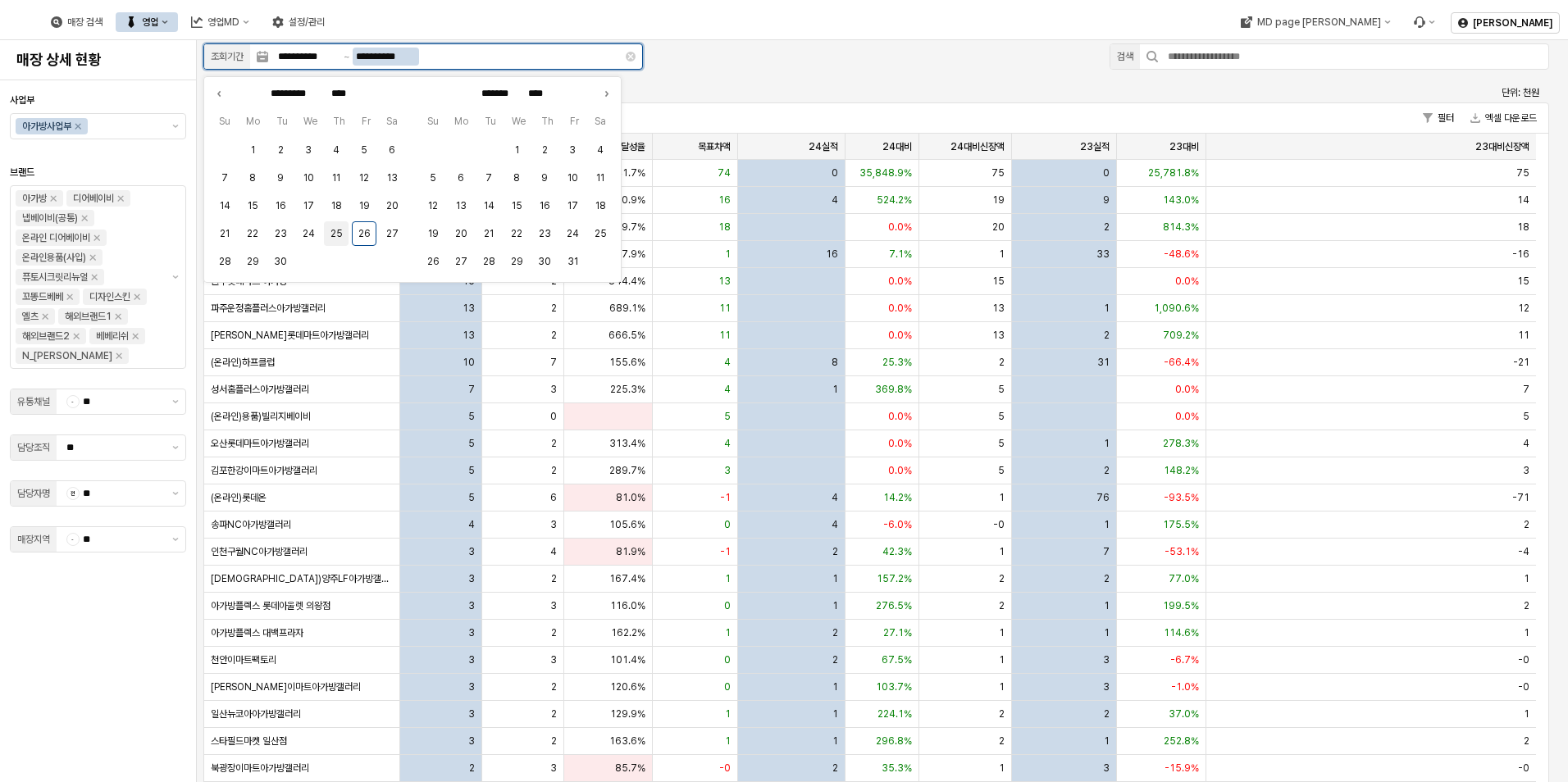
click at [339, 230] on button "25" at bounding box center [336, 233] width 25 height 25
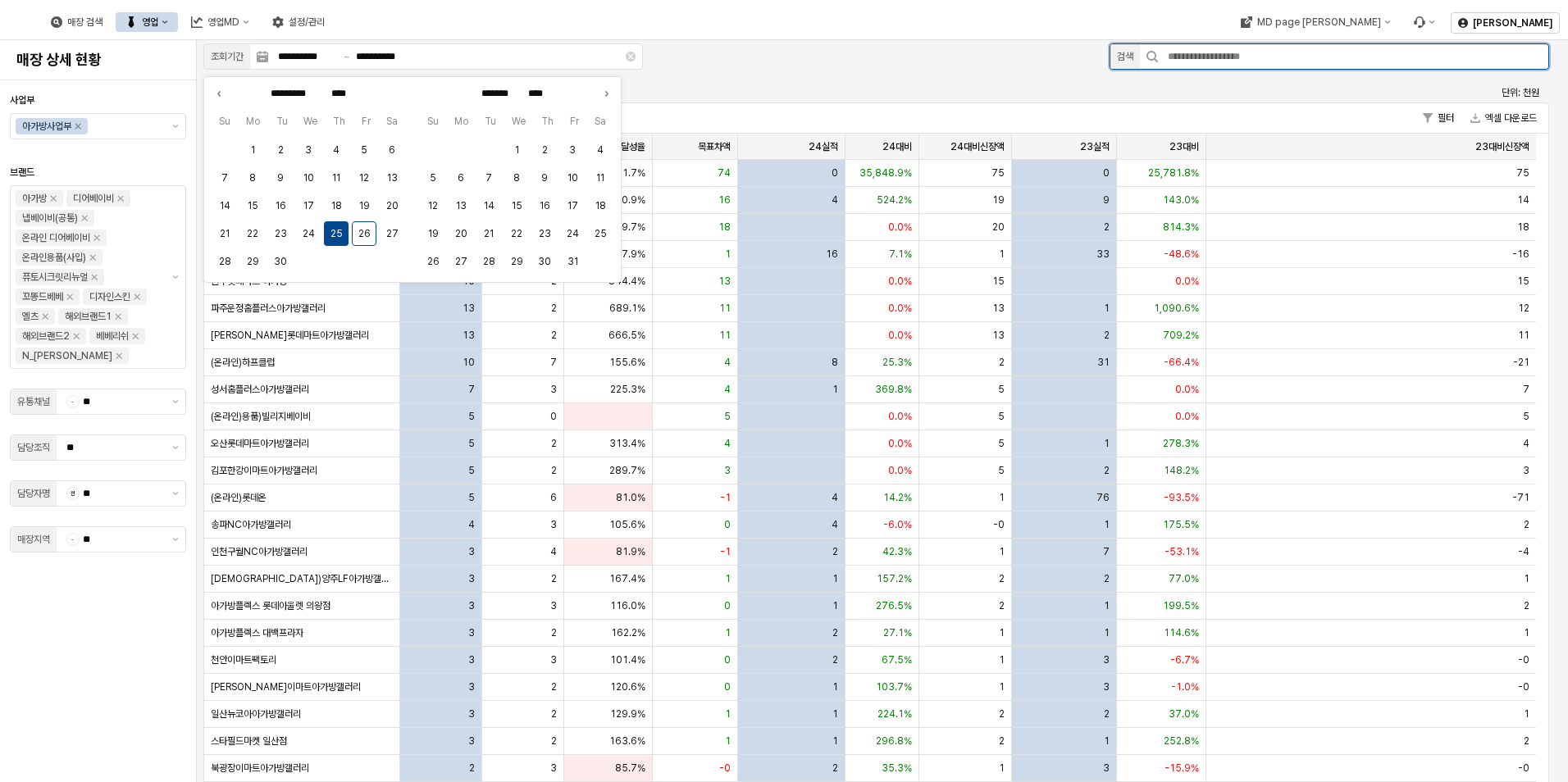
click at [1267, 59] on input "App Frame" at bounding box center [1352, 56] width 390 height 25
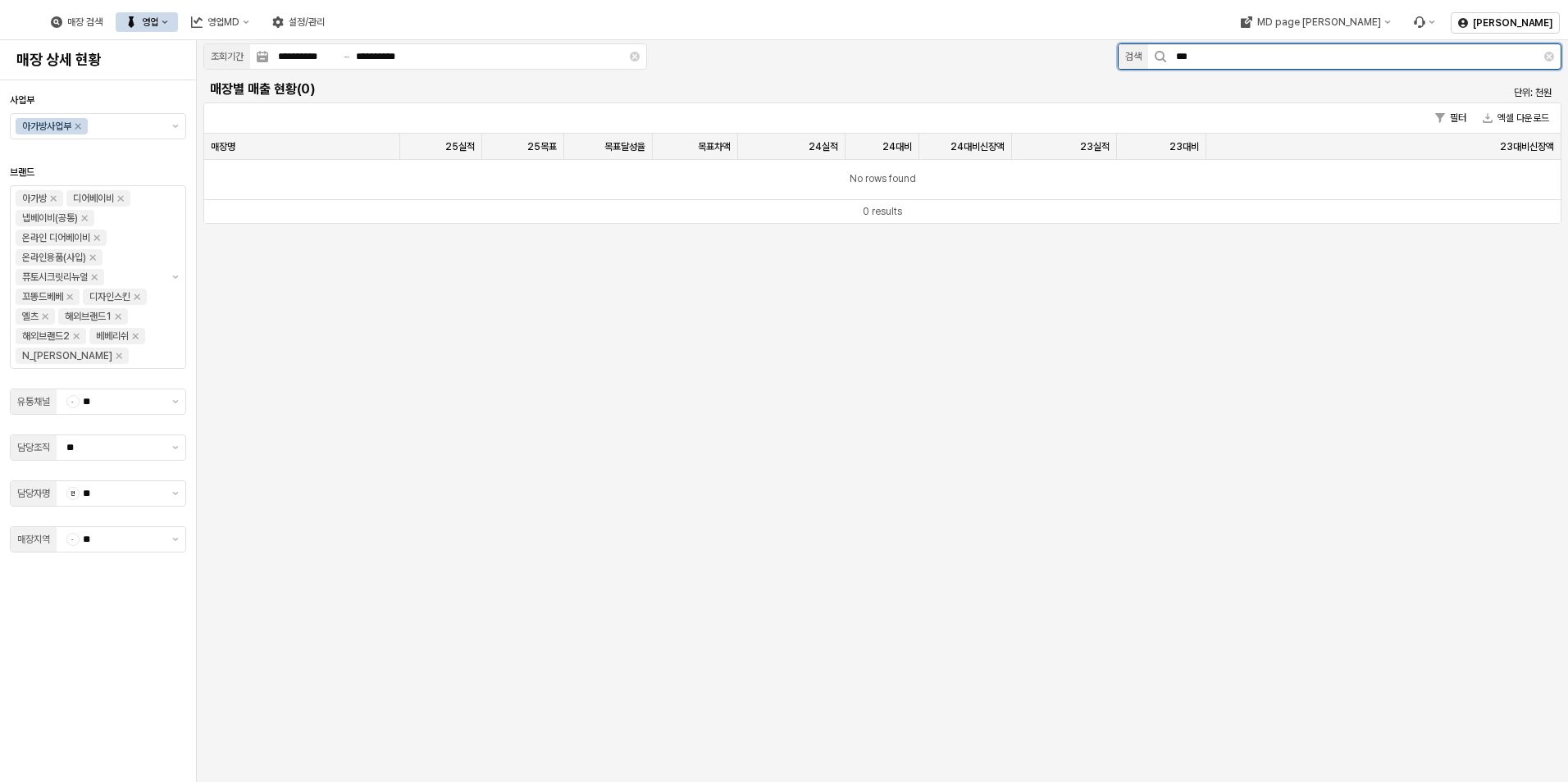
type input "***"
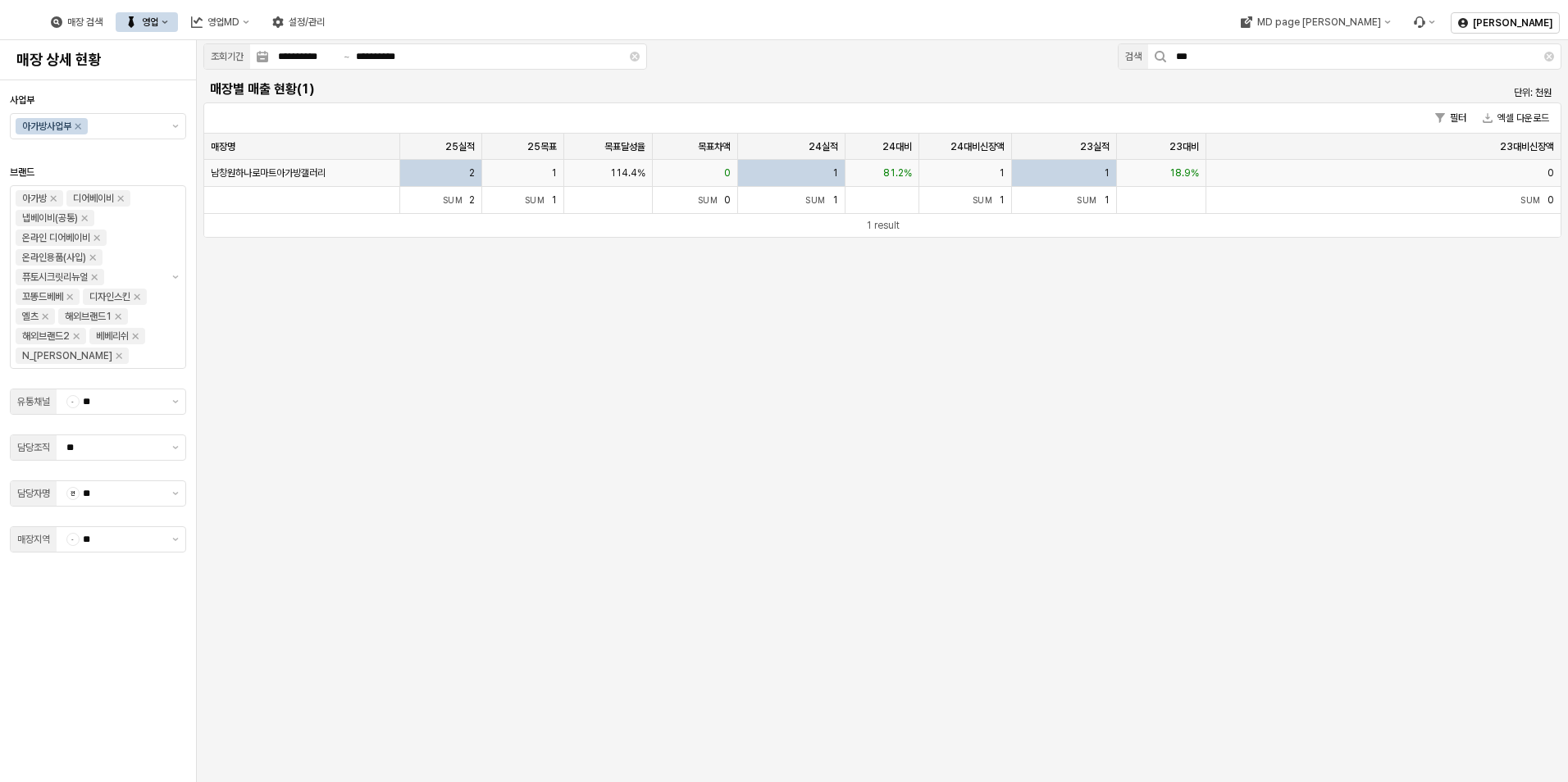
click at [435, 168] on div "2" at bounding box center [441, 174] width 82 height 27
click at [137, 177] on div at bounding box center [94, 184] width 86 height 31
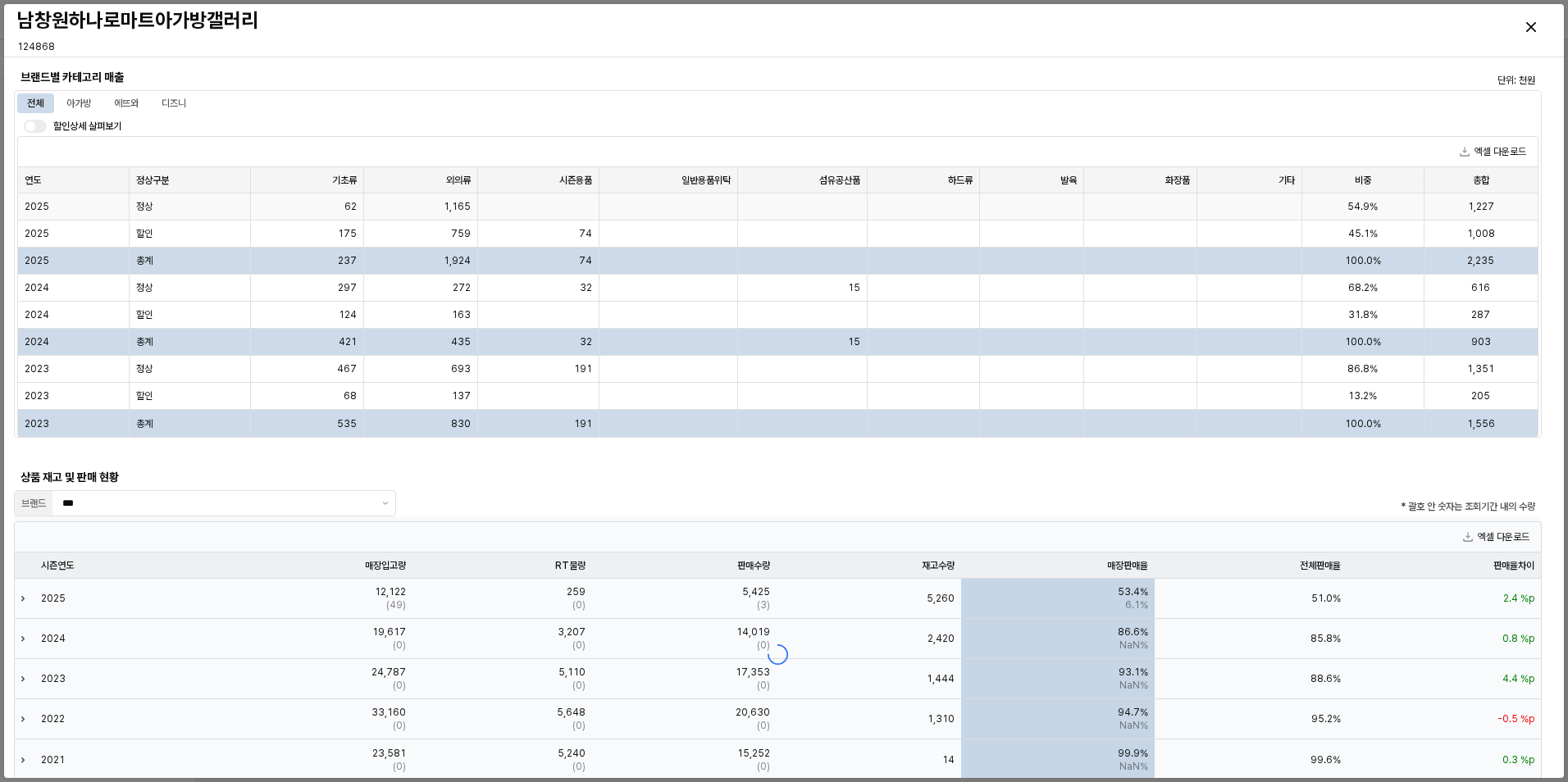
scroll to position [902, 0]
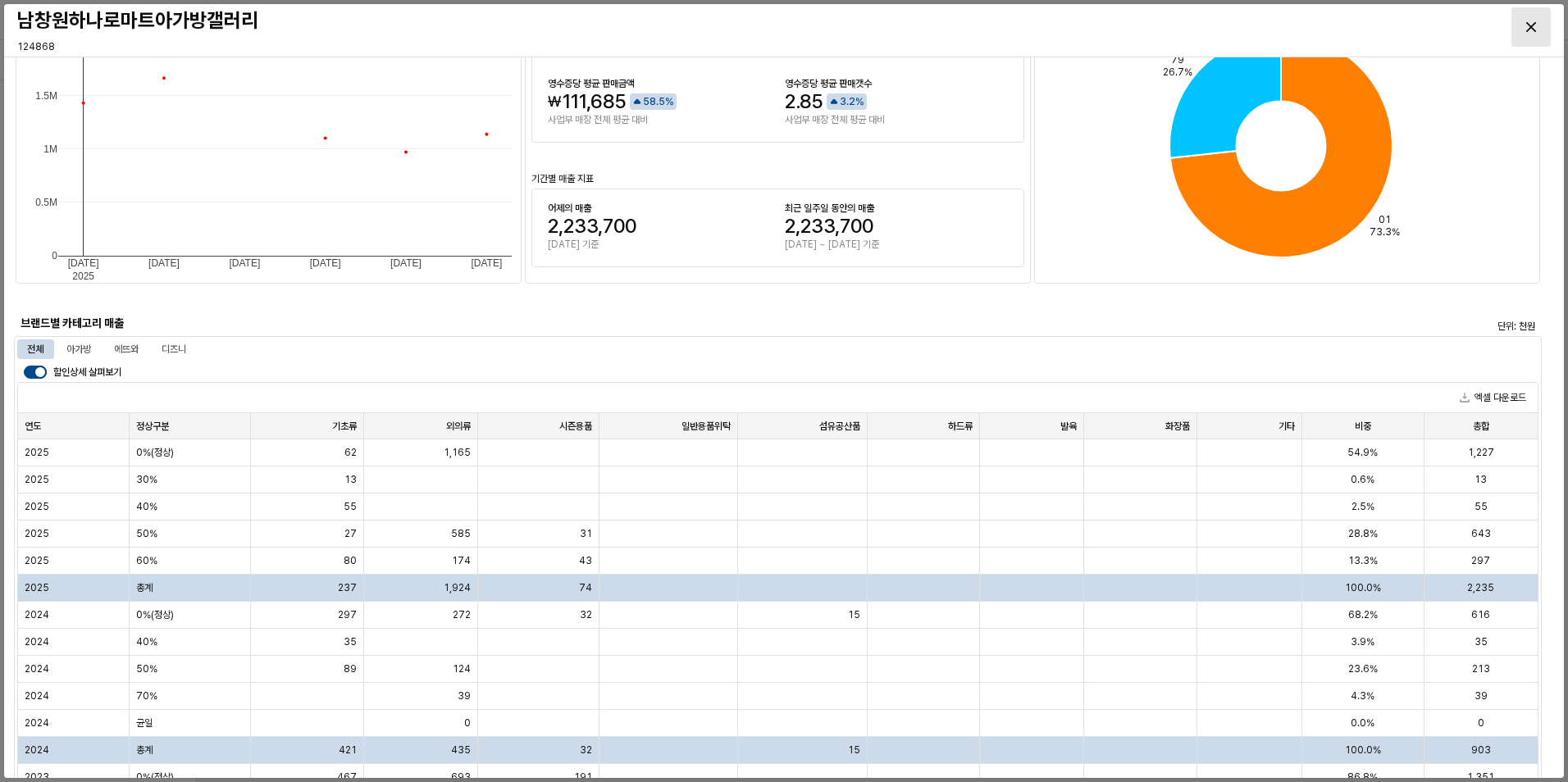
click at [1544, 32] on div "Close" at bounding box center [1530, 26] width 37 height 37
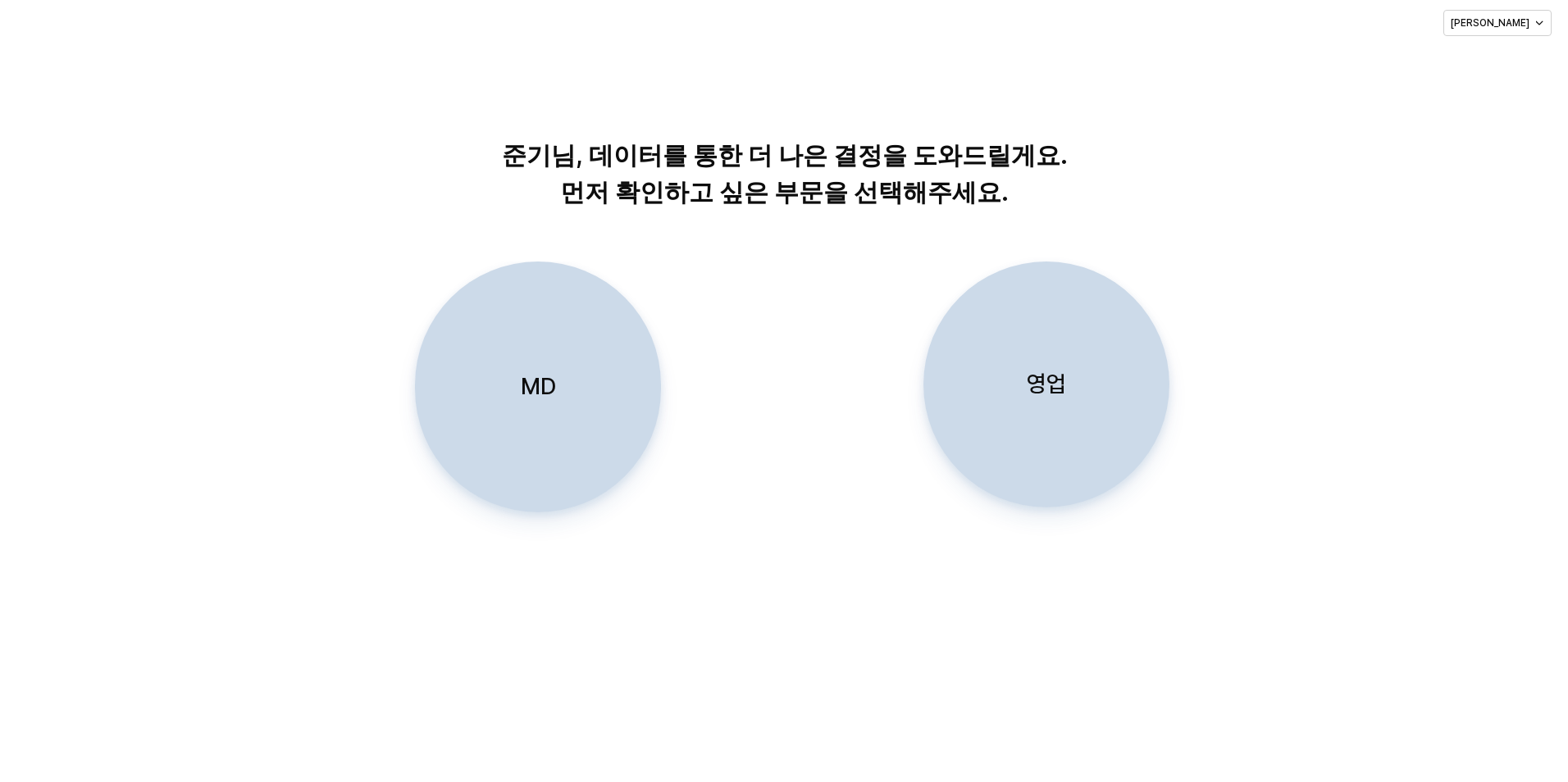
click at [1086, 365] on div "영업" at bounding box center [1047, 384] width 231 height 244
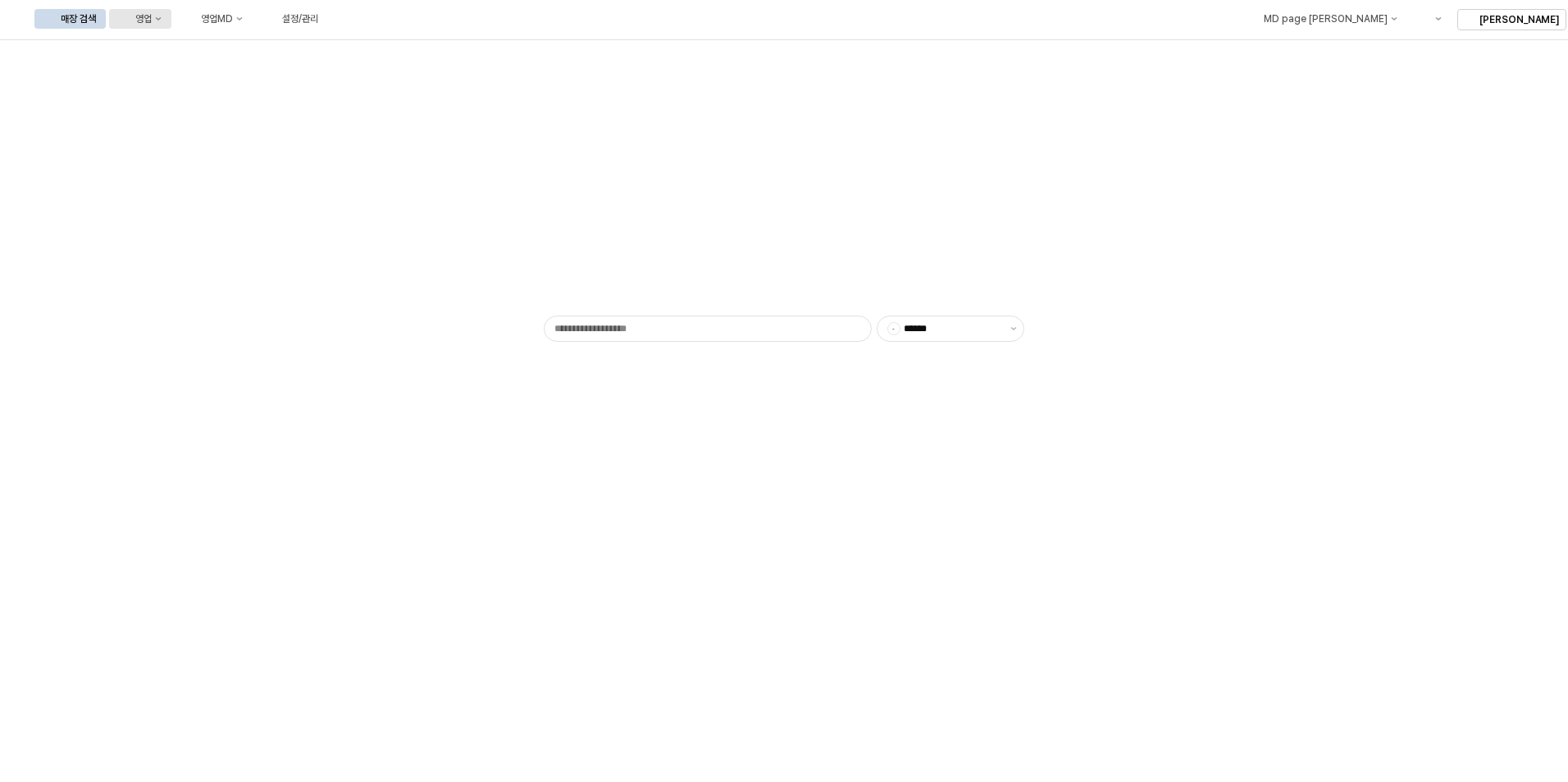
click at [152, 21] on div "영업" at bounding box center [144, 18] width 16 height 12
click at [325, 81] on div "매장상세 현황" at bounding box center [322, 76] width 86 height 13
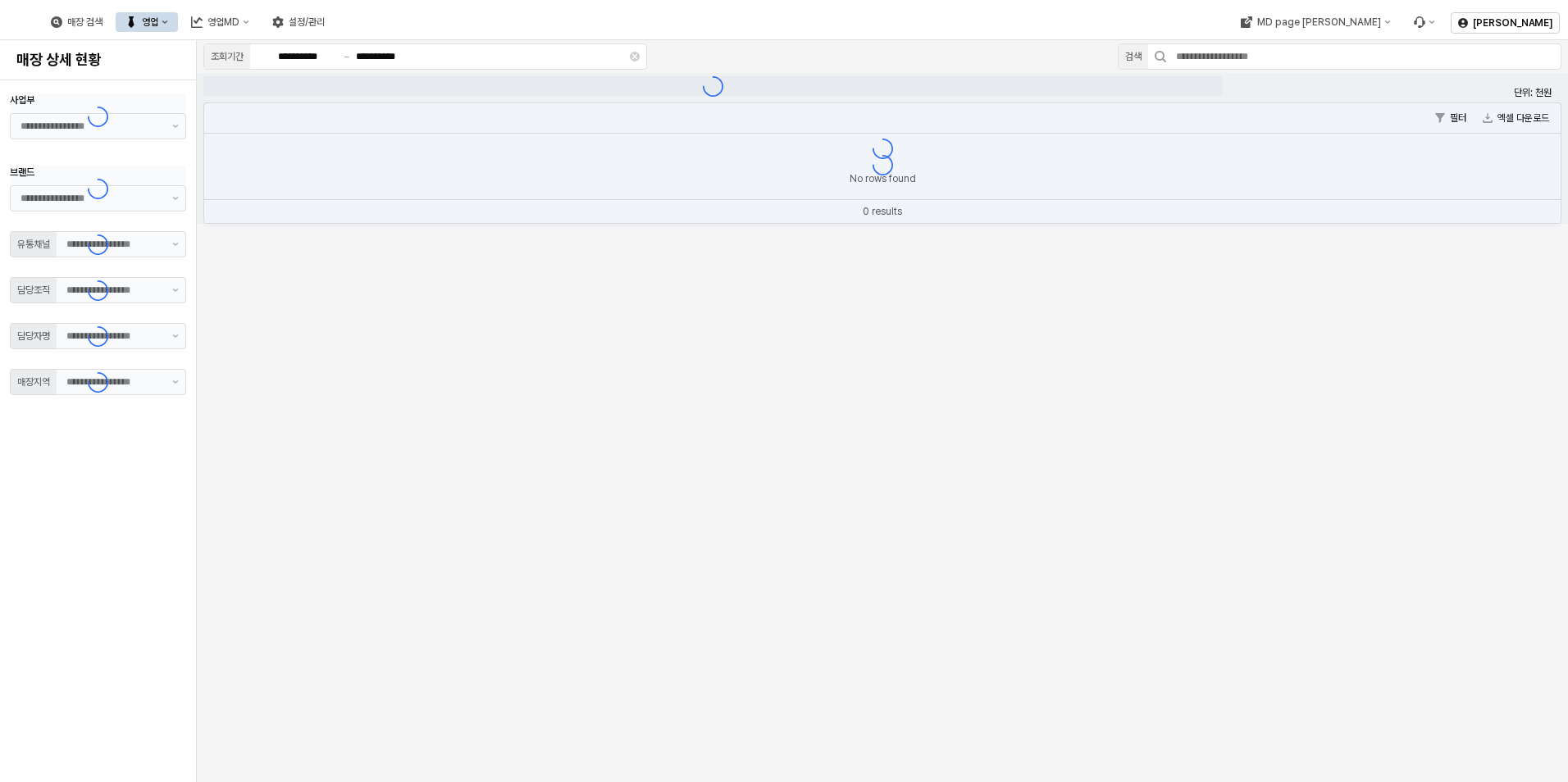
type input "**"
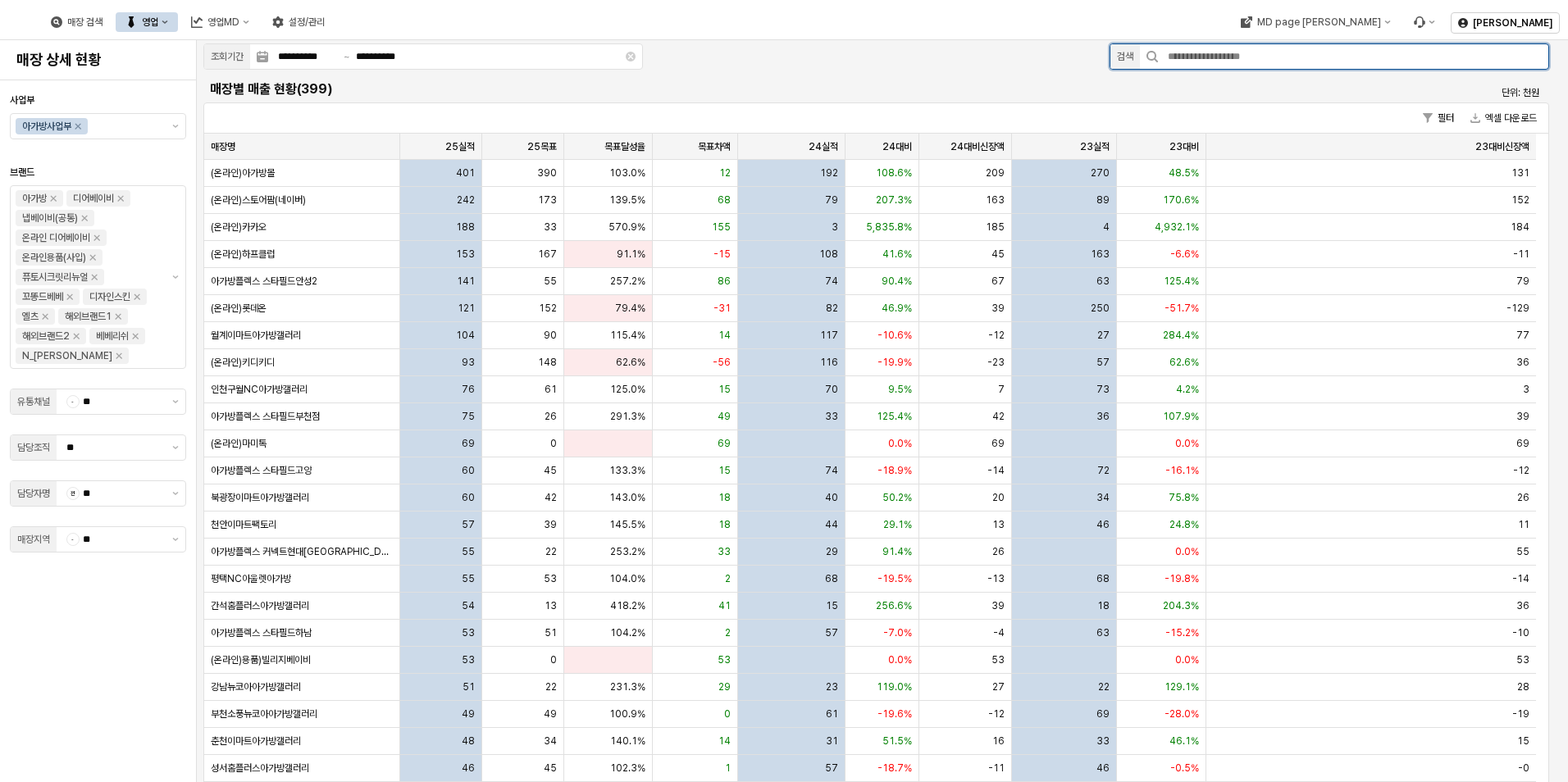
click at [1207, 48] on input "App Frame" at bounding box center [1352, 56] width 390 height 25
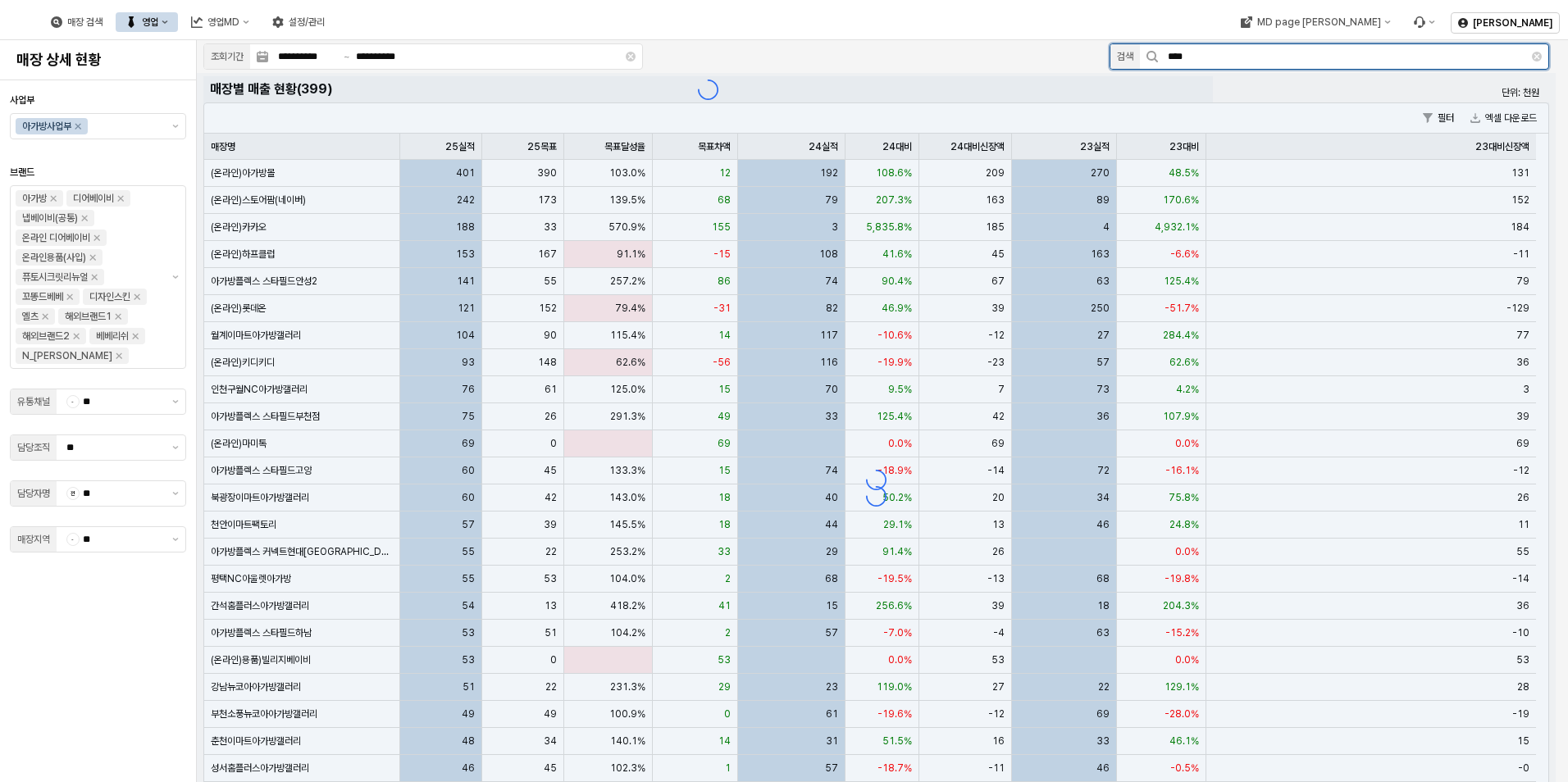
type input "****"
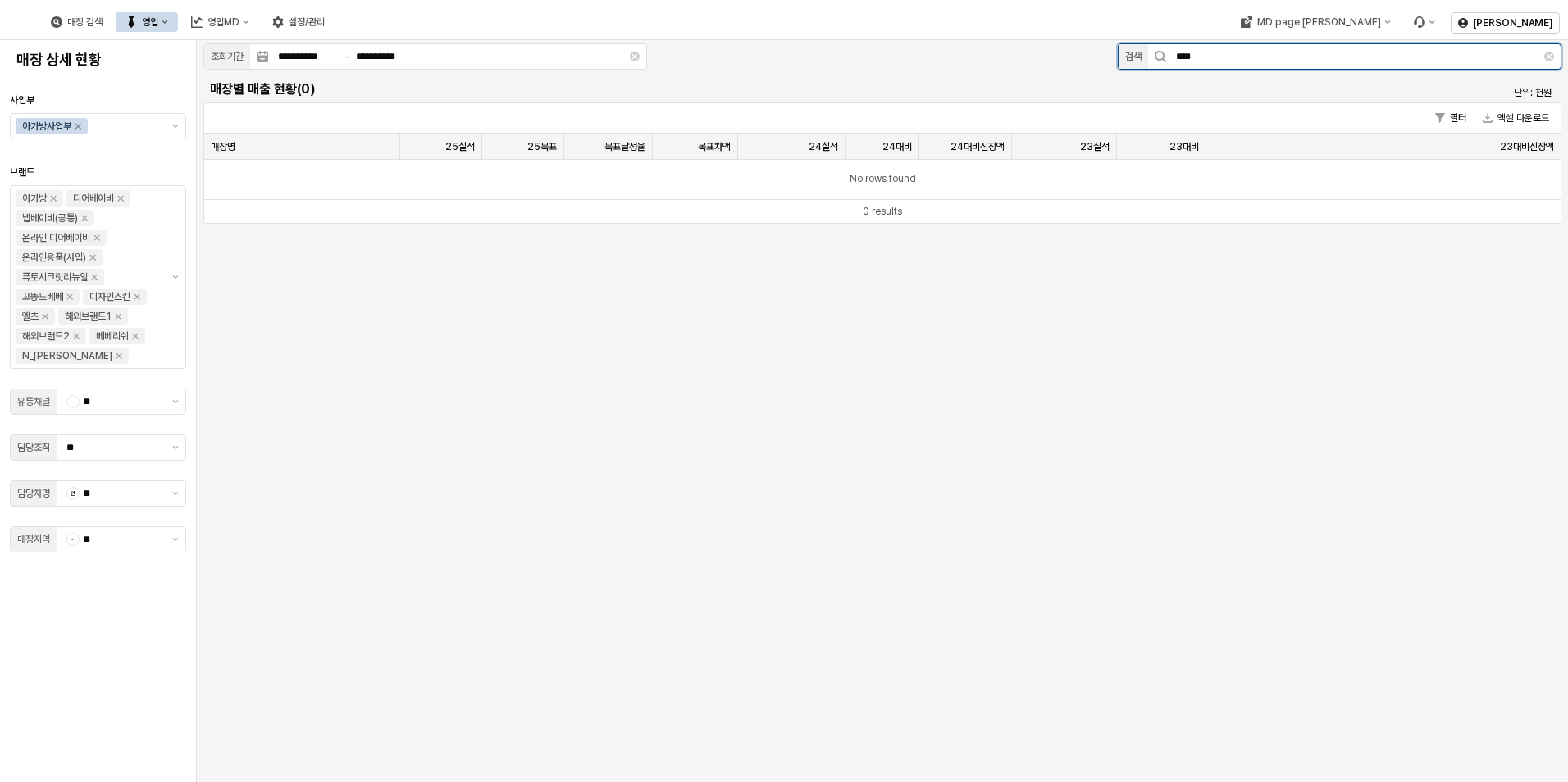
click at [1193, 52] on input "****" at bounding box center [1354, 56] width 378 height 25
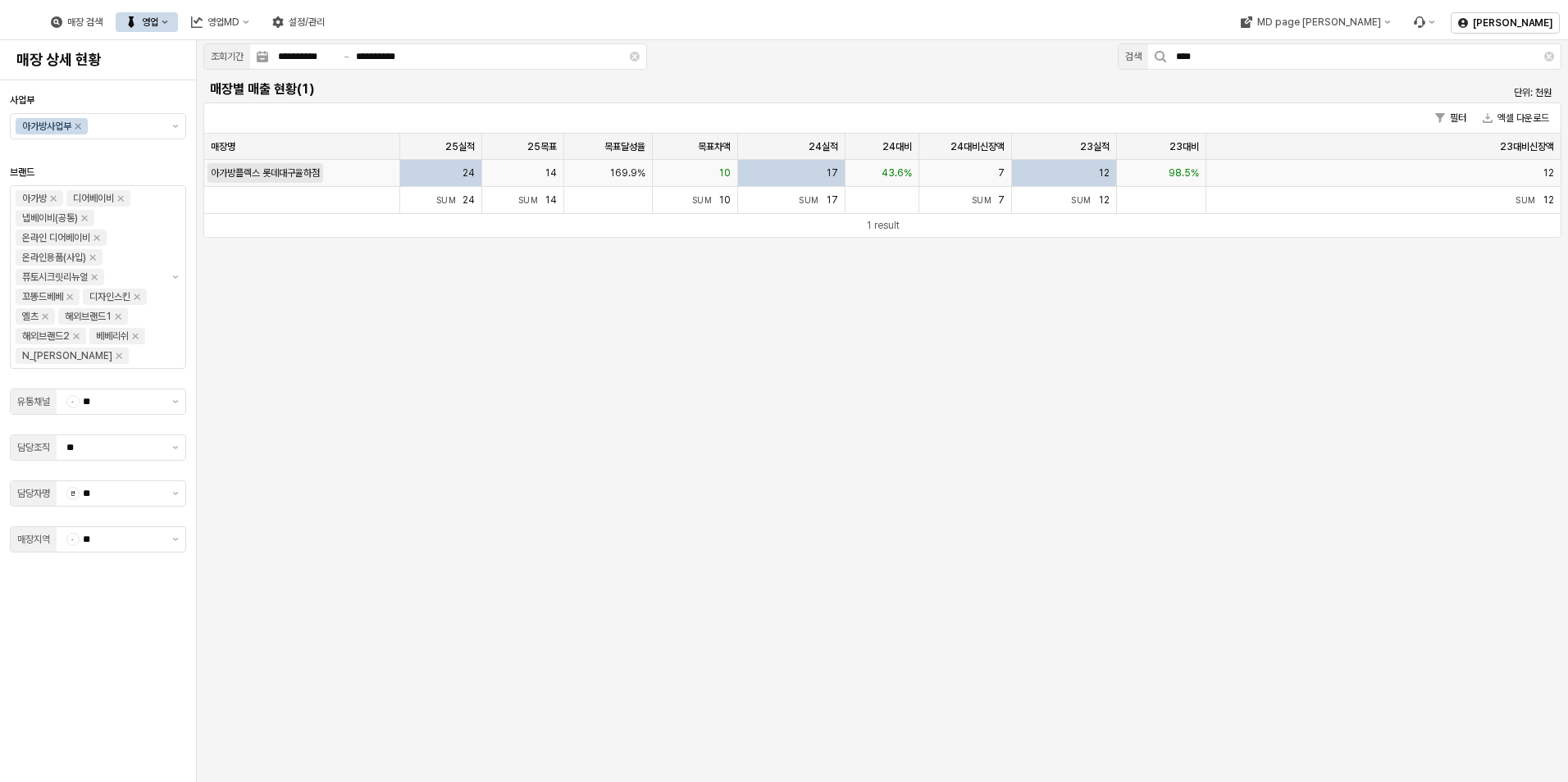
click at [295, 167] on div "아가방플렉스 롯데대구율하점" at bounding box center [266, 173] width 109 height 13
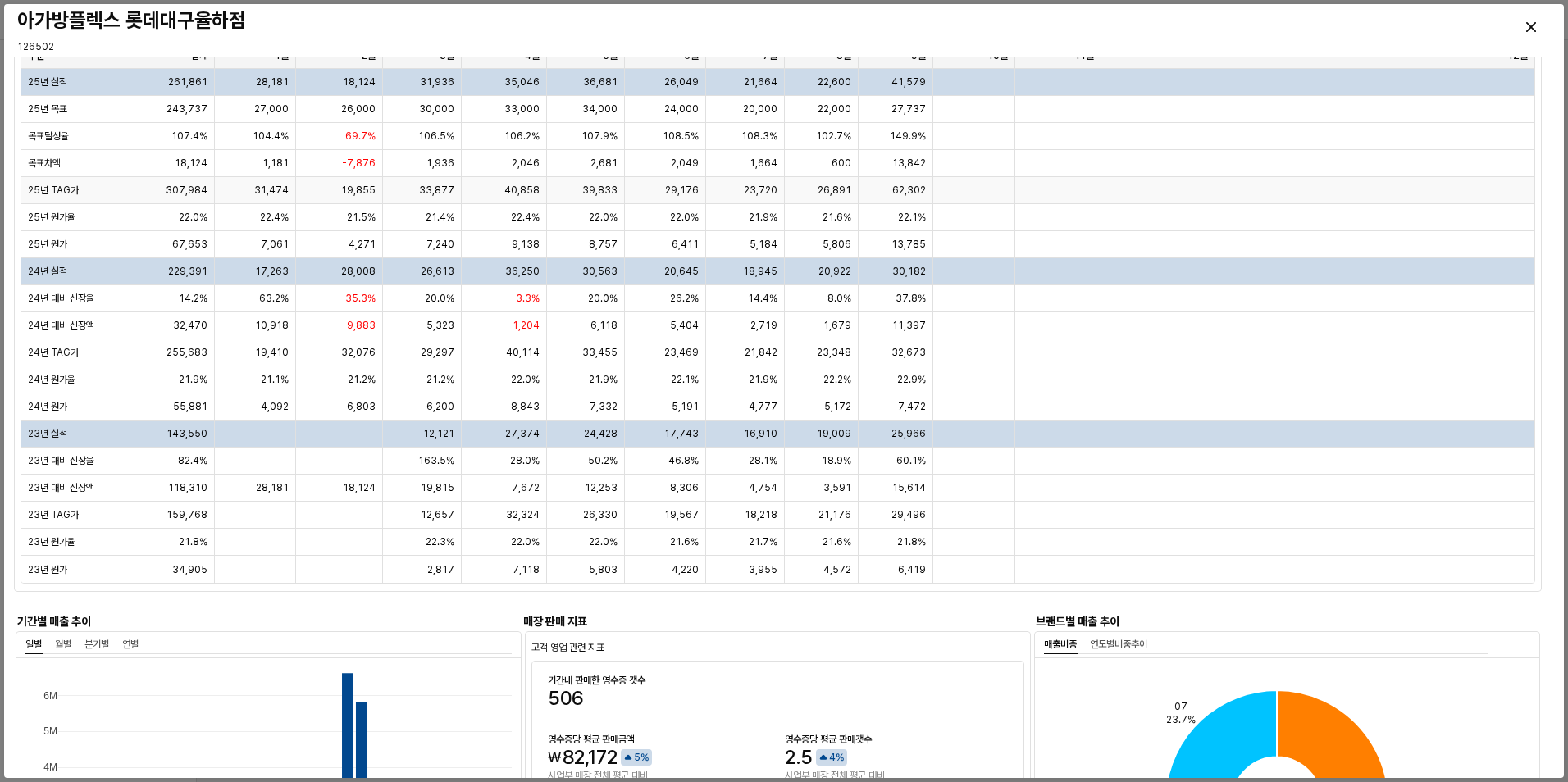
scroll to position [164, 0]
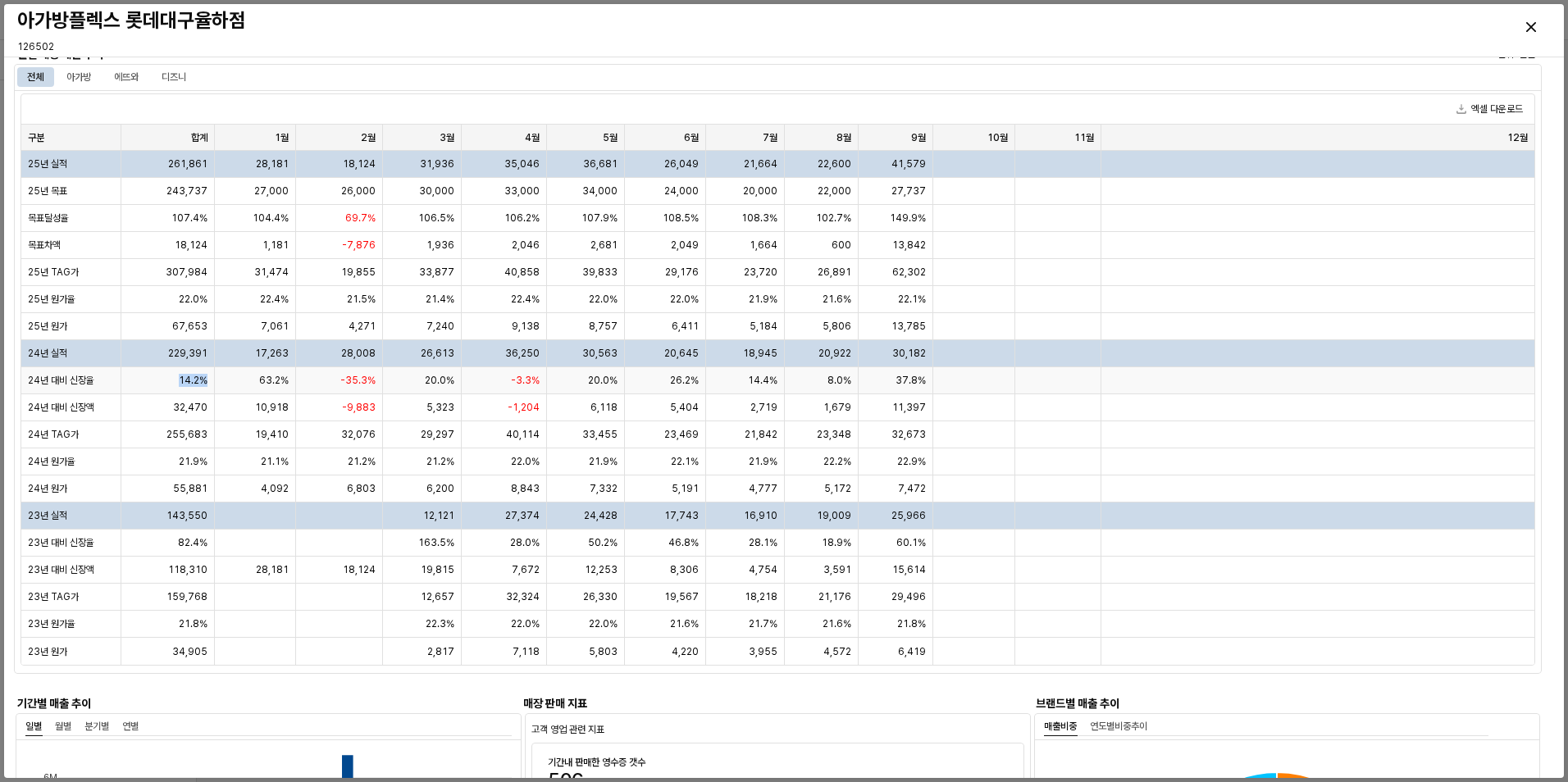
drag, startPoint x: 177, startPoint y: 377, endPoint x: 221, endPoint y: 385, distance: 44.7
click at [221, 385] on div "24년 대비 신장율 14.2% 63.2% -35.3% 20.0% -3.3% 20.0% 26.2% 14.4% 8.0% 37.8%" at bounding box center [777, 381] width 1512 height 27
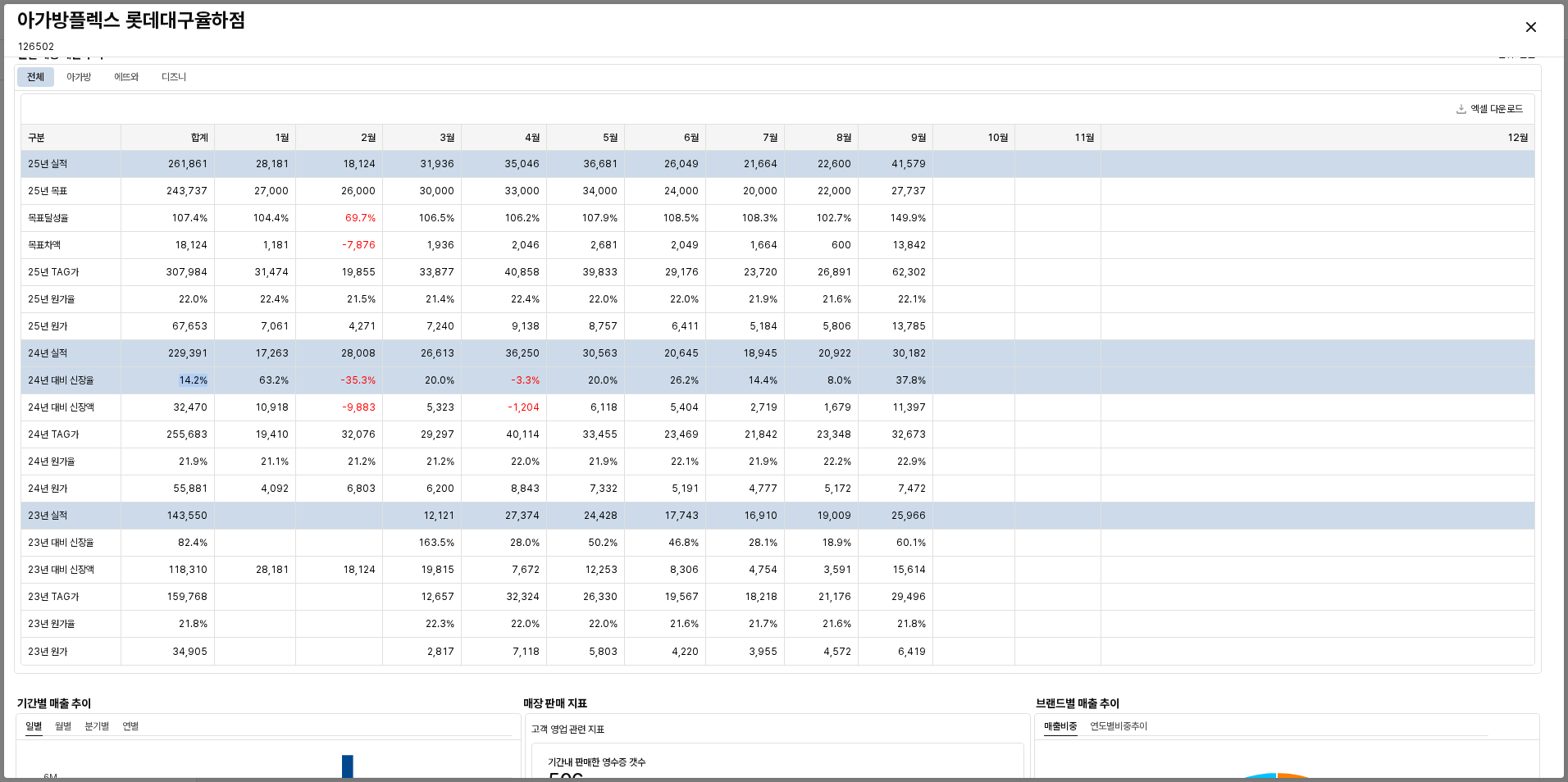
click at [221, 385] on div "63.2%" at bounding box center [255, 381] width 81 height 27
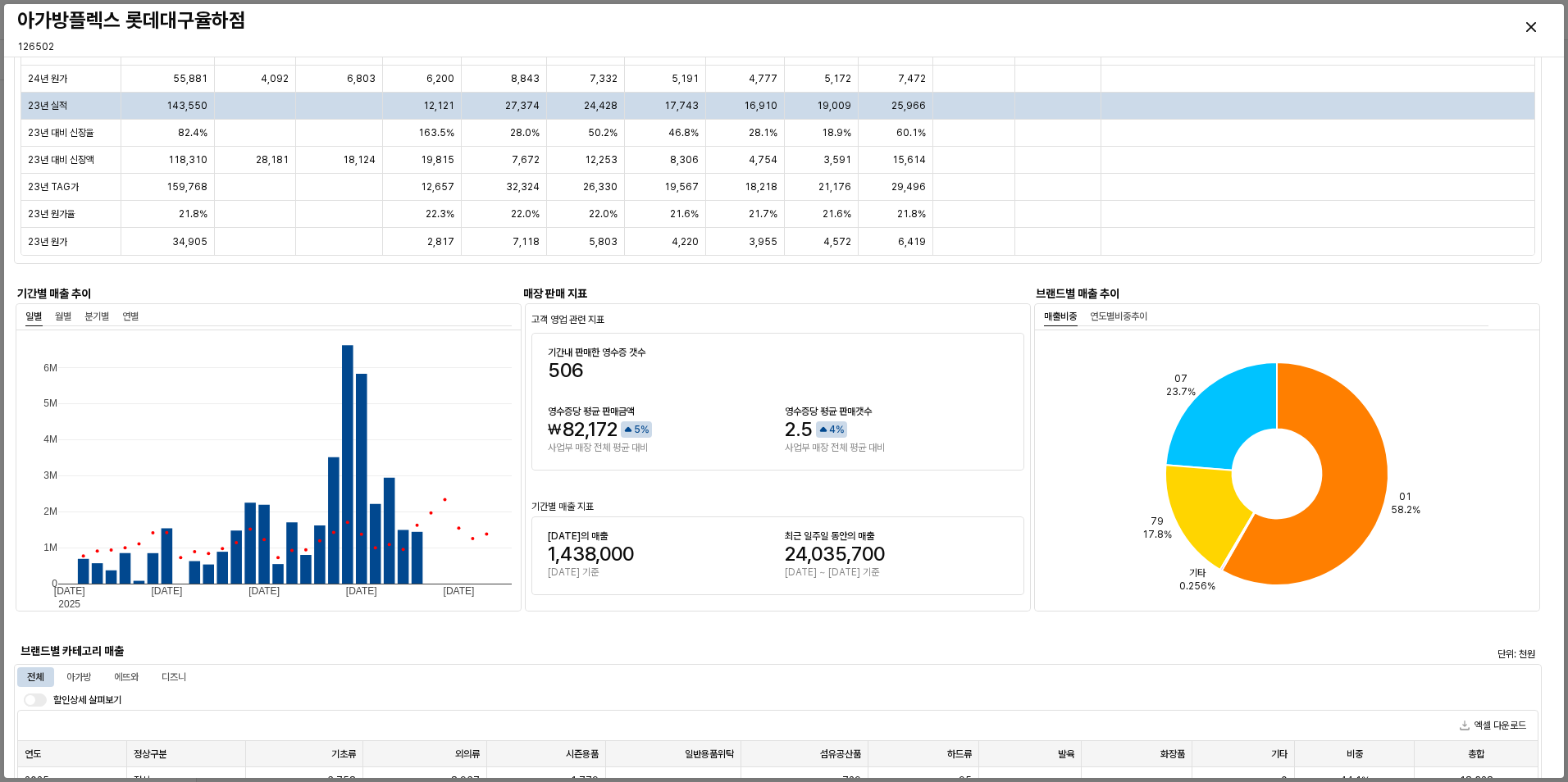
scroll to position [1163, 0]
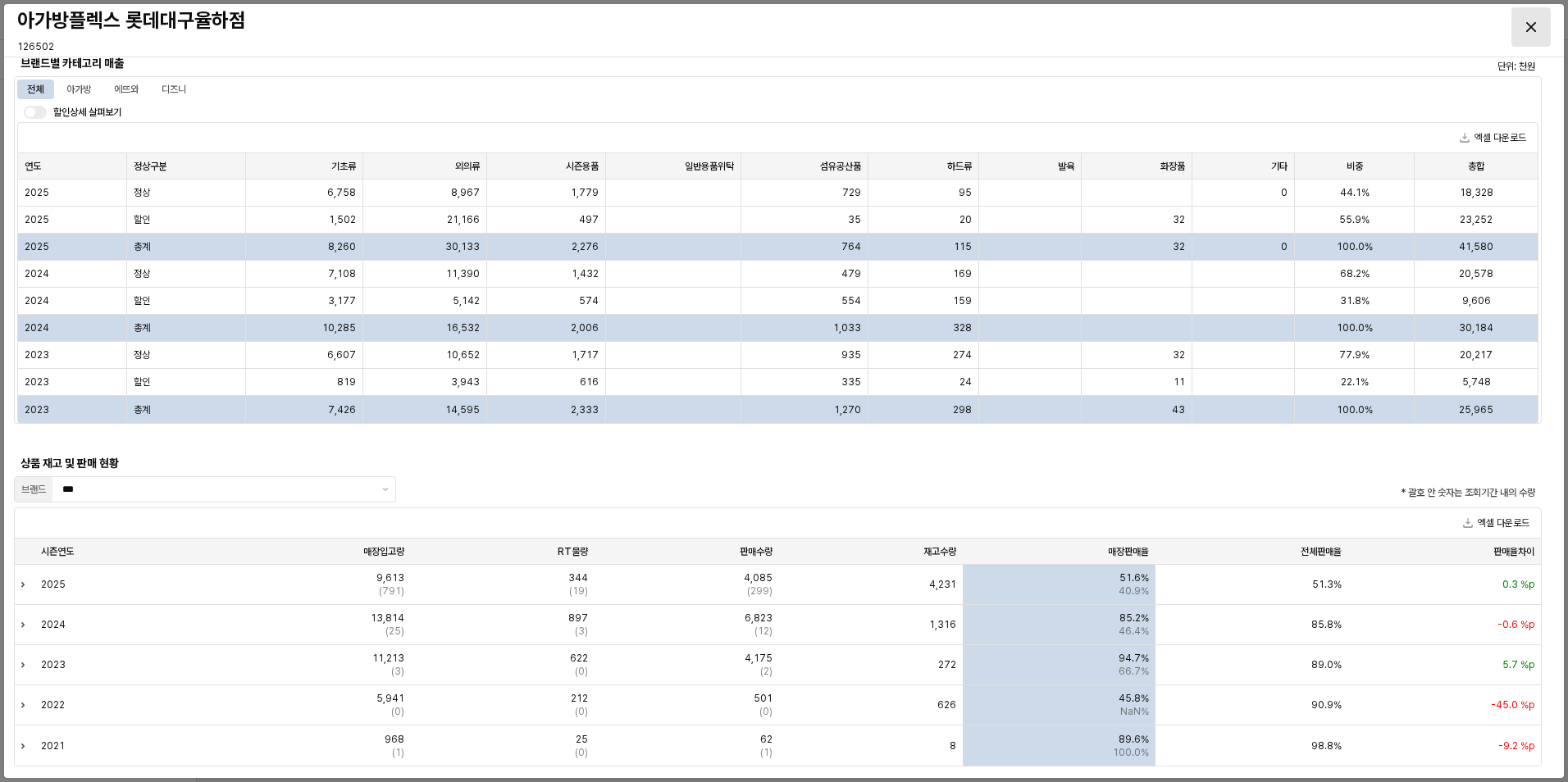
click at [1533, 27] on icon "Close" at bounding box center [1531, 26] width 10 height 10
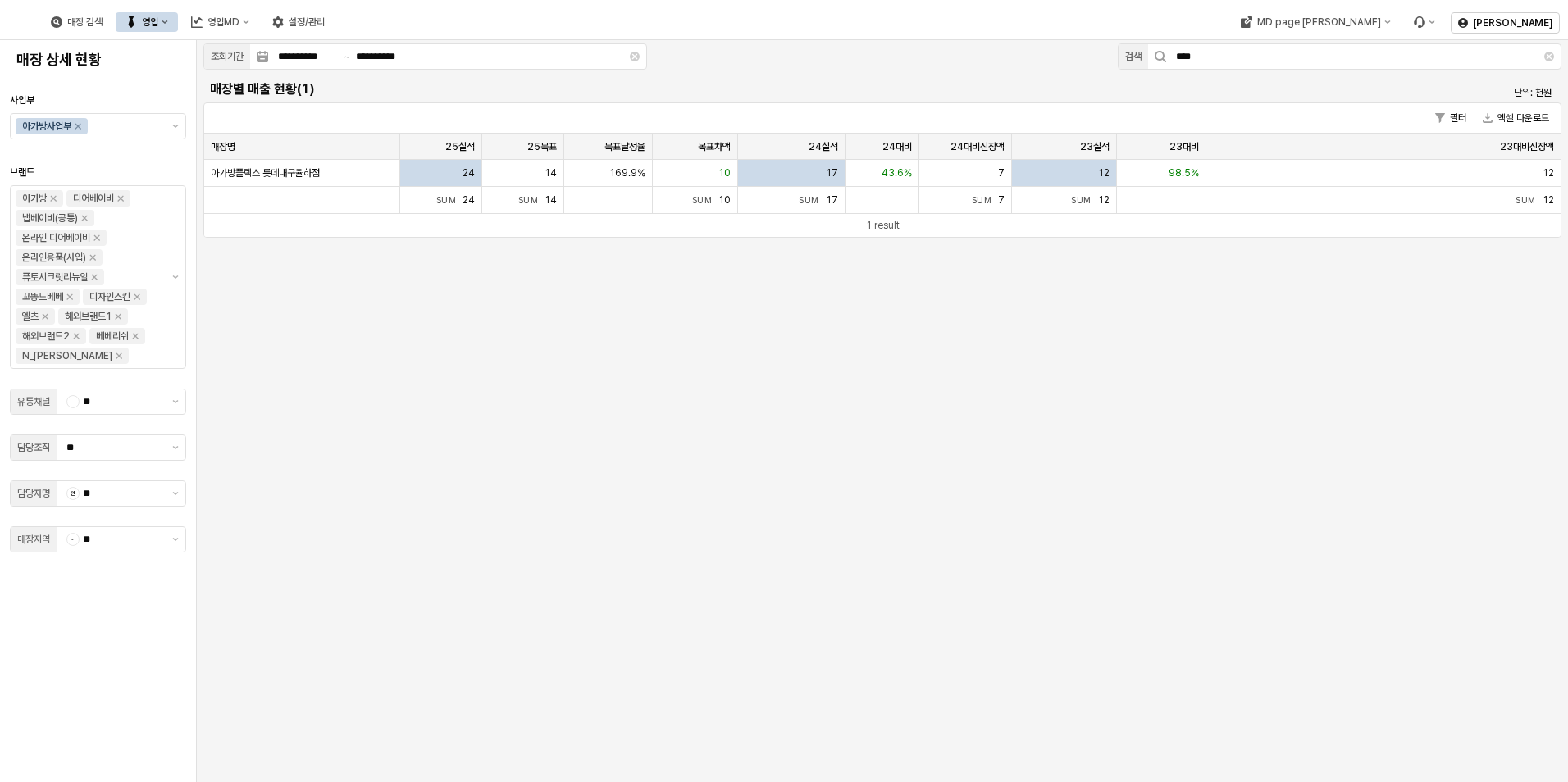
click at [1148, 707] on div "**********" at bounding box center [882, 411] width 1371 height 742
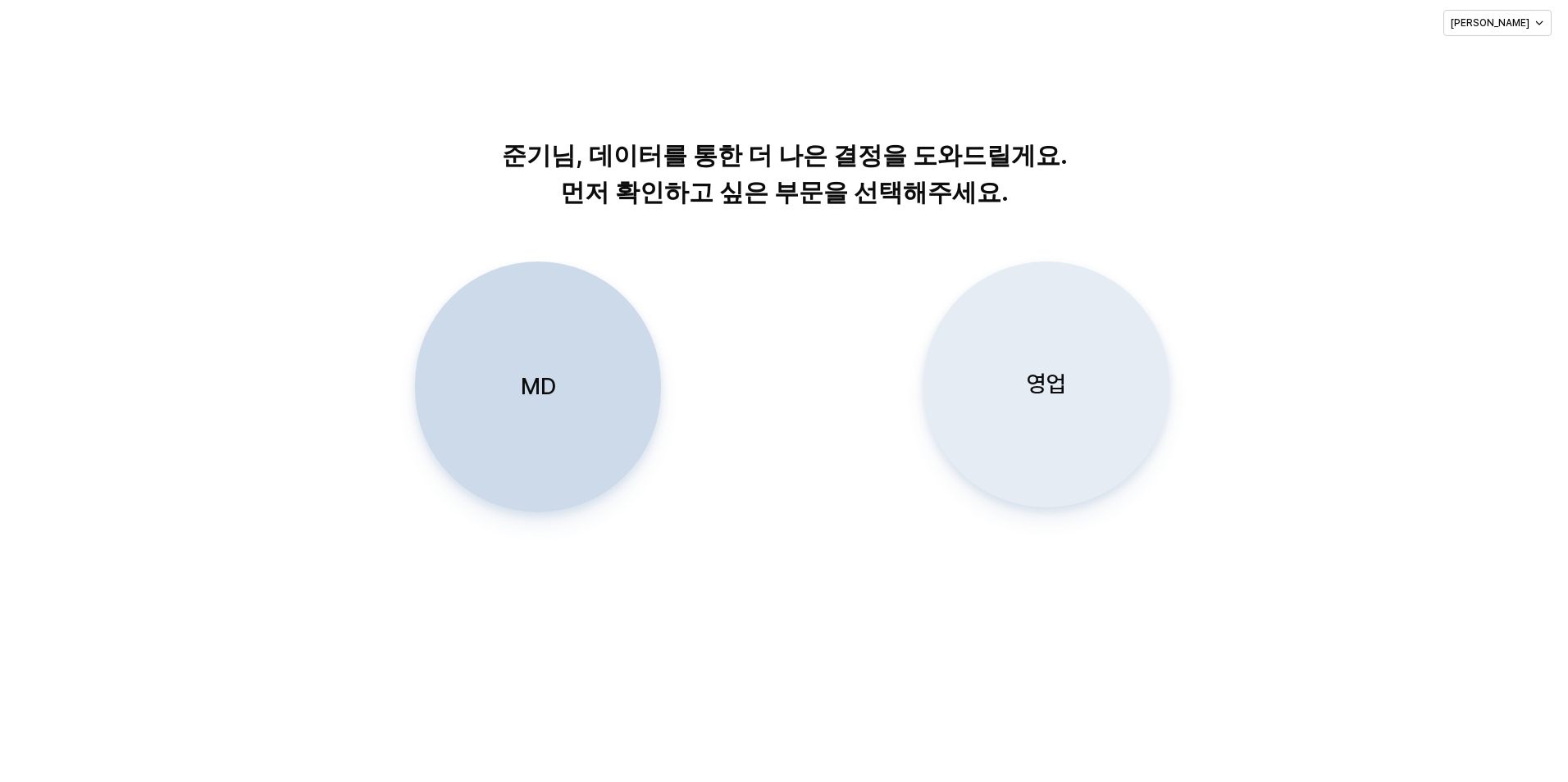
click at [1025, 355] on div "영업" at bounding box center [1047, 384] width 231 height 244
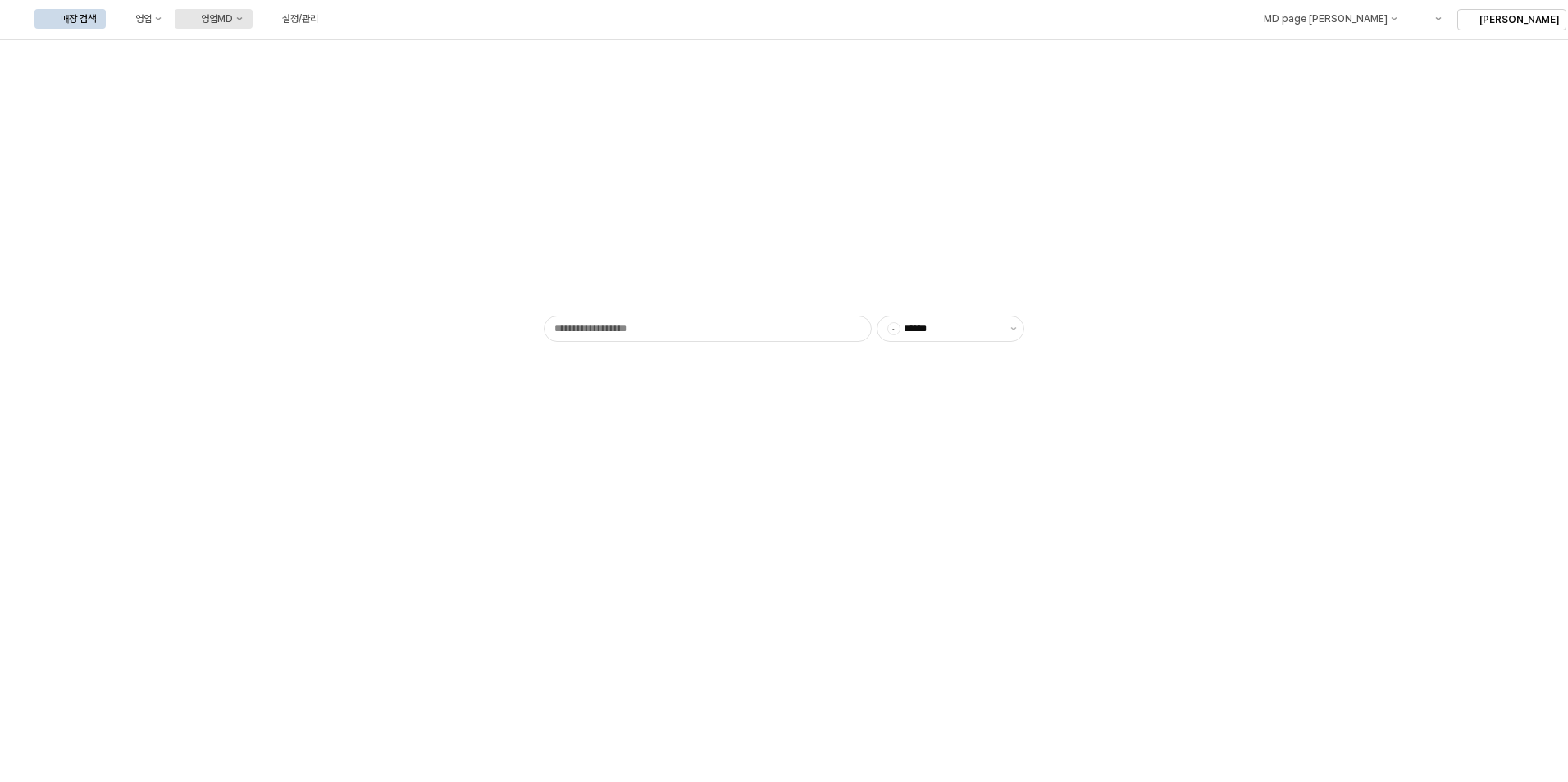
click at [233, 18] on div "영업MD" at bounding box center [217, 18] width 32 height 12
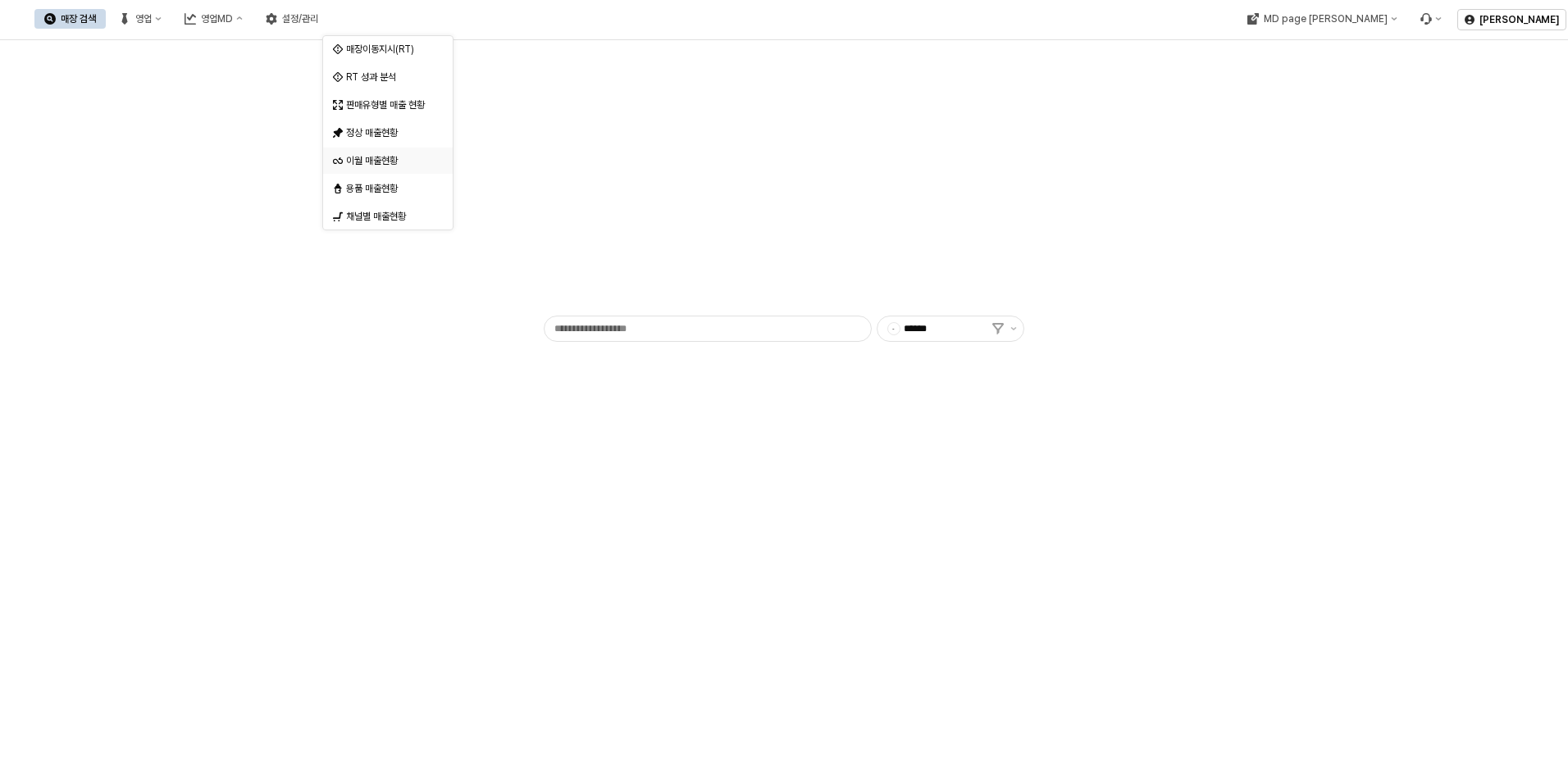
click at [385, 156] on div "이월 매출현황" at bounding box center [389, 160] width 86 height 13
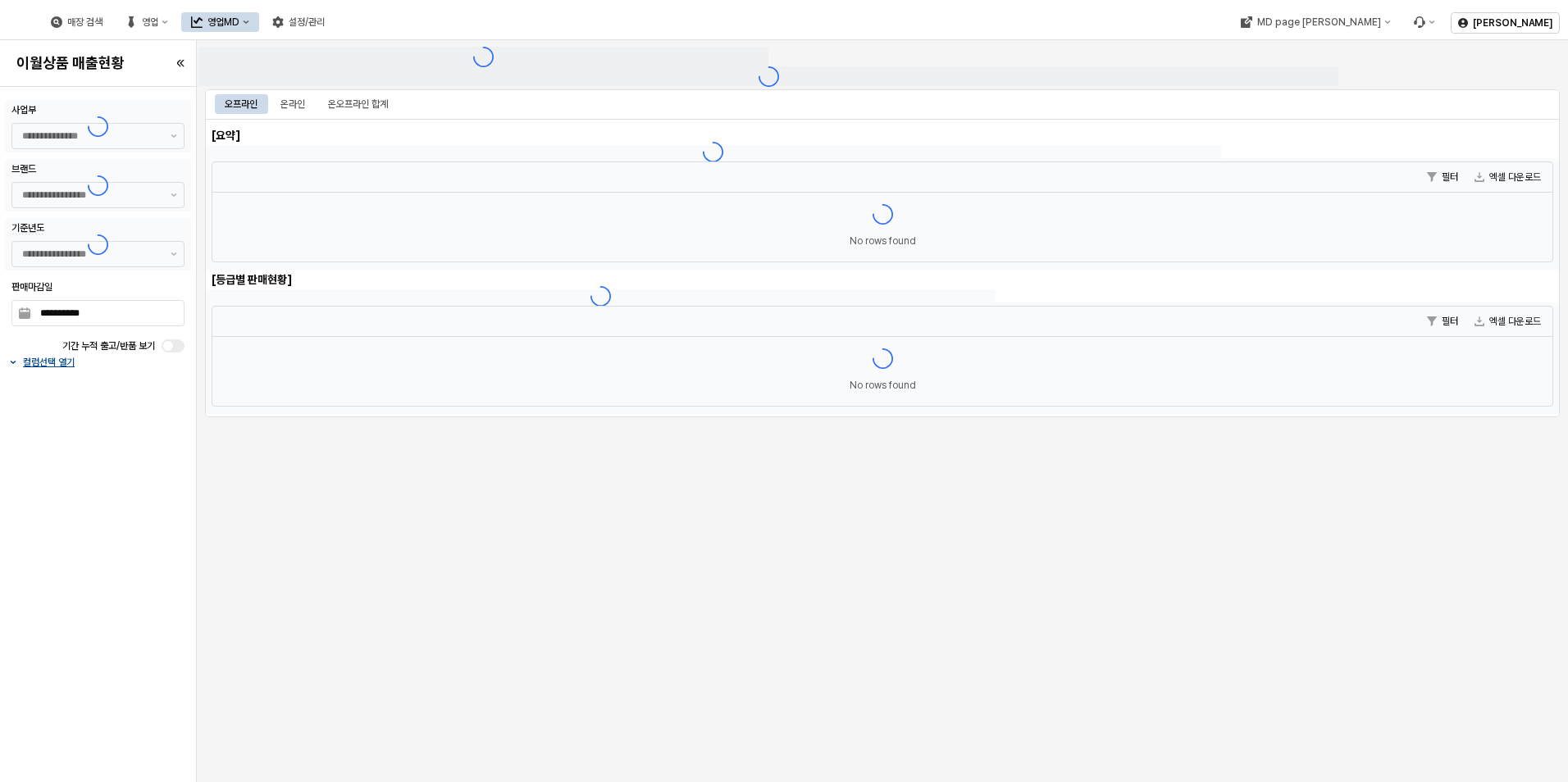
type input "******"
type input "***"
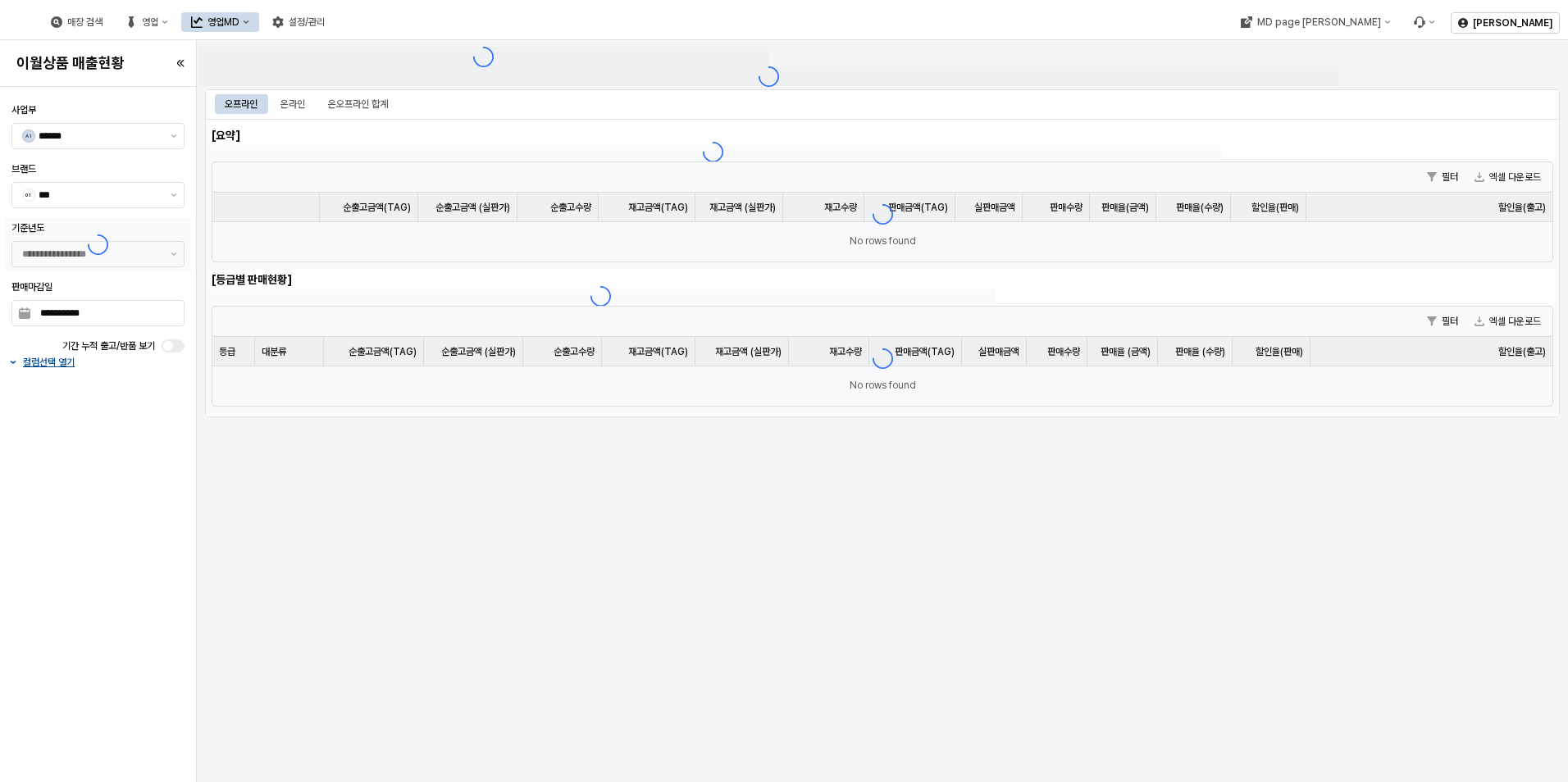
type input "**********"
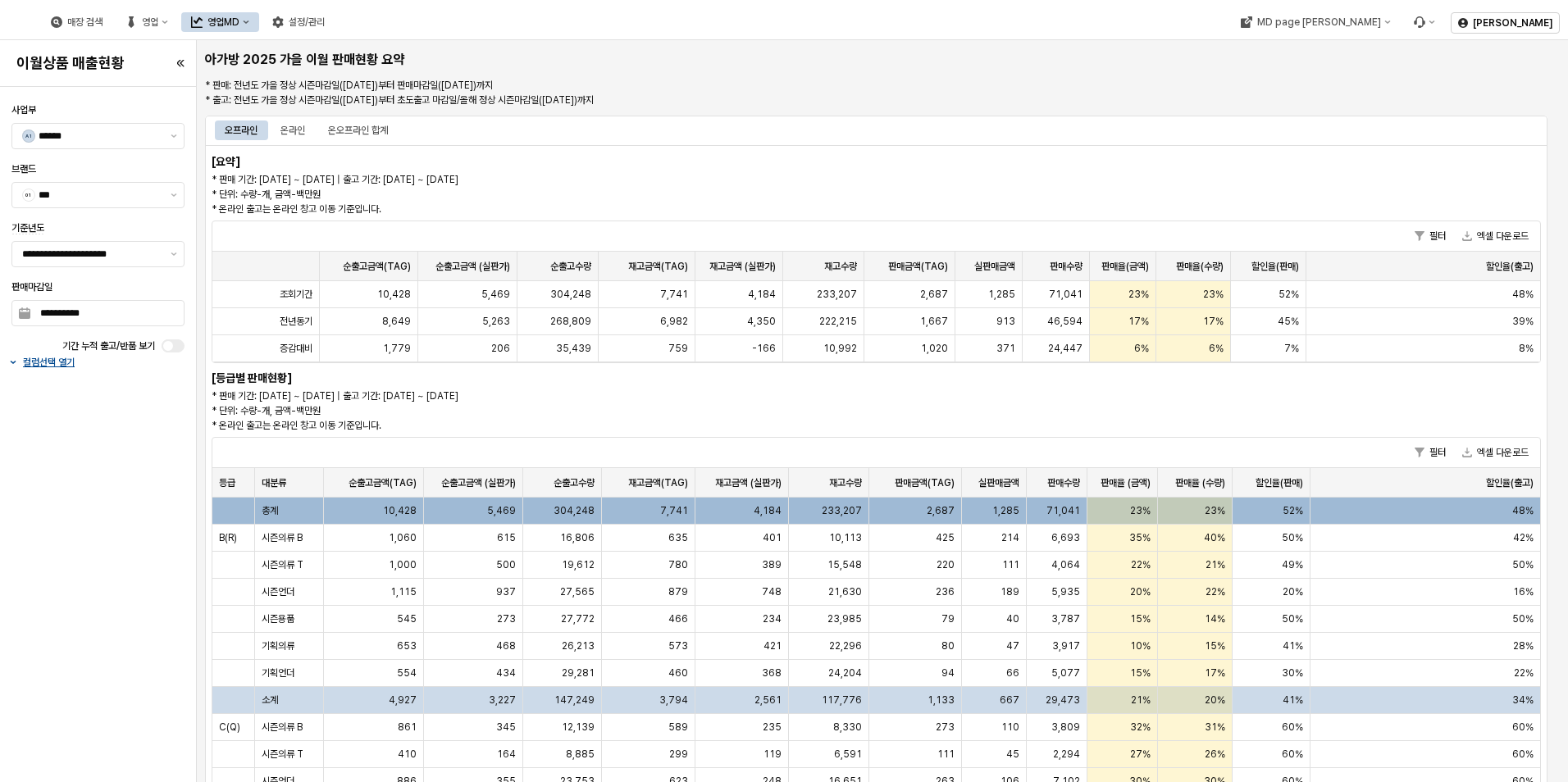
drag, startPoint x: 167, startPoint y: 576, endPoint x: 995, endPoint y: 104, distance: 953.1
click at [995, 104] on div "**********" at bounding box center [784, 391] width 1568 height 782
click at [995, 102] on p "* 판매: 전년도 가을 정상 시즌마감일([DATE])부터 판매마감일([DATE])까지 * 출고: 전년도 가을 정상 시즌마감일([DATE])부터…" at bounding box center [763, 93] width 1117 height 29
drag, startPoint x: 808, startPoint y: 298, endPoint x: 333, endPoint y: 762, distance: 664.0
click at [333, 762] on div "아가방 2025 가을 이월 판매현황 요약 * 판매: 전년도 가을 정상 시즌마감일([DATE])부터 판매마감일([DATE])까지 * 출고: 전년…" at bounding box center [882, 578] width 1368 height 1063
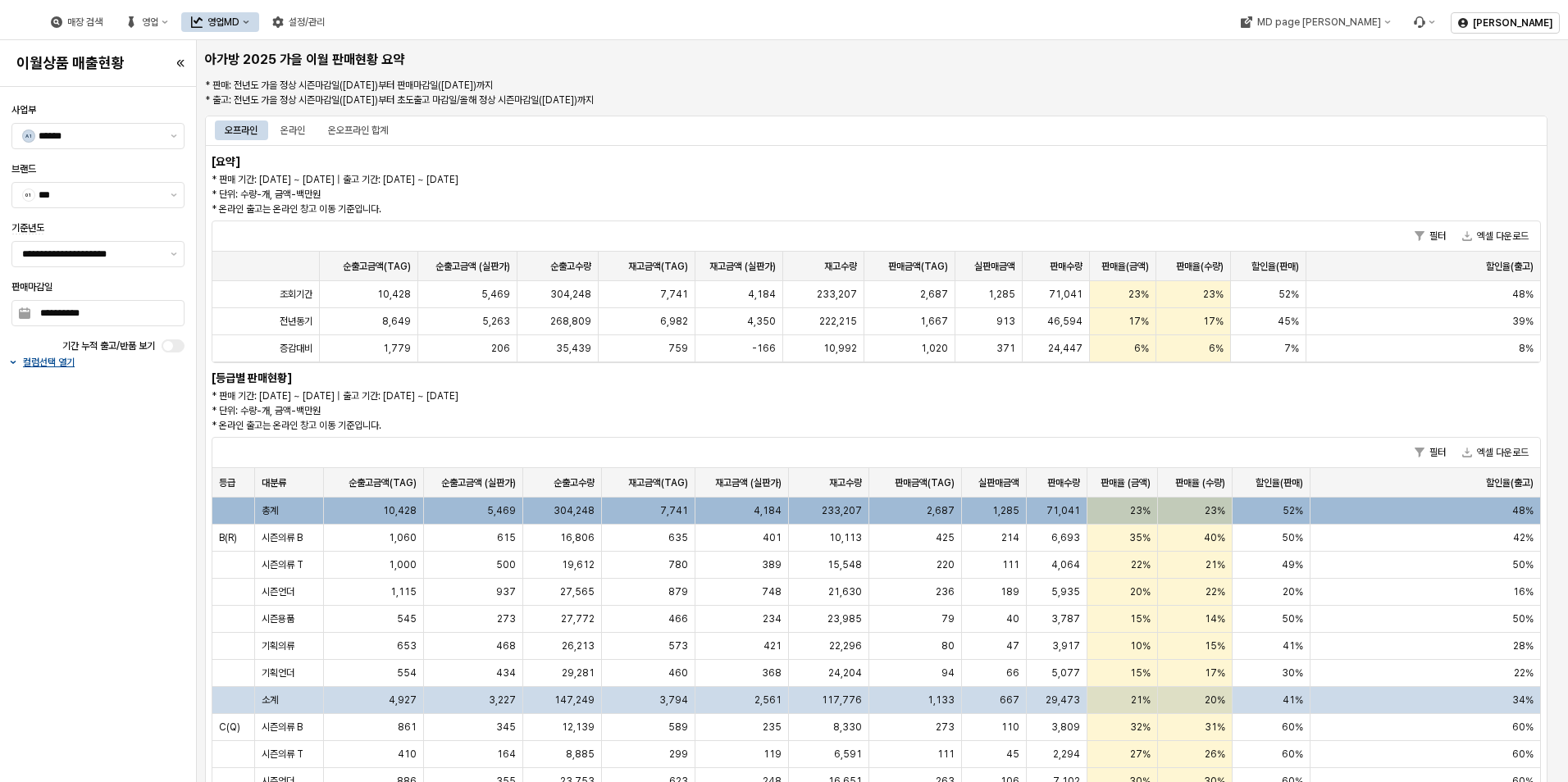
click at [177, 736] on div "**********" at bounding box center [97, 435] width 187 height 683
drag, startPoint x: 188, startPoint y: 722, endPoint x: 834, endPoint y: 178, distance: 844.5
click at [834, 178] on div "**********" at bounding box center [784, 391] width 1568 height 782
click at [834, 177] on p "* 판매 기간: [DATE] ~ [DATE] | 출고 기간: [DATE] ~ [DATE] * 단위: 수량-개, 금액-백만원 * 온라인 출고는 …" at bounding box center [708, 194] width 994 height 45
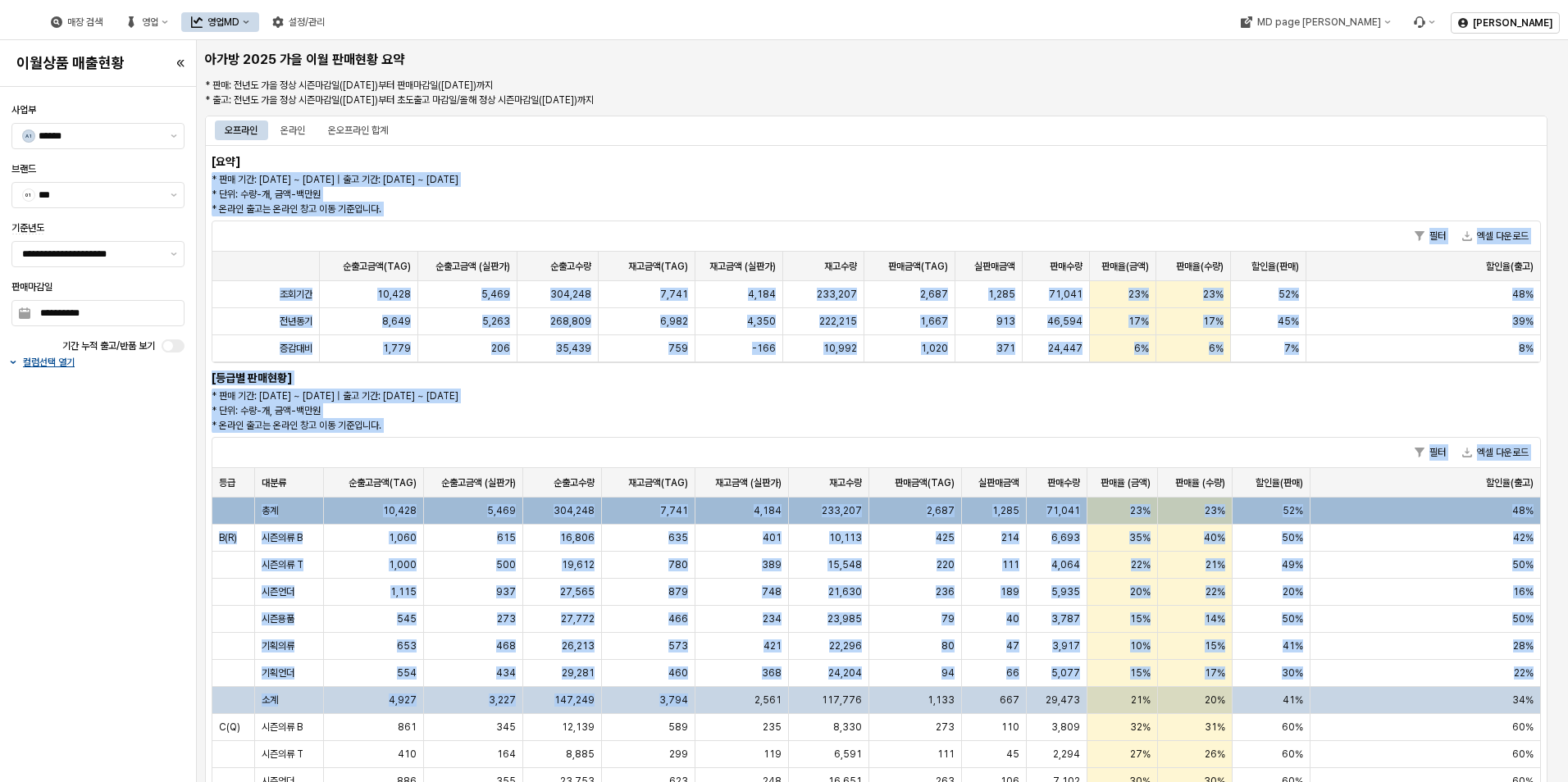
drag, startPoint x: 814, startPoint y: 173, endPoint x: 678, endPoint y: 695, distance: 539.4
click at [688, 696] on div "[요약] * 판매 기간: [DATE] ~ [DATE] | 출고 기간: [DATE] ~ [DATE] * 단위: 수량-개, 금액-백만원 * 온라인…" at bounding box center [875, 625] width 1342 height 961
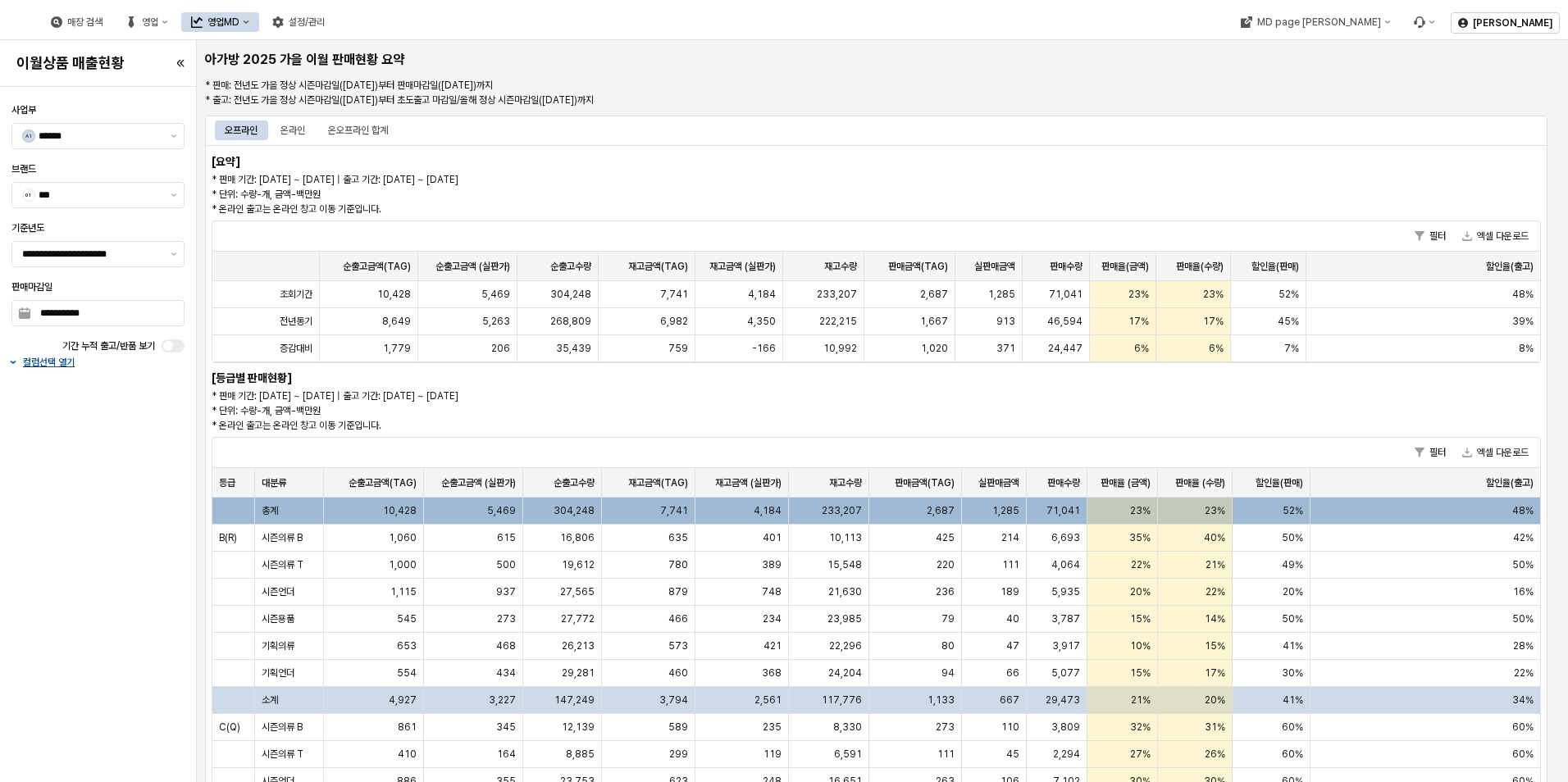
click at [70, 686] on div "**********" at bounding box center [97, 435] width 187 height 683
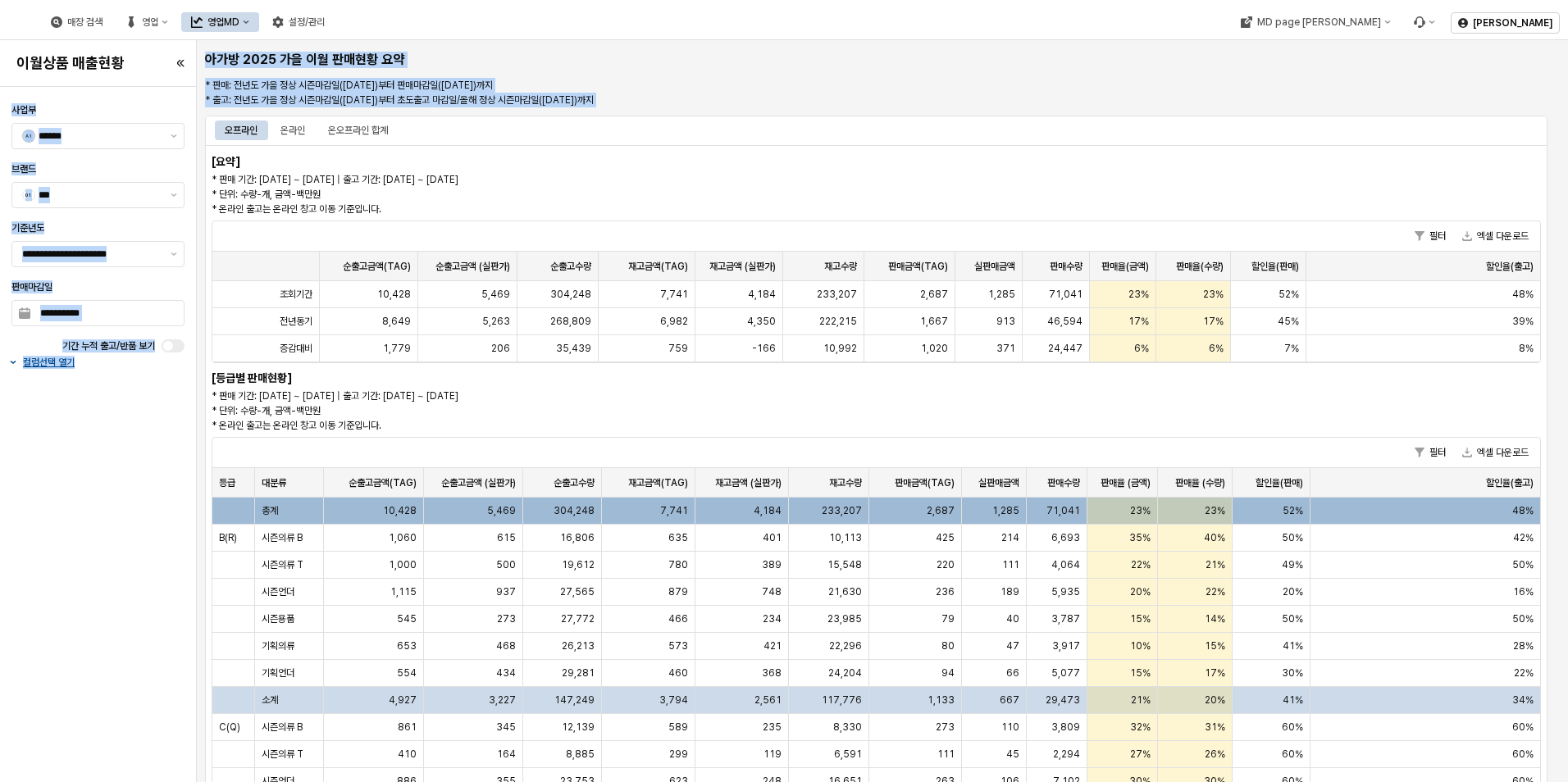
drag, startPoint x: 571, startPoint y: 517, endPoint x: 1081, endPoint y: 154, distance: 626.0
click at [1081, 154] on div "**********" at bounding box center [784, 391] width 1568 height 782
click at [1081, 154] on div "[요약] * 판매 기간: [DATE] ~ [DATE] | 출고 기간: [DATE] ~ [DATE] * 단위: 수량-개, 금액-백만원 * 온라인…" at bounding box center [875, 625] width 1342 height 961
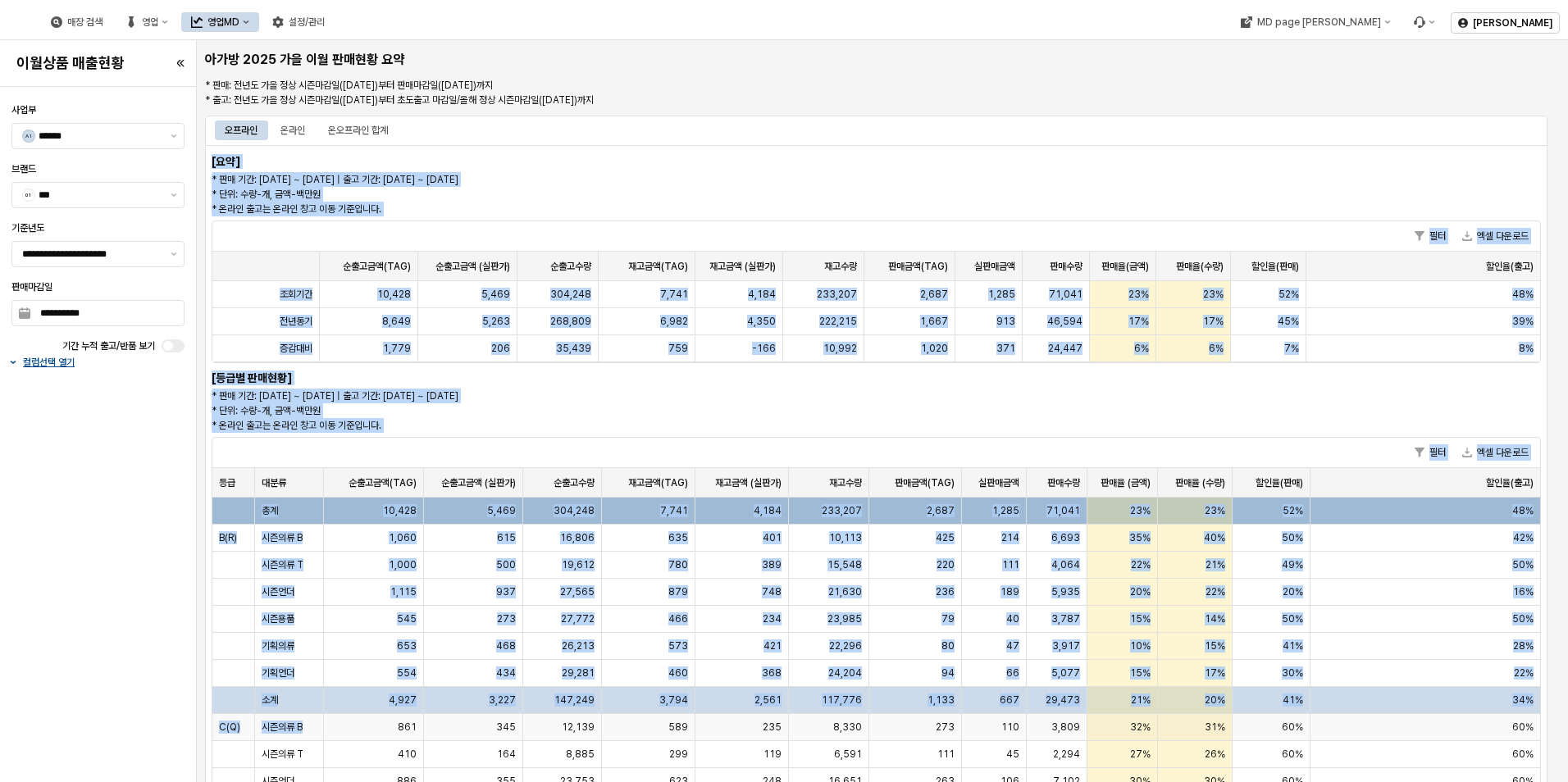
drag, startPoint x: 843, startPoint y: 340, endPoint x: 313, endPoint y: 744, distance: 666.4
click at [313, 744] on div "[요약] * 판매 기간: [DATE] ~ [DATE] | 출고 기간: [DATE] ~ [DATE] * 단위: 수량-개, 금액-백만원 * 온라인…" at bounding box center [875, 625] width 1342 height 961
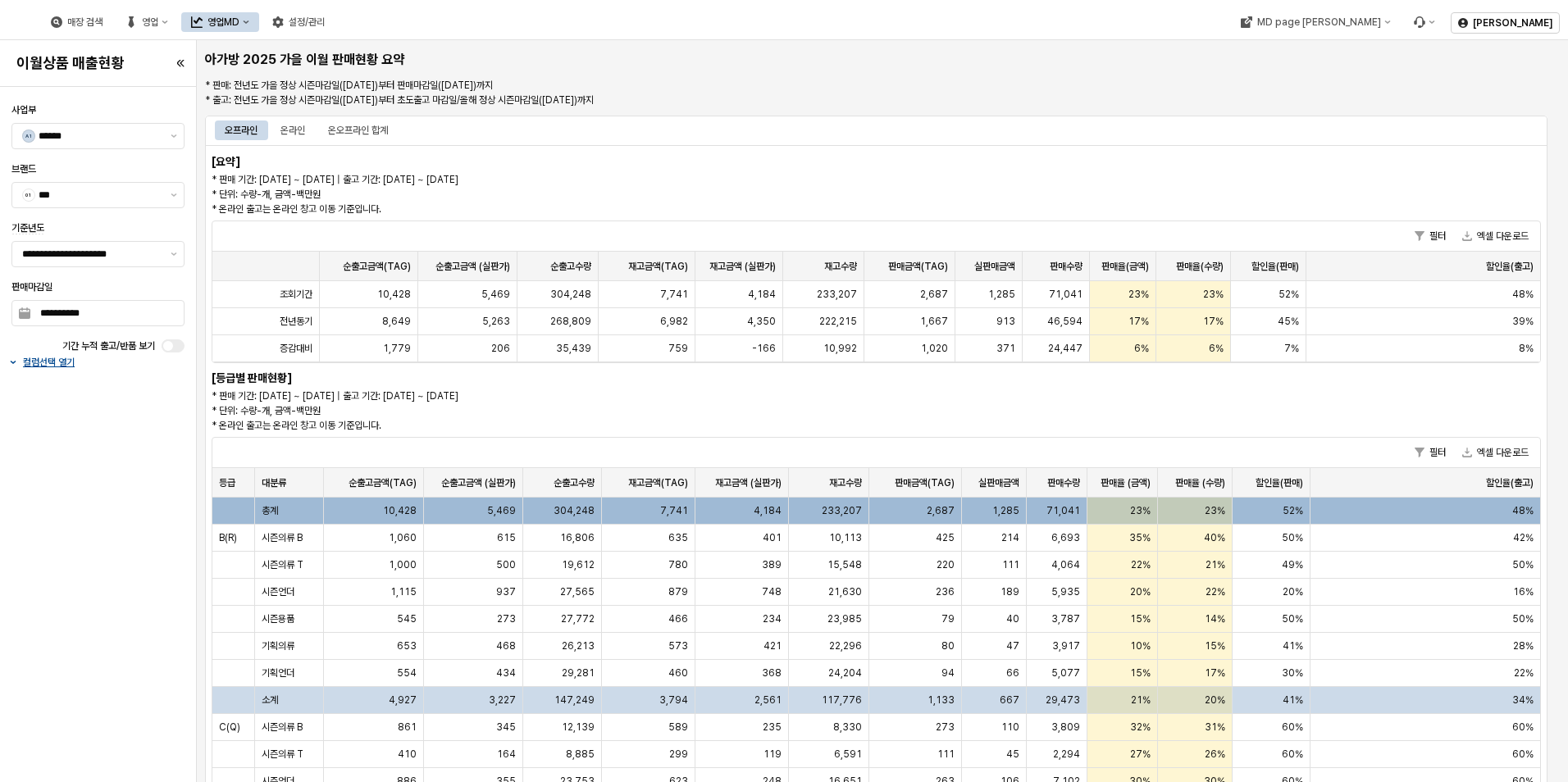
drag, startPoint x: 313, startPoint y: 744, endPoint x: 170, endPoint y: 704, distance: 148.5
click at [170, 704] on div "**********" at bounding box center [97, 435] width 187 height 683
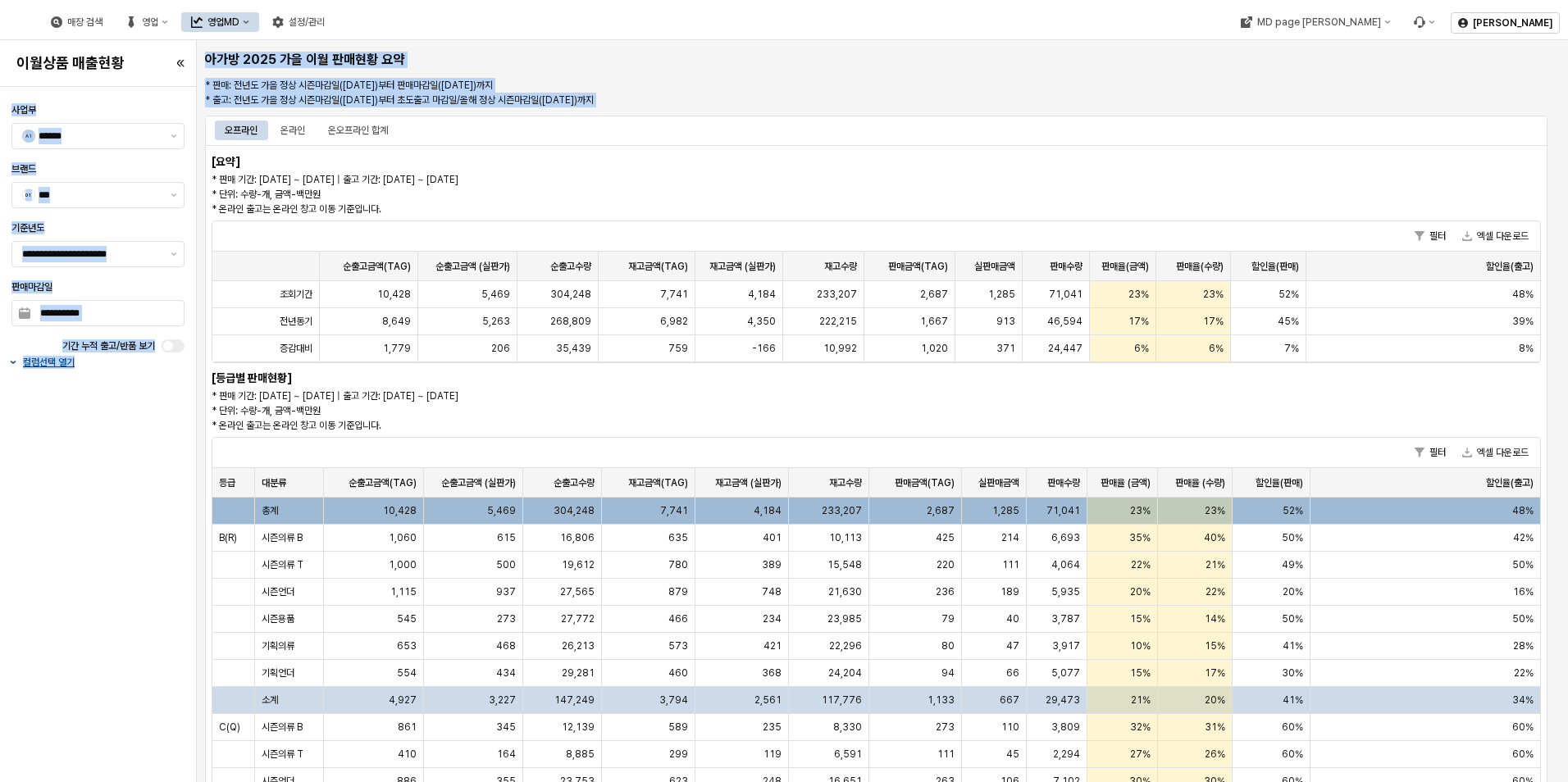
drag, startPoint x: 314, startPoint y: 598, endPoint x: 900, endPoint y: 141, distance: 743.1
click at [900, 141] on div "**********" at bounding box center [784, 391] width 1568 height 782
click at [900, 141] on div "오프라인 온라인 온오프라인 합계" at bounding box center [875, 130] width 1322 height 26
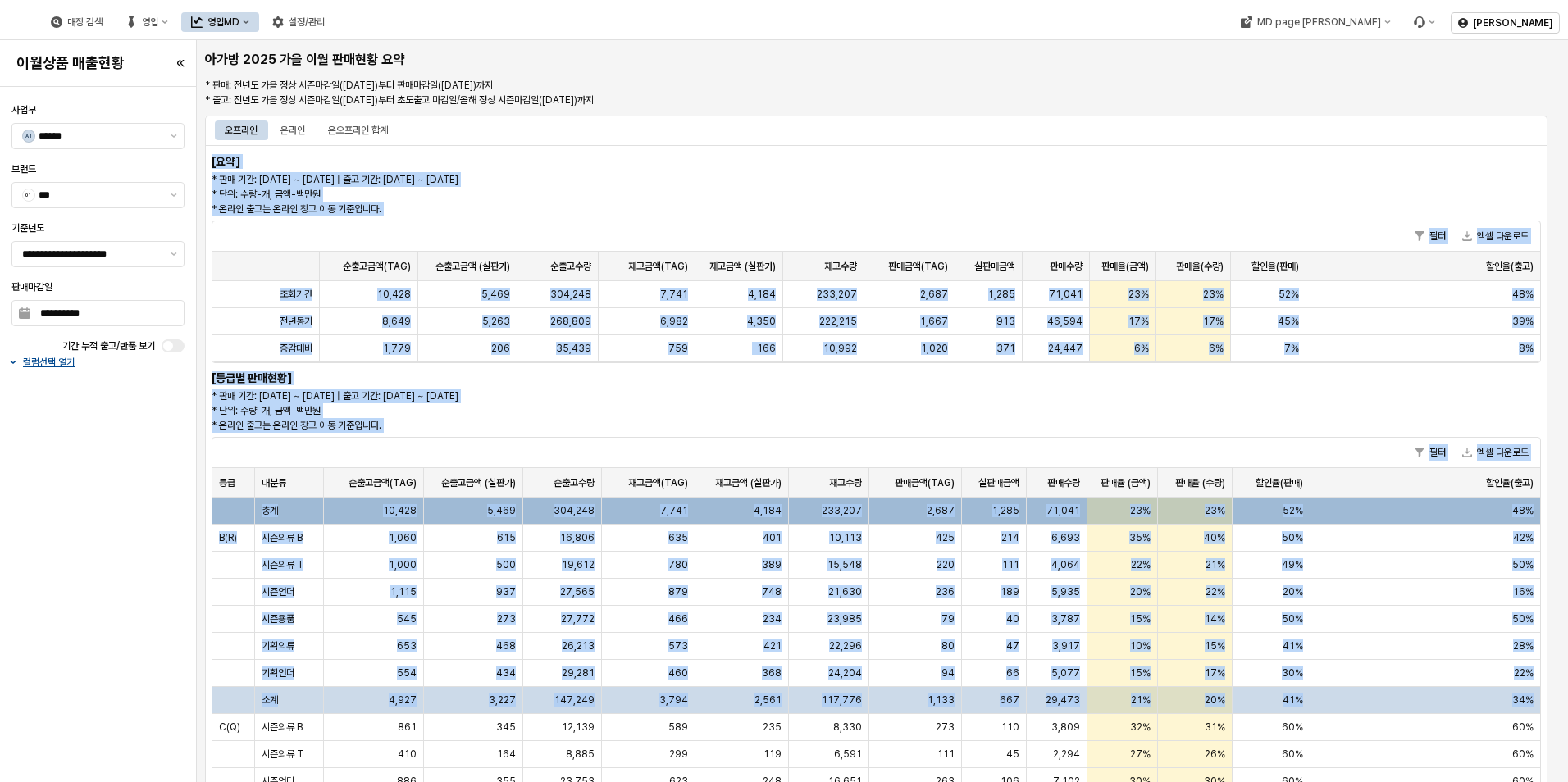
drag, startPoint x: 801, startPoint y: 221, endPoint x: 211, endPoint y: 733, distance: 781.2
click at [211, 733] on section "오프라인 온라인 온오프라인 합계 [요약] * 판매 기간: [DATE] ~ [DATE] | 출고 기간: [DATE] ~ [DATE] * 단위: …" at bounding box center [875, 611] width 1342 height 990
drag, startPoint x: 211, startPoint y: 733, endPoint x: 201, endPoint y: 736, distance: 10.4
click at [201, 736] on div "오프라인 온라인 온오프라인 합계 [요약] * 판매 기간: [DATE] ~ [DATE] | 출고 기간: [DATE] ~ [DATE] * 단위: …" at bounding box center [875, 611] width 1355 height 998
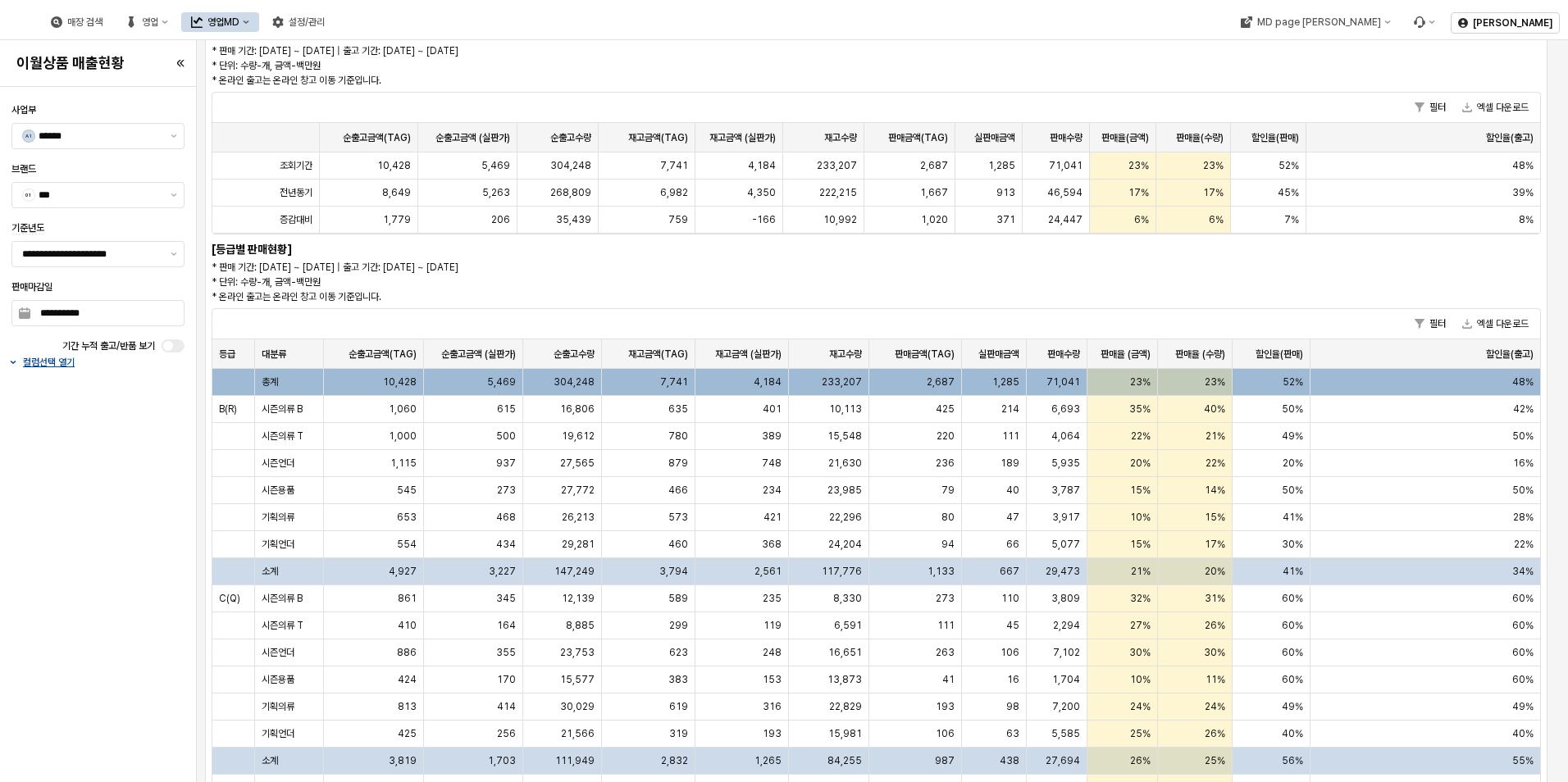
scroll to position [164, 0]
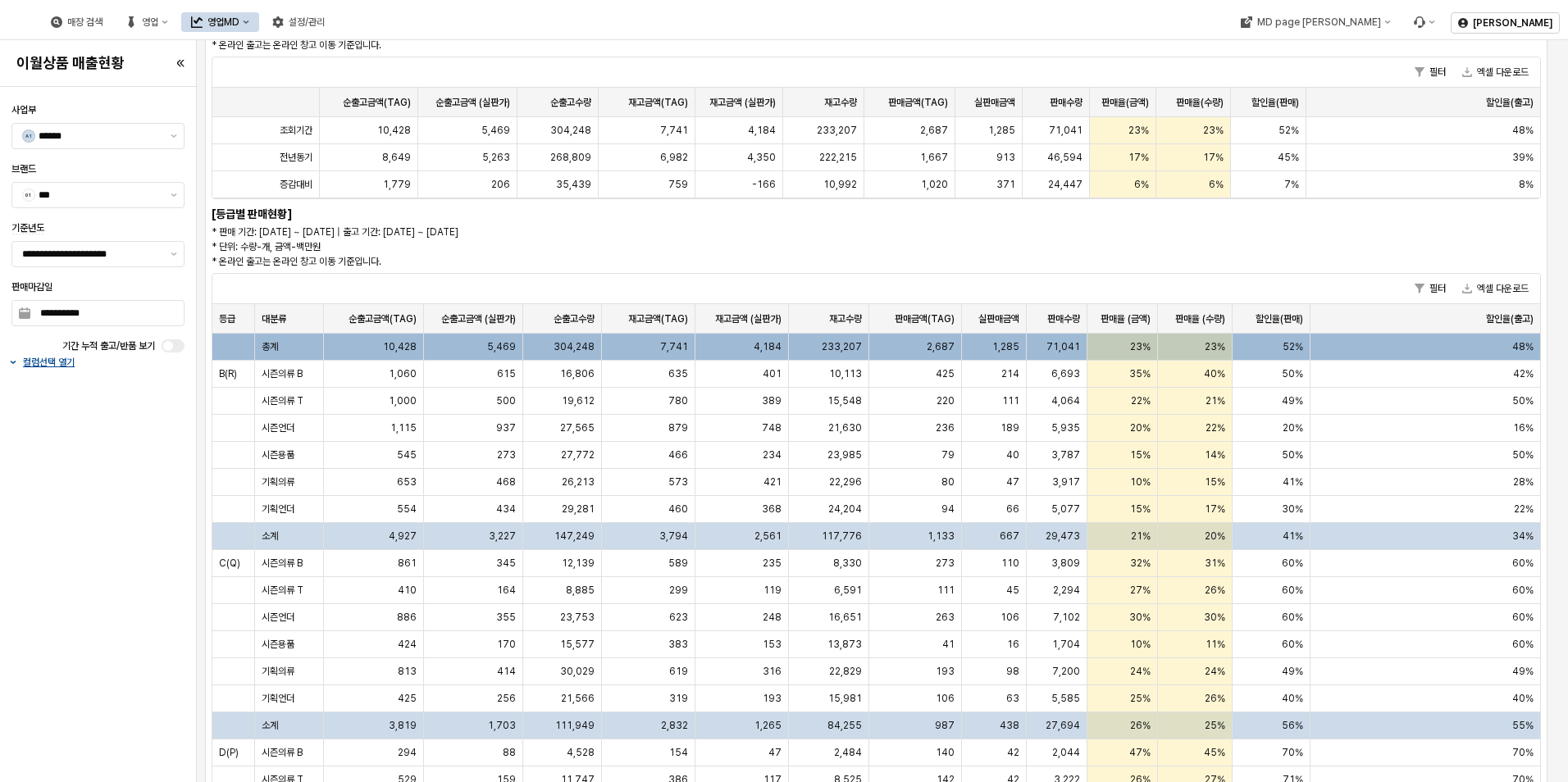
drag, startPoint x: 147, startPoint y: 766, endPoint x: 157, endPoint y: 774, distance: 12.8
click at [157, 774] on div "**********" at bounding box center [97, 435] width 187 height 683
drag, startPoint x: 124, startPoint y: 778, endPoint x: 96, endPoint y: 771, distance: 28.9
click at [163, 594] on div "**********" at bounding box center [97, 435] width 187 height 683
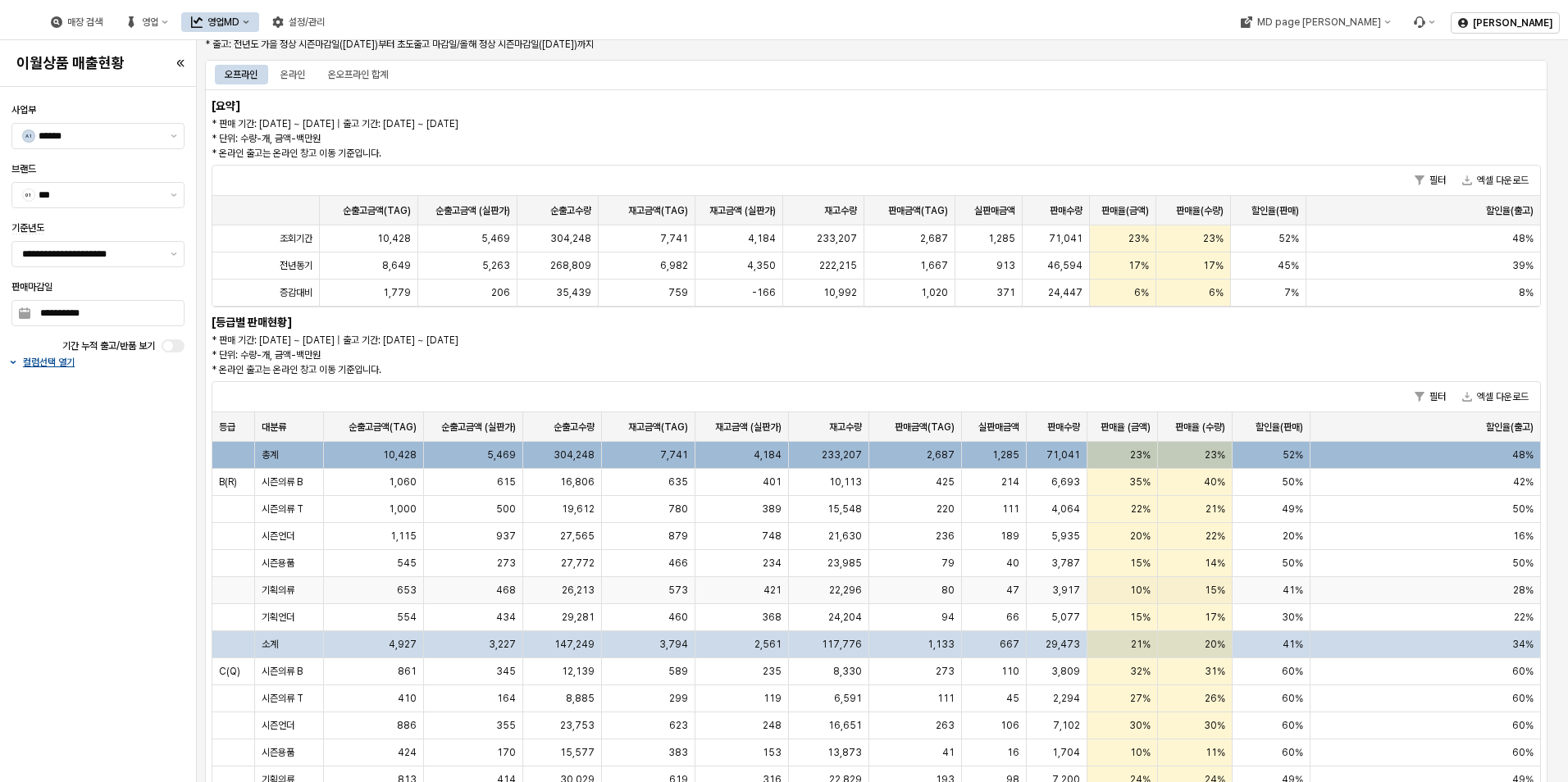
scroll to position [0, 0]
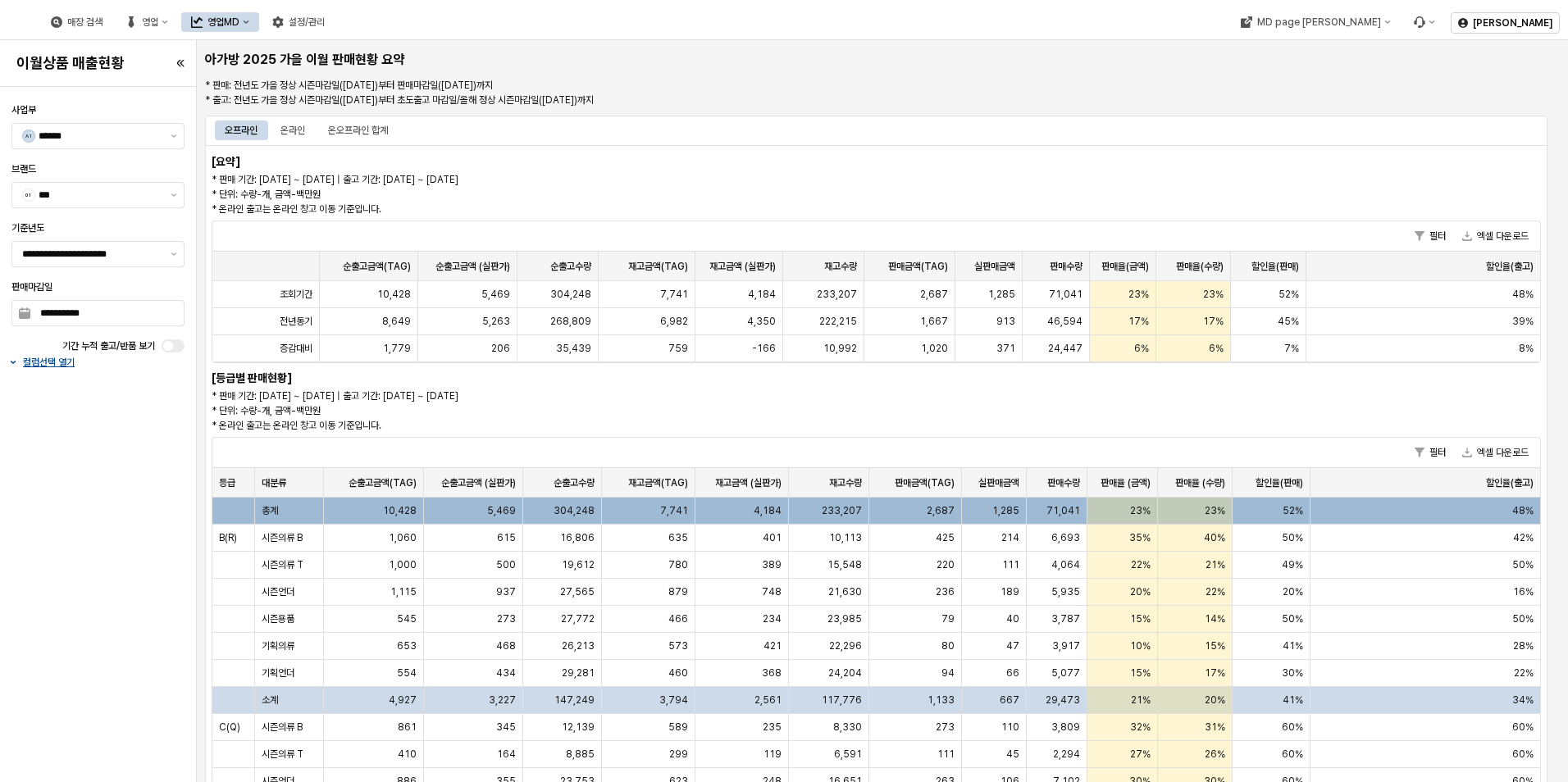
drag, startPoint x: 1177, startPoint y: 404, endPoint x: 1135, endPoint y: 195, distance: 213.2
click at [1163, 147] on div "[요약] * 판매 기간: [DATE] ~ [DATE] | 출고 기간: [DATE] ~ [DATE] * 단위: 수량-개, 금액-백만원 * 온라인…" at bounding box center [875, 625] width 1342 height 961
click at [1132, 196] on p "* 판매 기간: [DATE] ~ [DATE] | 출고 기간: [DATE] ~ [DATE] * 단위: 수량-개, 금액-백만원 * 온라인 출고는 …" at bounding box center [708, 194] width 994 height 45
click at [290, 129] on div "온라인" at bounding box center [292, 130] width 25 height 20
click at [351, 128] on div "온오프라인 합계" at bounding box center [358, 130] width 60 height 20
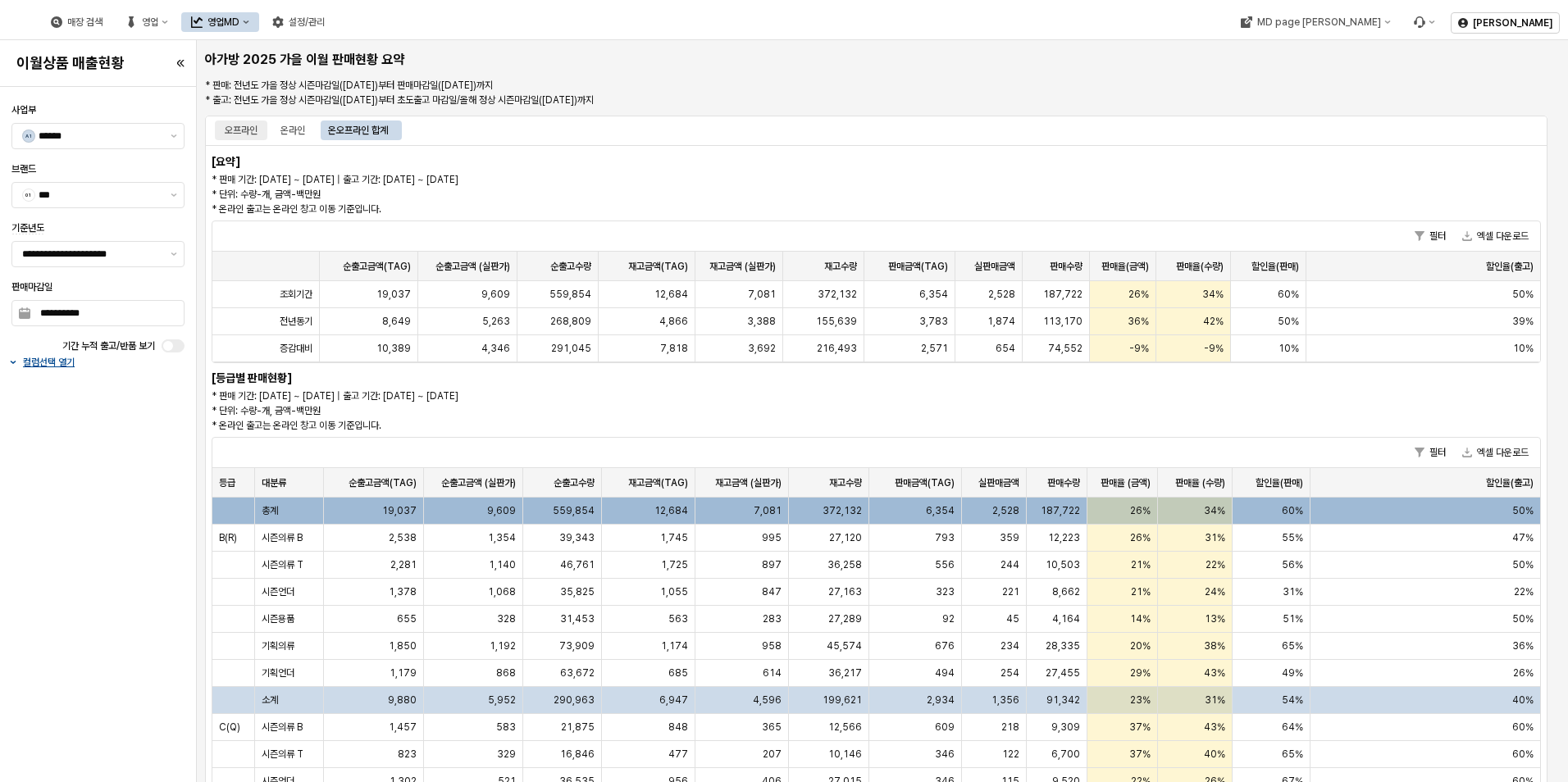
click at [236, 129] on div "오프라인" at bounding box center [241, 130] width 33 height 20
click at [286, 121] on div "온라인" at bounding box center [292, 130] width 25 height 20
click at [714, 176] on p "* 판매 기간: [DATE] ~ [DATE] | 출고 기간: [DATE] ~ [DATE] * 단위: 수량-개, 금액-백만원 * 온라인 출고는 …" at bounding box center [708, 194] width 994 height 45
drag, startPoint x: 659, startPoint y: 179, endPoint x: 851, endPoint y: 98, distance: 208.4
click at [851, 99] on div "아가방 2025 가을 이월 판매현황 요약 * 판매: 전년도 가을 정상 시즌마감일([DATE])부터 판매마감일([DATE])까지 * 출고: 전년…" at bounding box center [882, 562] width 1368 height 1031
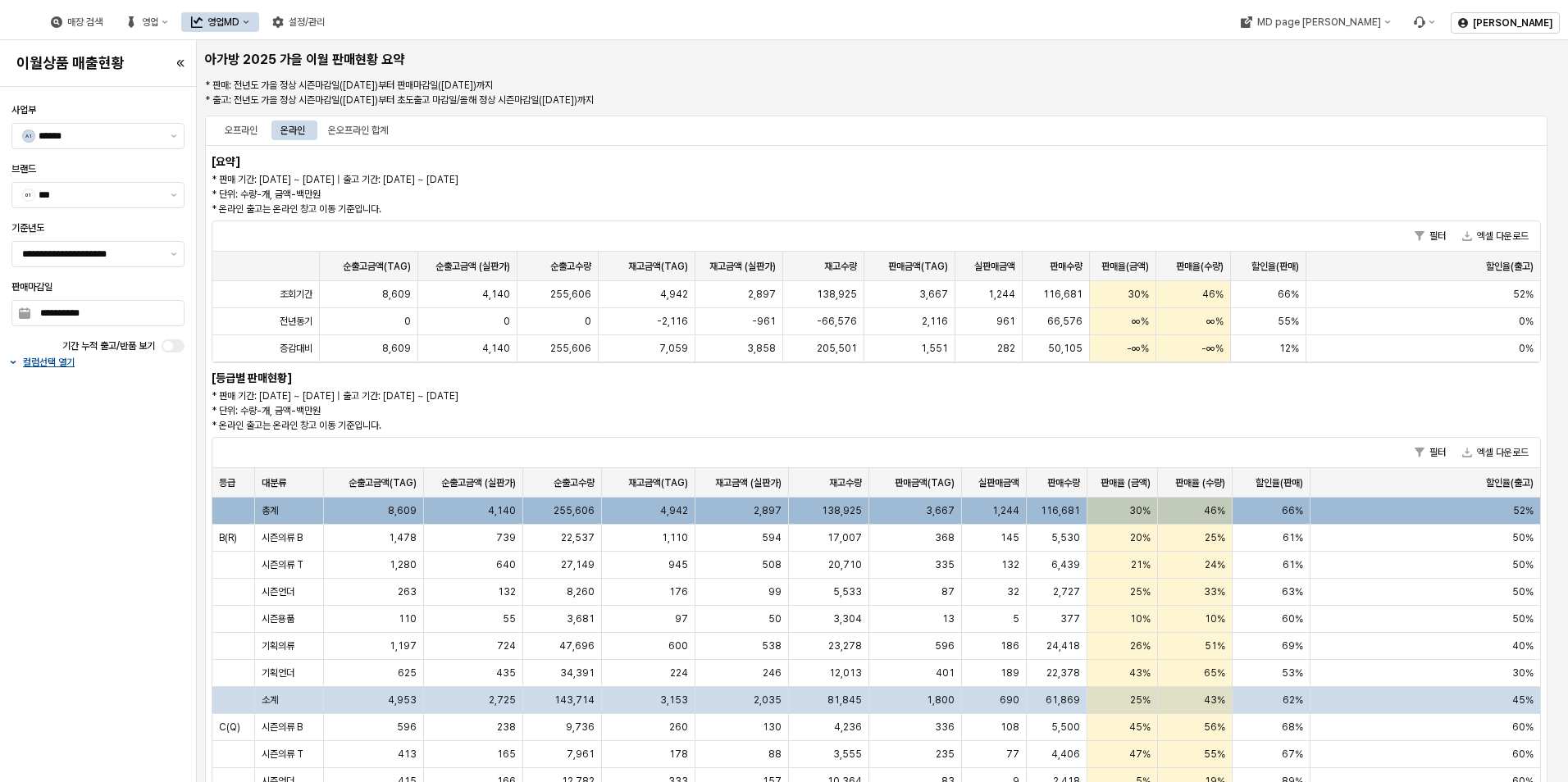
click at [851, 99] on p "* 판매: 전년도 가을 정상 시즌마감일([DATE])부터 판매마감일([DATE])까지 * 출고: 전년도 가을 정상 시즌마감일([DATE])부터…" at bounding box center [763, 93] width 1117 height 29
click at [650, 173] on p "* 판매 기간: [DATE] ~ [DATE] | 출고 기간: [DATE] ~ [DATE] * 단위: 수량-개, 금액-백만원 * 온라인 출고는 …" at bounding box center [708, 194] width 994 height 45
drag, startPoint x: 586, startPoint y: 189, endPoint x: 547, endPoint y: 127, distance: 73.2
click at [547, 127] on section "오프라인 온라인 온오프라인 합계 [요약] * 판매 기간: [DATE] ~ [DATE] | 출고 기간: [DATE] ~ [DATE] * 단위: …" at bounding box center [875, 594] width 1342 height 958
drag, startPoint x: 547, startPoint y: 127, endPoint x: 542, endPoint y: 145, distance: 18.7
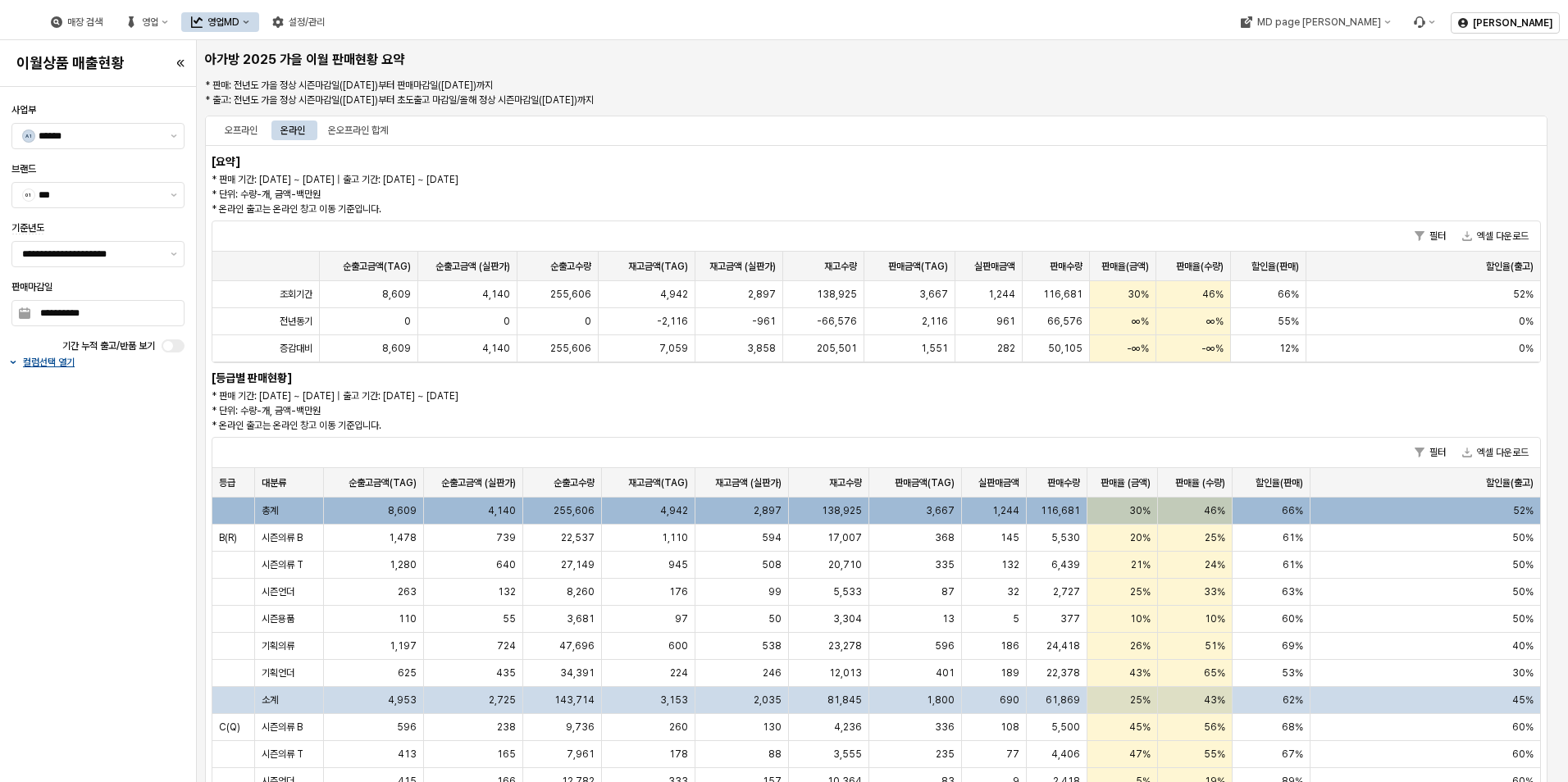
click at [542, 144] on div "오프라인 온라인 온오프라인 합계" at bounding box center [875, 130] width 1342 height 29
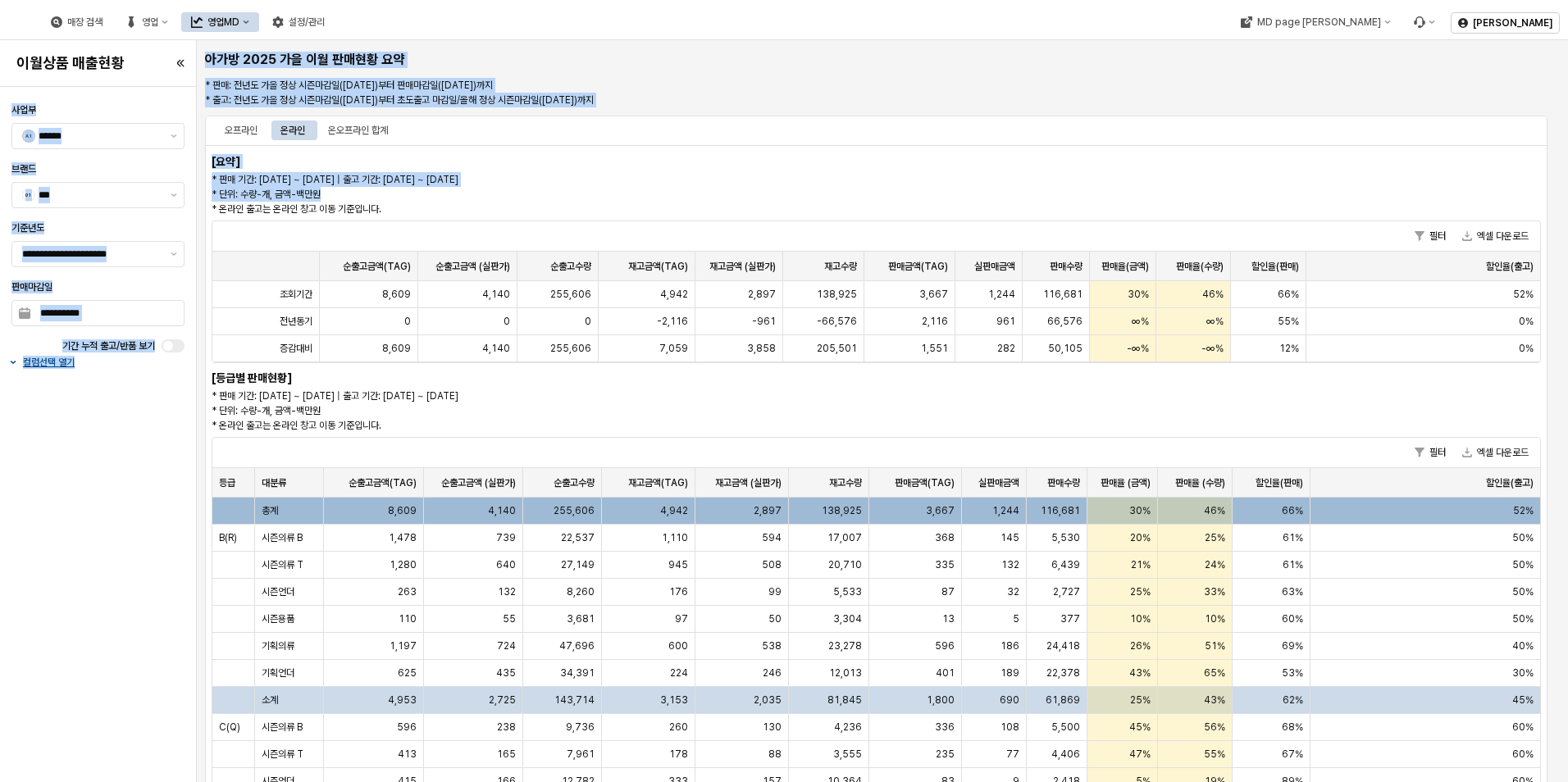
drag, startPoint x: 196, startPoint y: 158, endPoint x: 561, endPoint y: 201, distance: 367.5
click at [561, 201] on div "**********" at bounding box center [784, 391] width 1568 height 782
click at [559, 200] on p "* 판매 기간: [DATE] ~ [DATE] | 출고 기간: [DATE] ~ [DATE] * 단위: 수량-개, 금액-백만원 * 온라인 출고는 …" at bounding box center [708, 194] width 994 height 45
click at [486, 197] on p "* 판매 기간: [DATE] ~ [DATE] | 출고 기간: [DATE] ~ [DATE] * 단위: 수량-개, 금액-백만원 * 온라인 출고는 …" at bounding box center [708, 194] width 994 height 45
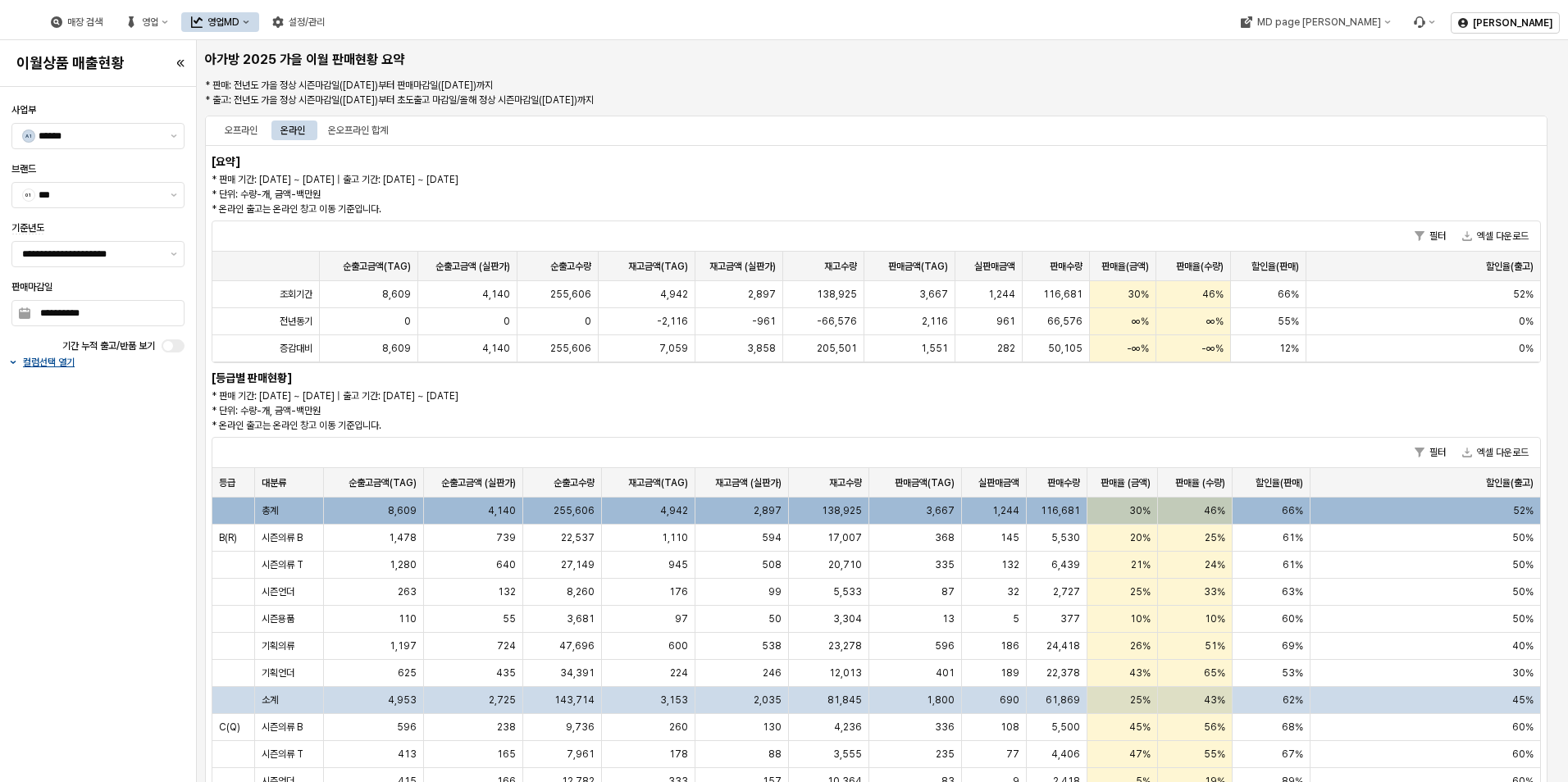
click at [443, 211] on p "* 판매 기간: [DATE] ~ [DATE] | 출고 기간: [DATE] ~ [DATE] * 단위: 수량-개, 금액-백만원 * 온라인 출고는 …" at bounding box center [708, 194] width 994 height 45
drag, startPoint x: 428, startPoint y: 210, endPoint x: 208, endPoint y: 131, distance: 233.8
click at [208, 131] on section "오프라인 온라인 온오프라인 합계 [요약] * 판매 기간: [DATE] ~ [DATE] | 출고 기간: [DATE] ~ [DATE] * 단위: …" at bounding box center [875, 594] width 1342 height 958
click at [208, 131] on div "오프라인 온라인 온오프라인 합계" at bounding box center [875, 130] width 1342 height 29
drag, startPoint x: 204, startPoint y: 149, endPoint x: 511, endPoint y: 206, distance: 312.2
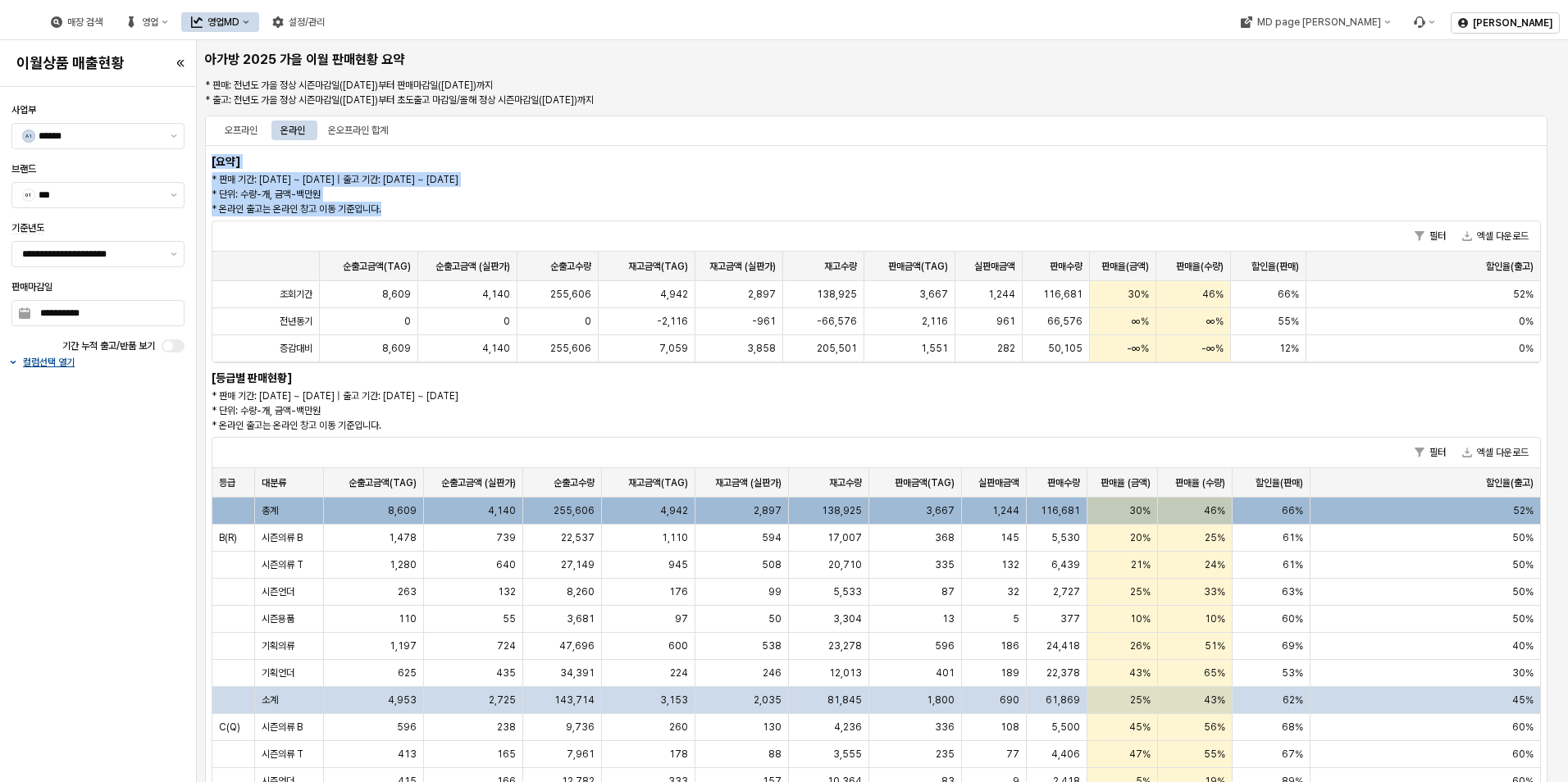
click at [511, 206] on div "오프라인 온라인 온오프라인 합계 [요약] * 판매 기간: [DATE] ~ [DATE] | 출고 기간: [DATE] ~ [DATE] * 단위: …" at bounding box center [875, 594] width 1355 height 964
click at [511, 206] on p "* 판매 기간: [DATE] ~ [DATE] | 출고 기간: [DATE] ~ [DATE] * 단위: 수량-개, 금액-백만원 * 온라인 출고는 …" at bounding box center [708, 194] width 994 height 45
